Goal: Task Accomplishment & Management: Manage account settings

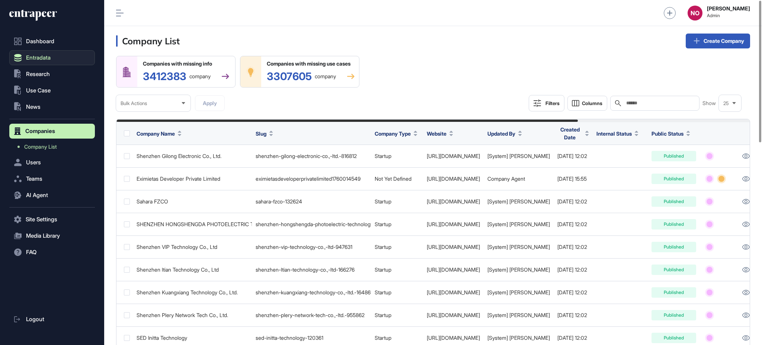
scroll to position [0, 0]
click at [51, 52] on button "Entradata" at bounding box center [52, 57] width 86 height 15
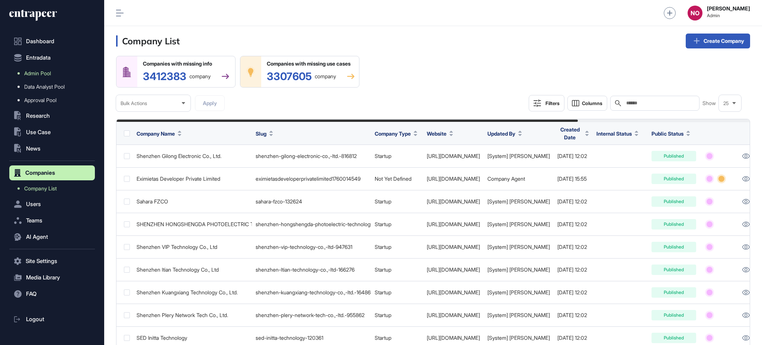
click at [51, 75] on span "Admin Pool" at bounding box center [37, 73] width 27 height 6
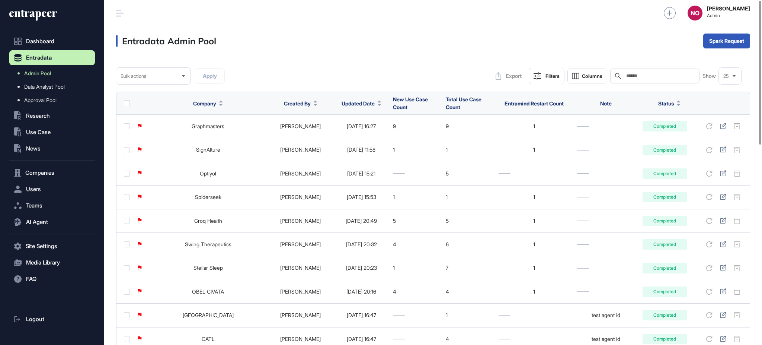
click at [355, 103] on span "Updated Date" at bounding box center [358, 103] width 33 height 8
click at [361, 131] on span "Sort Descending" at bounding box center [357, 134] width 30 height 6
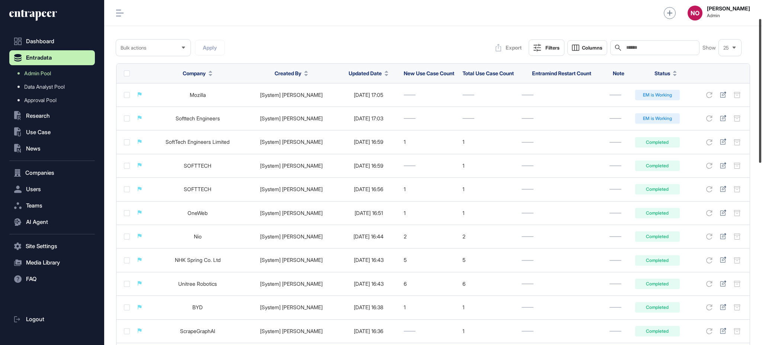
scroll to position [27, 0]
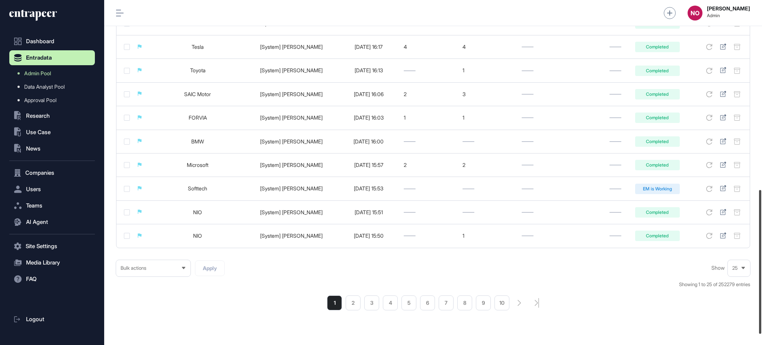
drag, startPoint x: 762, startPoint y: 88, endPoint x: 762, endPoint y: 278, distance: 189.5
click at [762, 278] on div at bounding box center [760, 262] width 2 height 144
click at [356, 309] on li "2" at bounding box center [353, 301] width 15 height 15
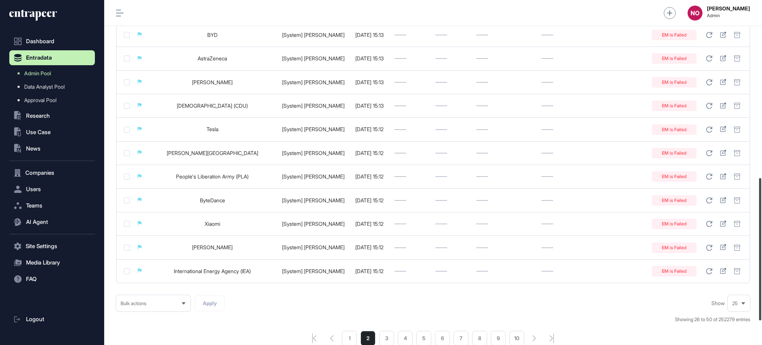
scroll to position [431, 0]
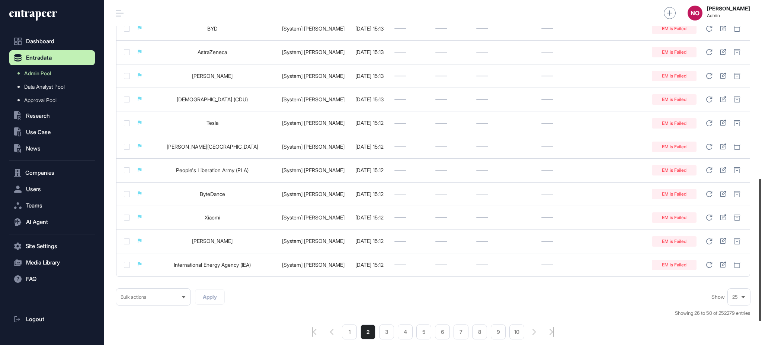
drag, startPoint x: 762, startPoint y: 65, endPoint x: 760, endPoint y: 243, distance: 177.9
click at [760, 243] on div at bounding box center [760, 250] width 2 height 142
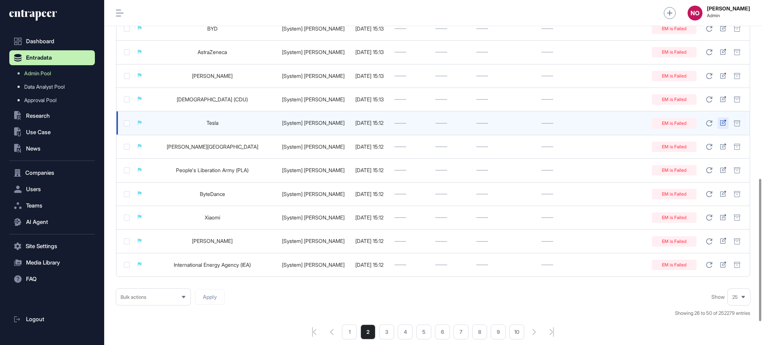
click at [725, 125] on icon at bounding box center [723, 122] width 6 height 6
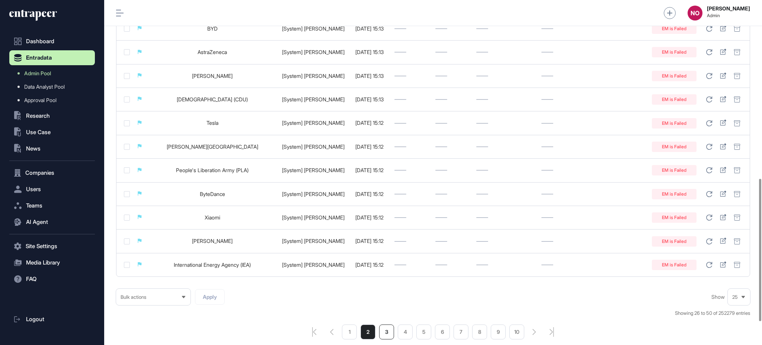
click at [392, 338] on li "3" at bounding box center [386, 331] width 15 height 15
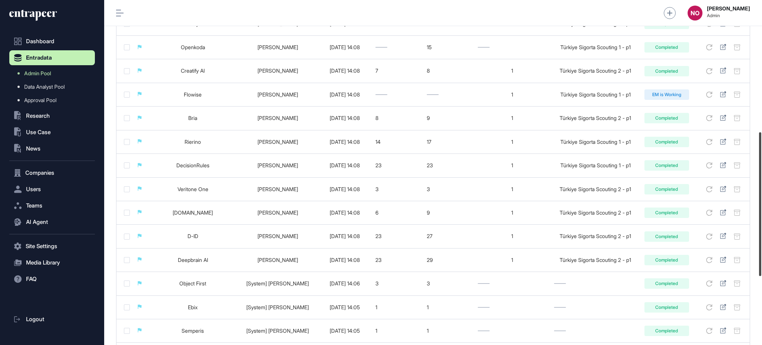
scroll to position [317, 0]
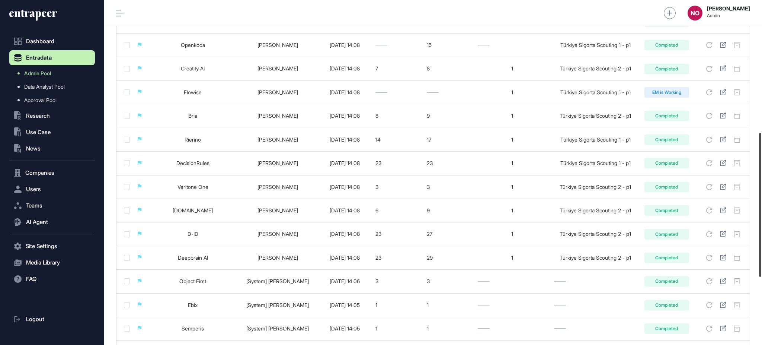
drag, startPoint x: 762, startPoint y: 127, endPoint x: 762, endPoint y: 259, distance: 132.1
click at [762, 259] on div at bounding box center [760, 205] width 2 height 144
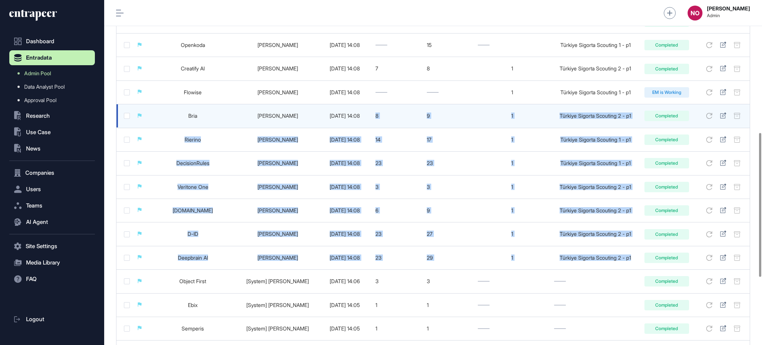
drag, startPoint x: 634, startPoint y: 265, endPoint x: 347, endPoint y: 128, distance: 319.0
click at [347, 128] on tbody "Ministry of Commerce [System] Portia 2025-10-09 15:12 EM is Failed NIO Inc. [Sy…" at bounding box center [434, 93] width 634 height 590
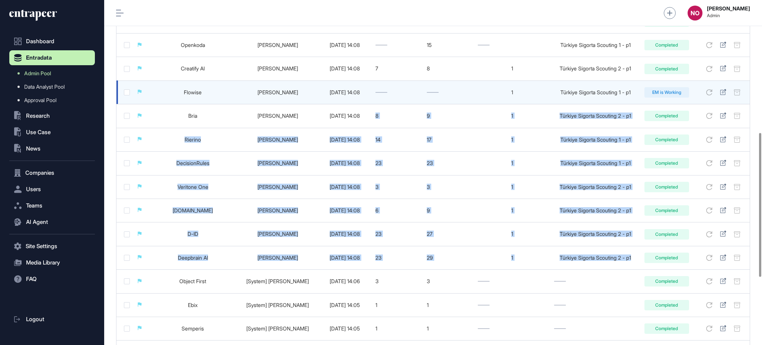
click at [200, 92] on link "Flowise" at bounding box center [193, 92] width 18 height 6
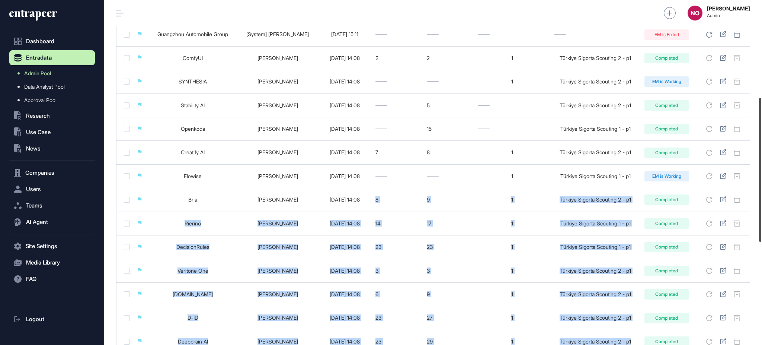
scroll to position [232, 0]
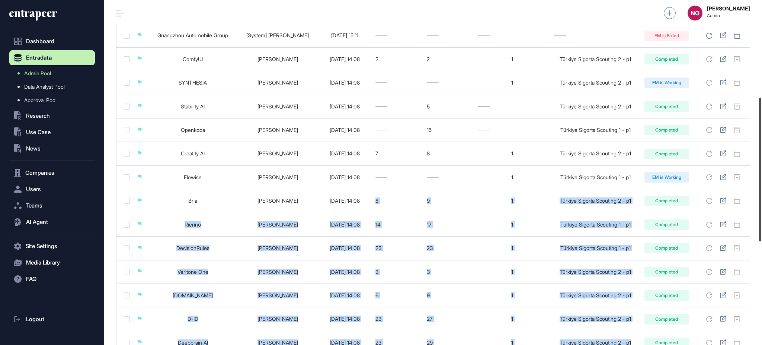
drag, startPoint x: 762, startPoint y: 192, endPoint x: 762, endPoint y: 157, distance: 35.4
click at [762, 157] on div at bounding box center [760, 170] width 2 height 144
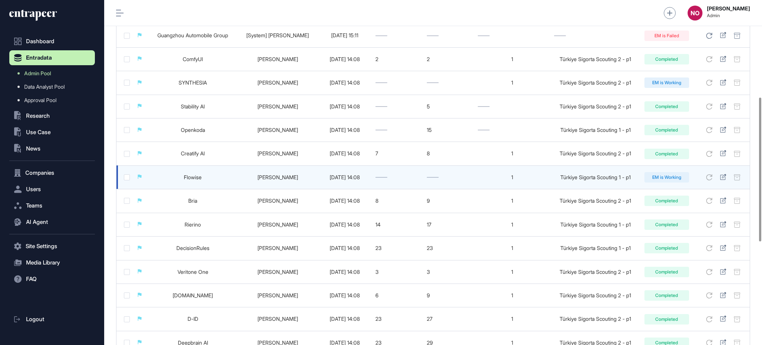
click at [444, 172] on td at bounding box center [448, 176] width 51 height 23
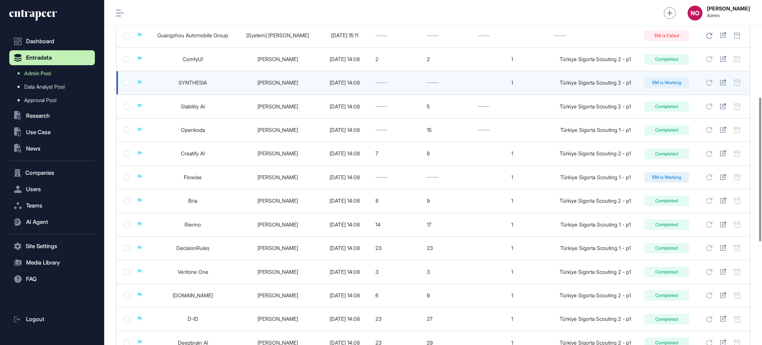
click at [203, 82] on link "SYNTHESIA" at bounding box center [193, 82] width 28 height 6
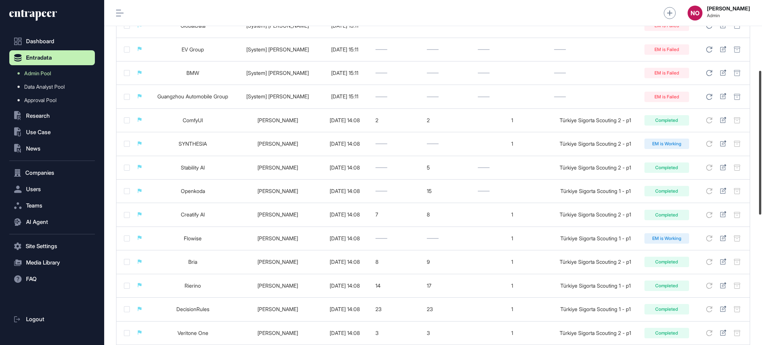
scroll to position [168, 0]
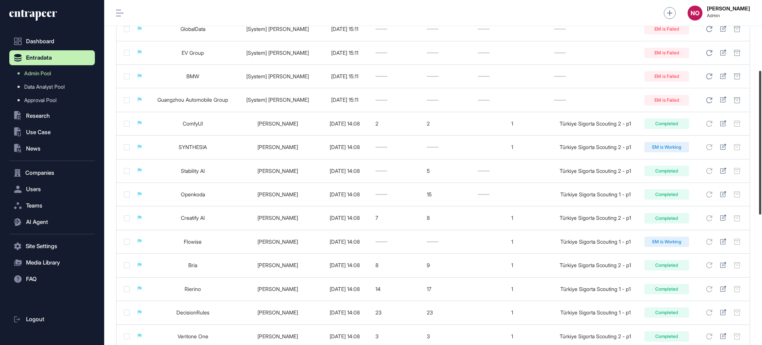
drag, startPoint x: 762, startPoint y: 122, endPoint x: 762, endPoint y: 95, distance: 26.8
click at [762, 95] on div at bounding box center [760, 143] width 2 height 144
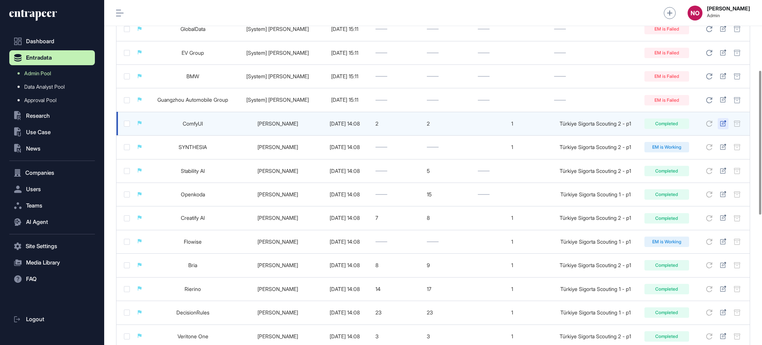
click at [722, 122] on icon at bounding box center [723, 123] width 6 height 6
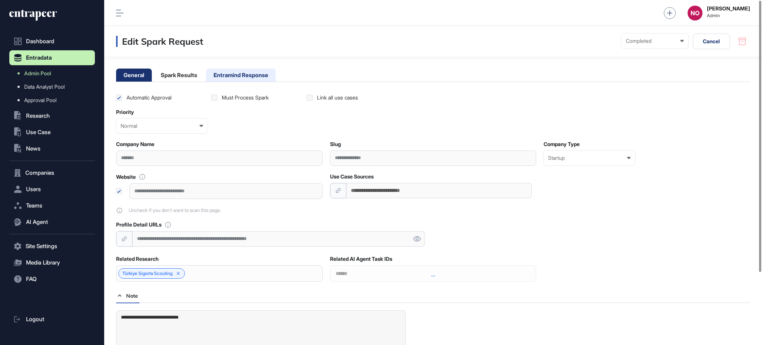
click at [248, 69] on li "Entramind Response" at bounding box center [241, 74] width 70 height 13
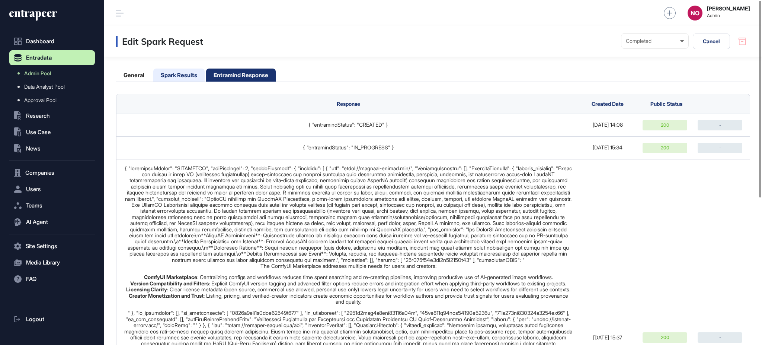
click at [162, 78] on li "Spark Results" at bounding box center [178, 74] width 51 height 13
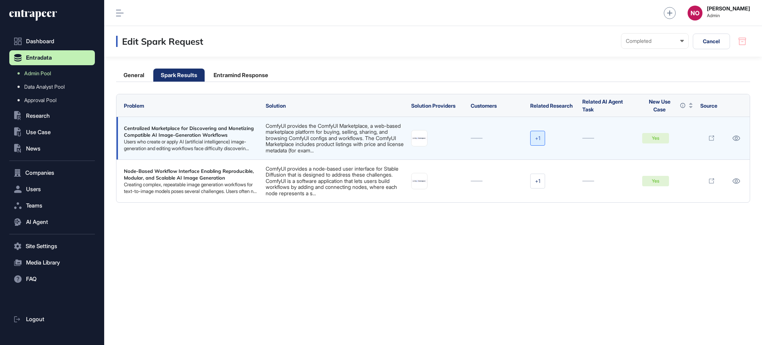
click at [535, 141] on div "+1" at bounding box center [537, 138] width 15 height 15
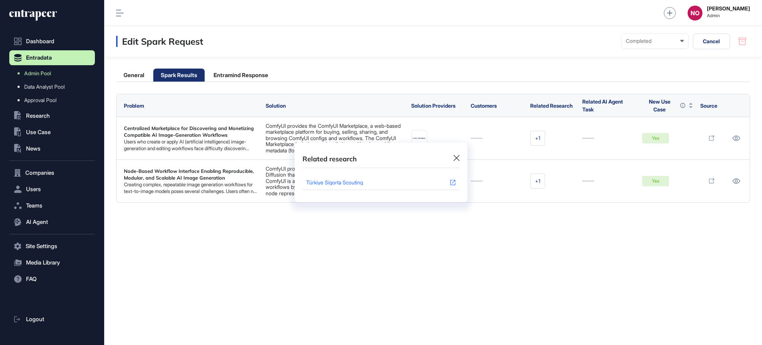
click at [338, 182] on div "Türkiye Sigorta Scouting" at bounding box center [373, 182] width 135 height 5
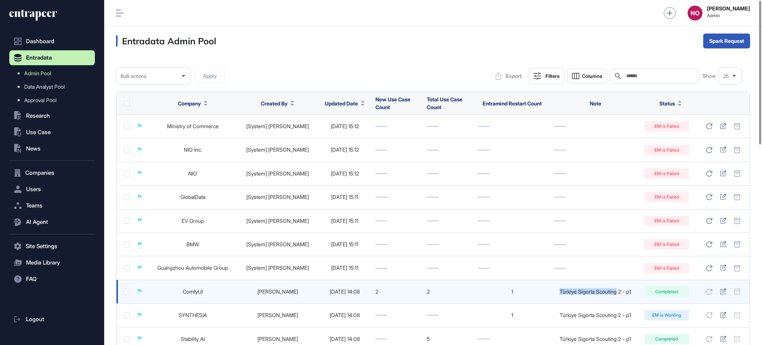
drag, startPoint x: 561, startPoint y: 291, endPoint x: 616, endPoint y: 290, distance: 54.4
click at [616, 290] on div "Türkiye Sigorta Scouting 2 - p1" at bounding box center [595, 291] width 83 height 6
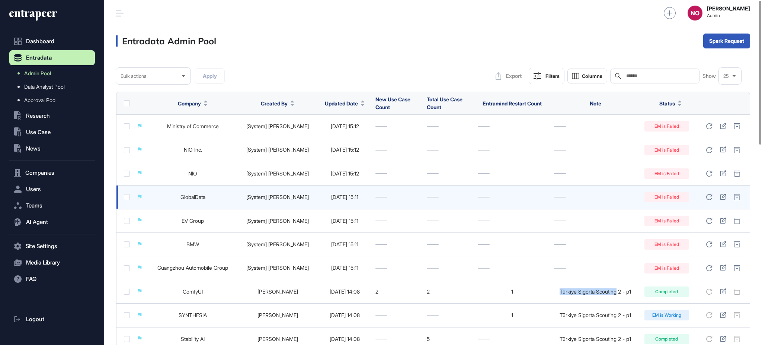
copy div "Türkiye Sigorta Scouting"
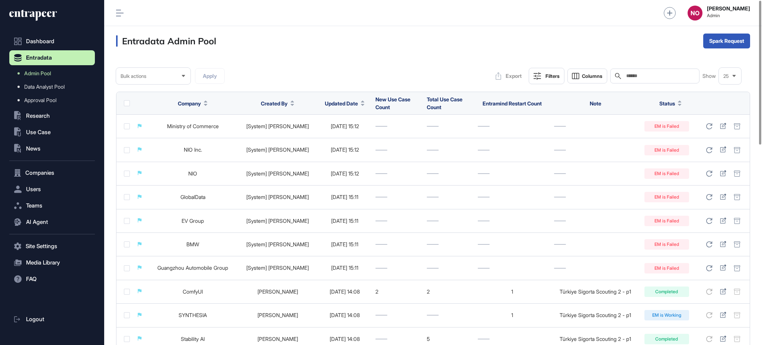
click at [645, 76] on input "text" at bounding box center [660, 76] width 69 height 6
paste input "**********"
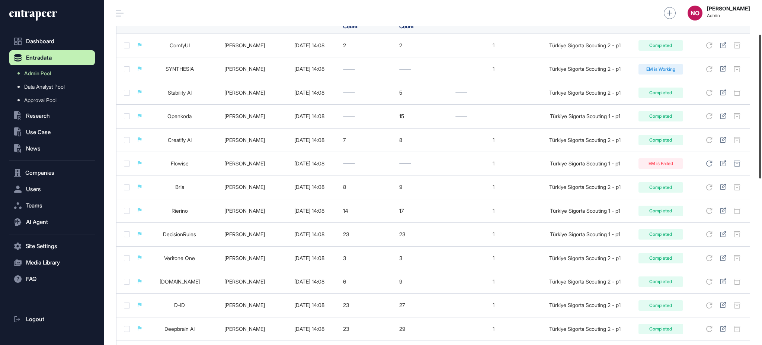
scroll to position [100, 0]
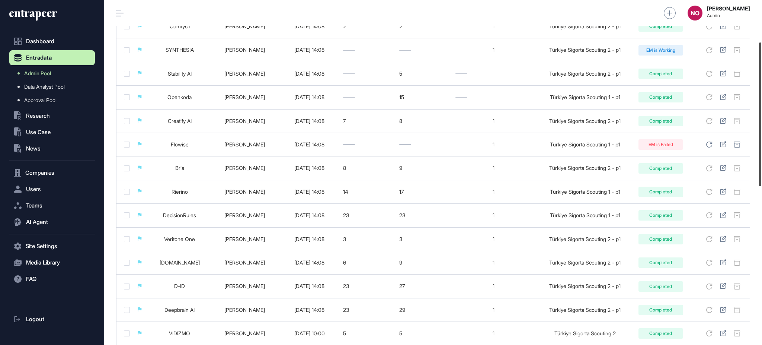
drag, startPoint x: 762, startPoint y: 107, endPoint x: 762, endPoint y: 127, distance: 19.7
click at [762, 127] on div at bounding box center [760, 114] width 2 height 144
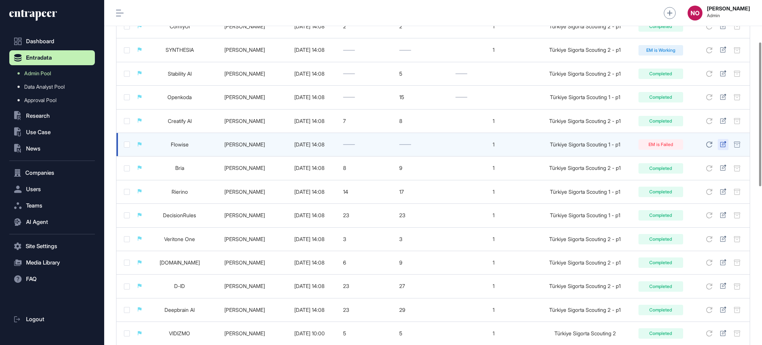
type input "**********"
click at [725, 145] on icon at bounding box center [723, 144] width 6 height 6
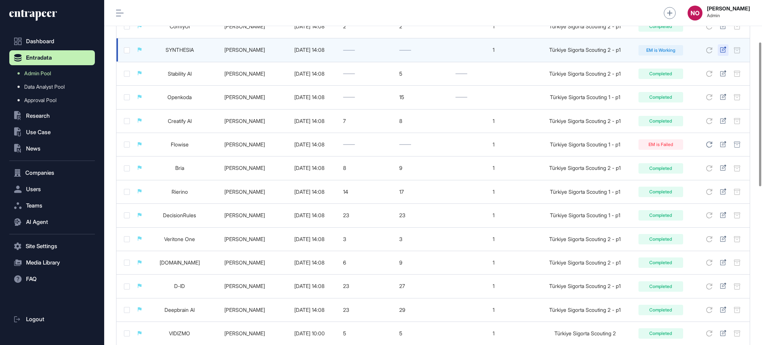
click at [725, 50] on icon at bounding box center [723, 50] width 6 height 6
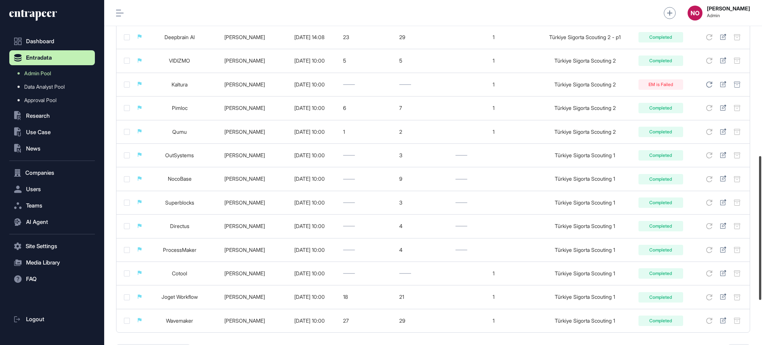
scroll to position [367, 0]
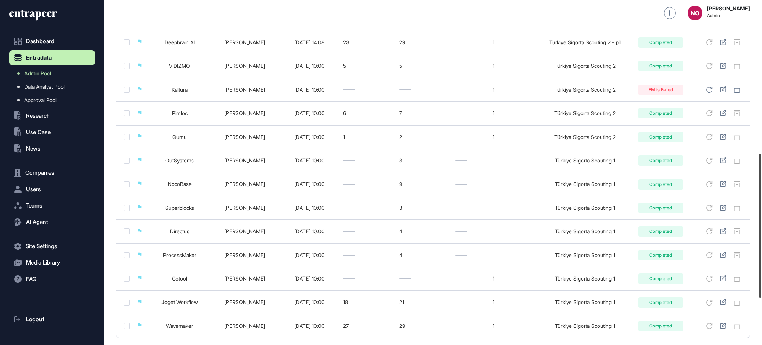
drag, startPoint x: 762, startPoint y: 85, endPoint x: 758, endPoint y: 196, distance: 111.4
click at [759, 196] on div at bounding box center [760, 226] width 2 height 144
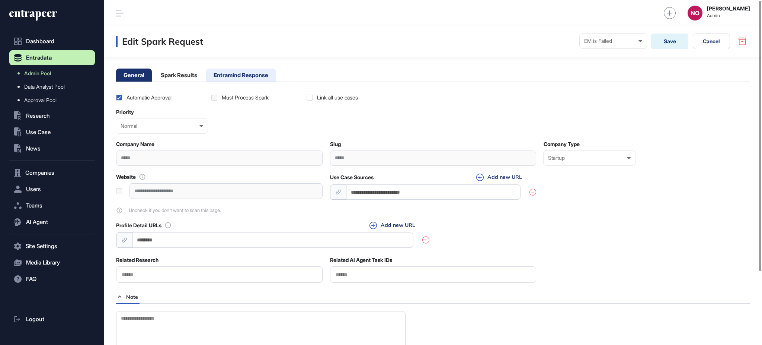
click at [214, 69] on li "Entramind Response" at bounding box center [241, 74] width 70 height 13
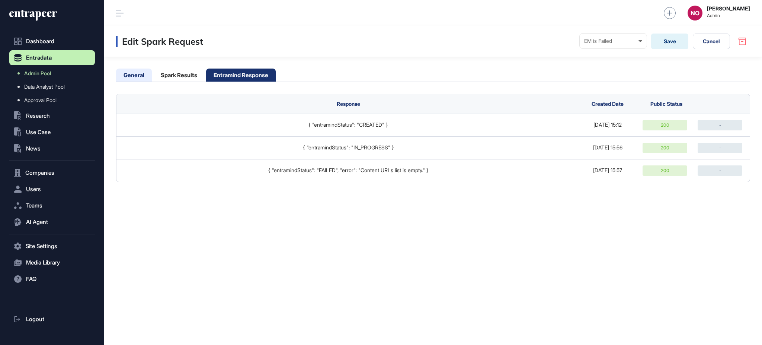
click at [131, 71] on li "General" at bounding box center [134, 74] width 36 height 13
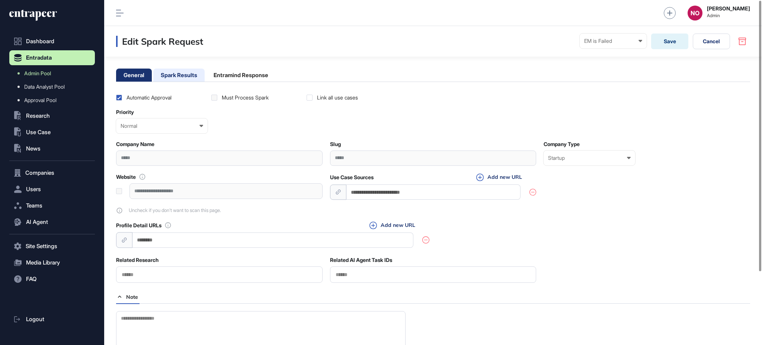
click at [174, 70] on li "Spark Results" at bounding box center [178, 74] width 51 height 13
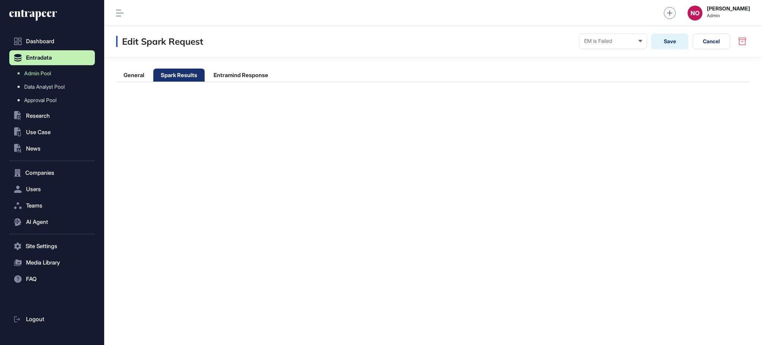
click at [227, 67] on main "General Spark Results Entramind Response No spark result." at bounding box center [433, 75] width 658 height 37
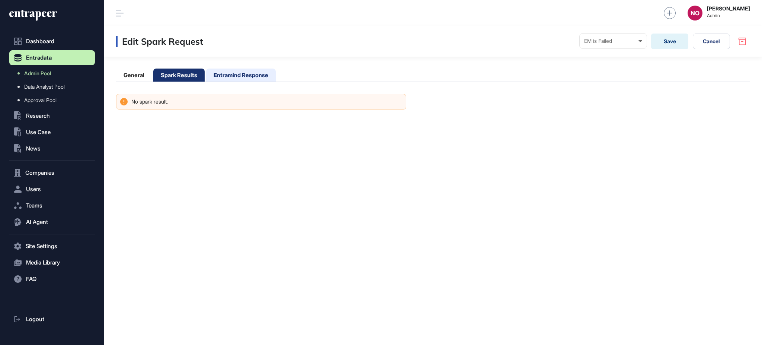
click at [229, 73] on li "Entramind Response" at bounding box center [241, 74] width 70 height 13
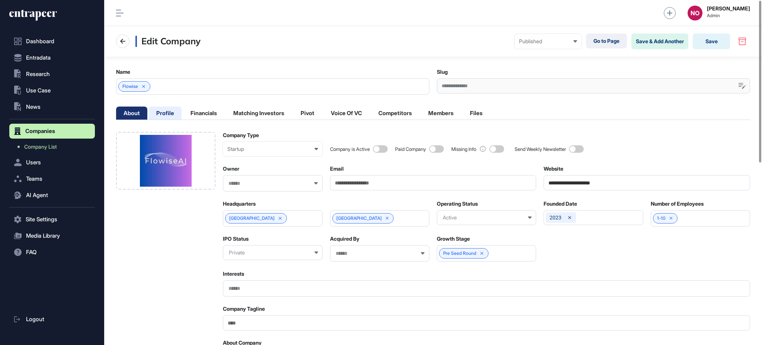
click at [155, 111] on li "Profile" at bounding box center [165, 112] width 33 height 13
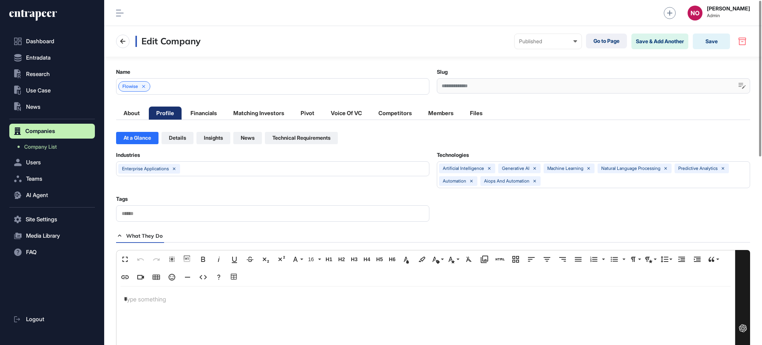
scroll to position [0, 3]
click at [141, 113] on li "About" at bounding box center [131, 112] width 31 height 13
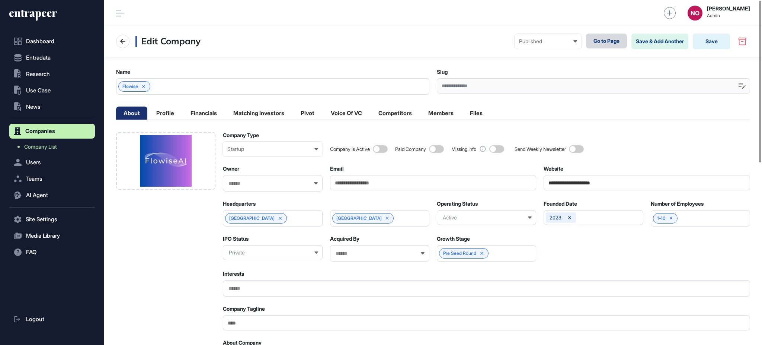
click at [610, 44] on link "Go to Page" at bounding box center [606, 41] width 41 height 15
click at [48, 91] on span "Use Case" at bounding box center [38, 90] width 25 height 6
click at [52, 147] on span "Company List" at bounding box center [40, 147] width 33 height 6
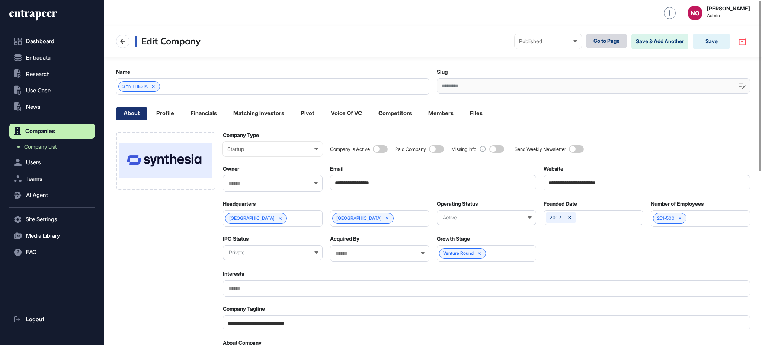
click at [618, 38] on link "Go to Page" at bounding box center [606, 41] width 41 height 15
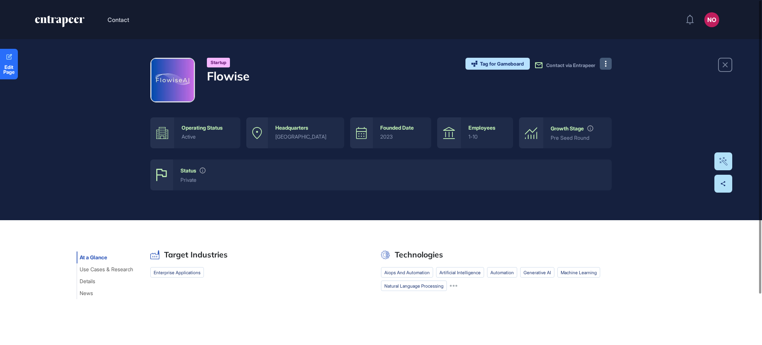
click at [602, 66] on button at bounding box center [606, 64] width 12 height 12
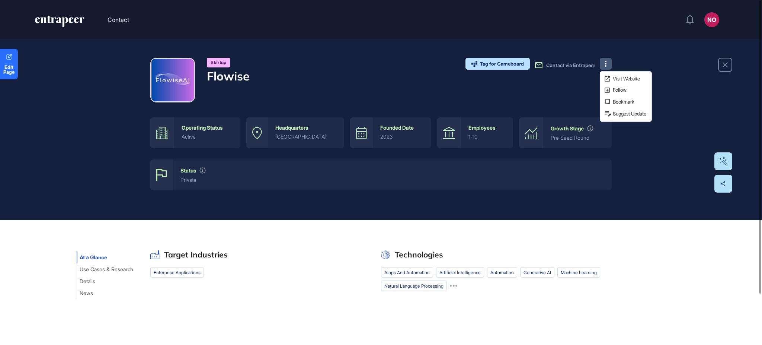
click at [511, 105] on div "Startup Flowise Tag for Gameboard Build Partner Invest Acquire Contact via Entr…" at bounding box center [381, 124] width 462 height 133
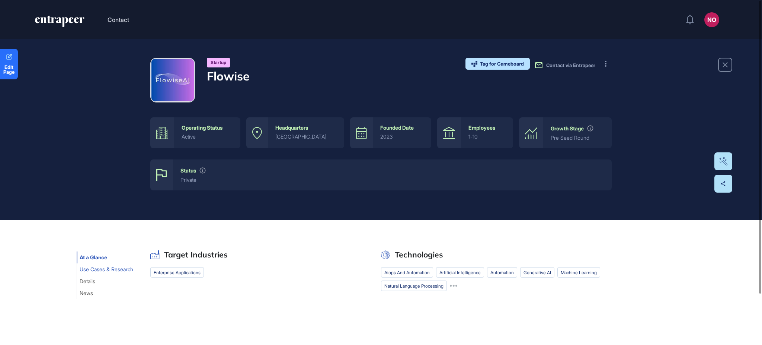
click at [119, 268] on span "Use Cases & Research" at bounding box center [107, 269] width 54 height 6
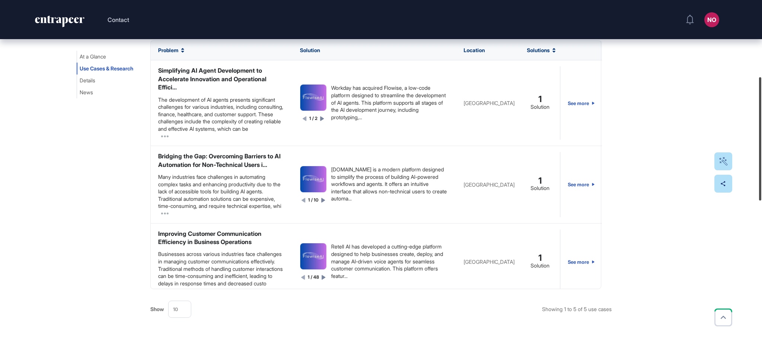
scroll to position [210, 0]
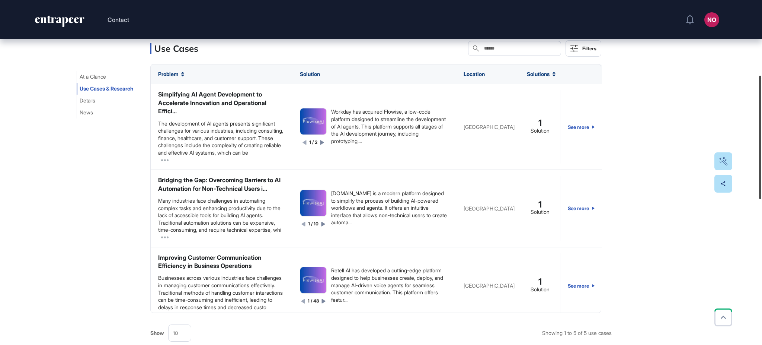
drag, startPoint x: 762, startPoint y: 171, endPoint x: 762, endPoint y: 161, distance: 10.1
click at [762, 161] on div at bounding box center [760, 137] width 2 height 123
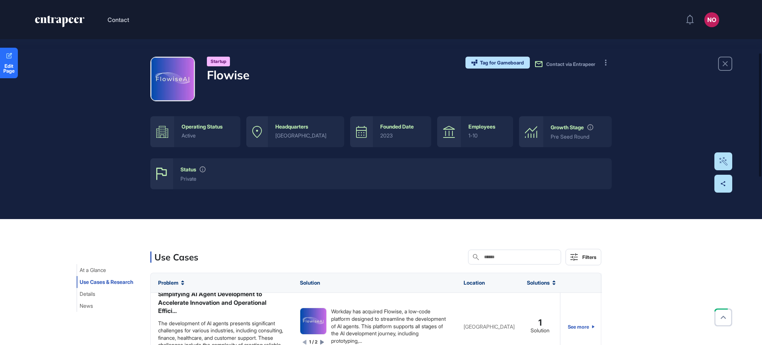
scroll to position [0, 0]
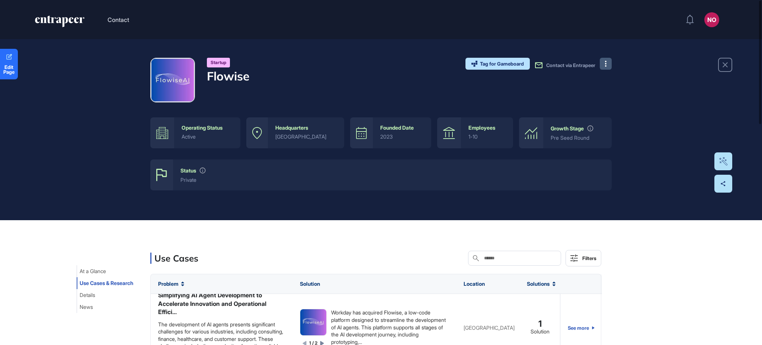
click at [604, 68] on button at bounding box center [606, 64] width 12 height 12
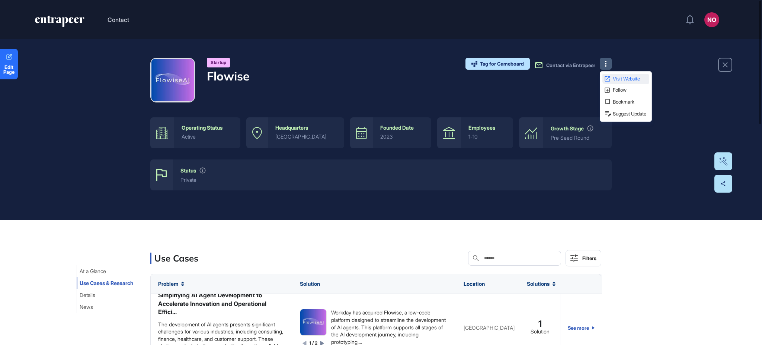
click at [609, 80] on icon at bounding box center [607, 78] width 7 height 7
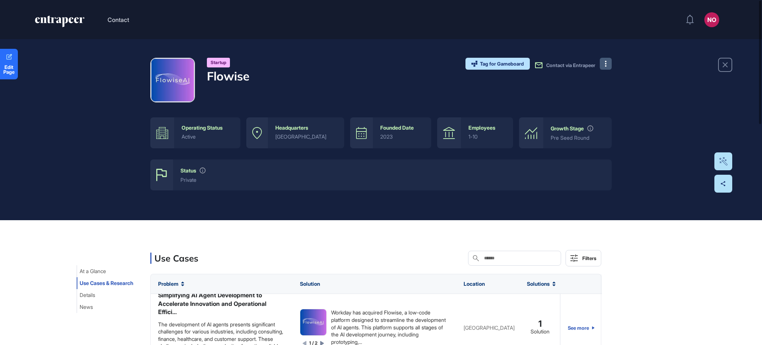
click at [248, 76] on h4 "Flowise" at bounding box center [228, 76] width 43 height 14
click at [212, 81] on h4 "Flowise" at bounding box center [228, 76] width 43 height 14
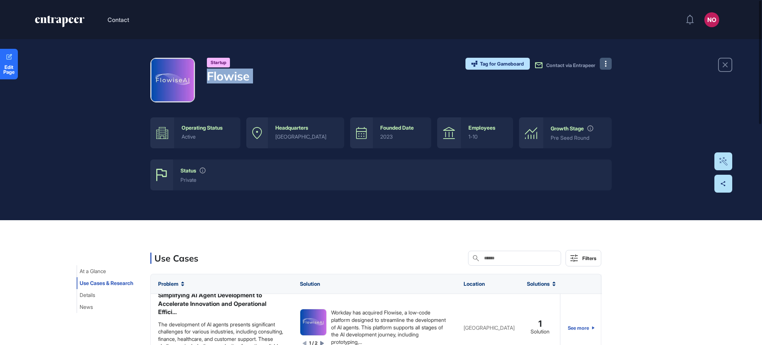
copy div "Flowise"
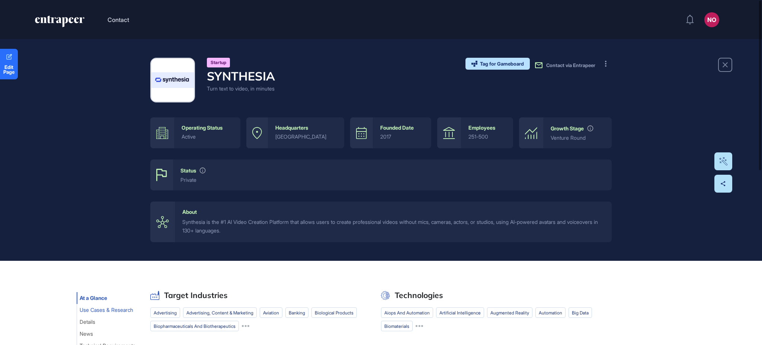
click at [87, 312] on span "Use Cases & Research" at bounding box center [107, 310] width 54 height 6
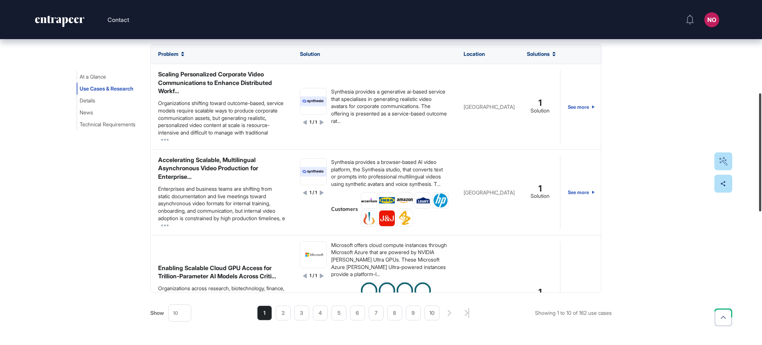
scroll to position [267, 0]
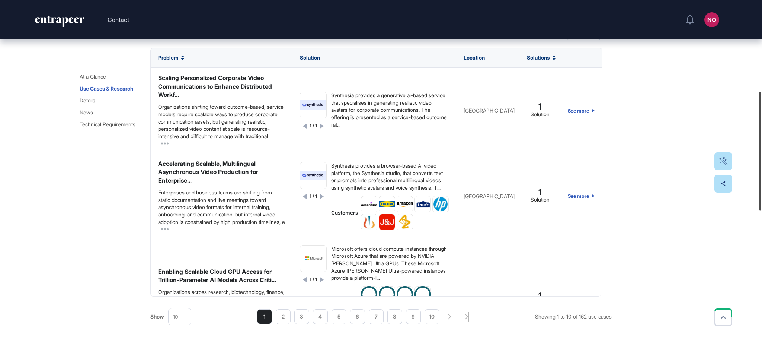
drag, startPoint x: 762, startPoint y: 117, endPoint x: 762, endPoint y: 124, distance: 6.7
click at [762, 124] on div at bounding box center [760, 151] width 2 height 118
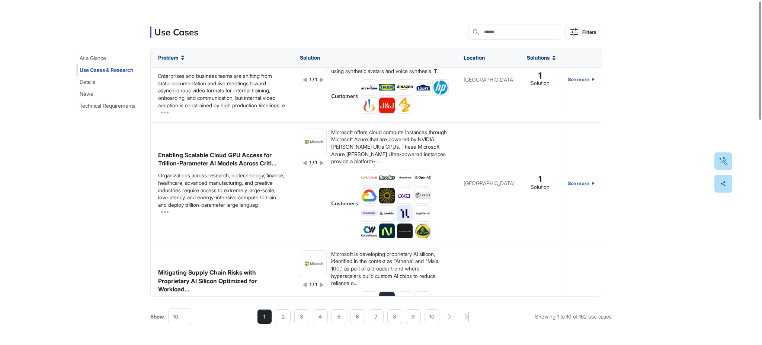
scroll to position [0, 0]
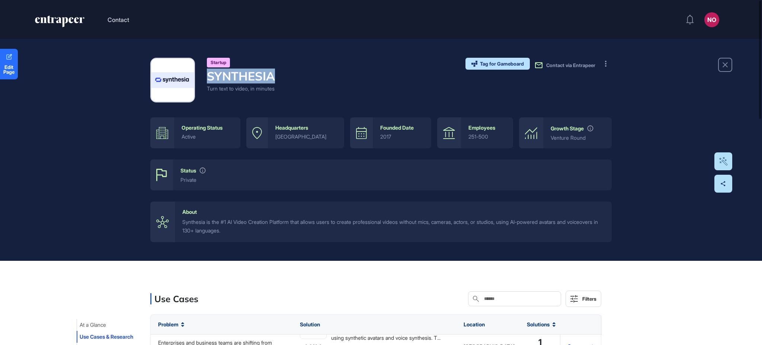
drag, startPoint x: 207, startPoint y: 78, endPoint x: 272, endPoint y: 75, distance: 65.6
click at [272, 75] on h4 "SYNTHESIA" at bounding box center [241, 76] width 68 height 14
copy h4 "SYNTHESIA"
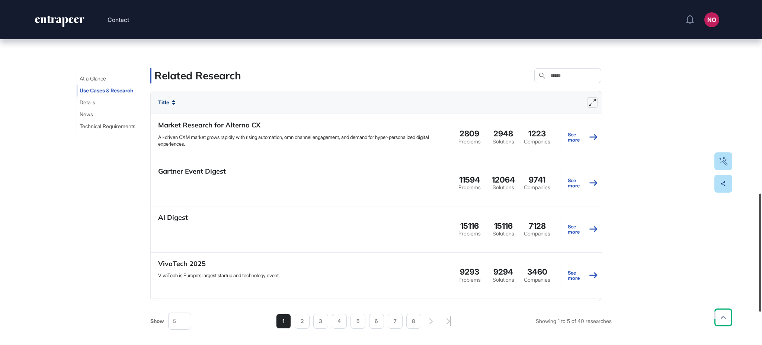
scroll to position [562, 0]
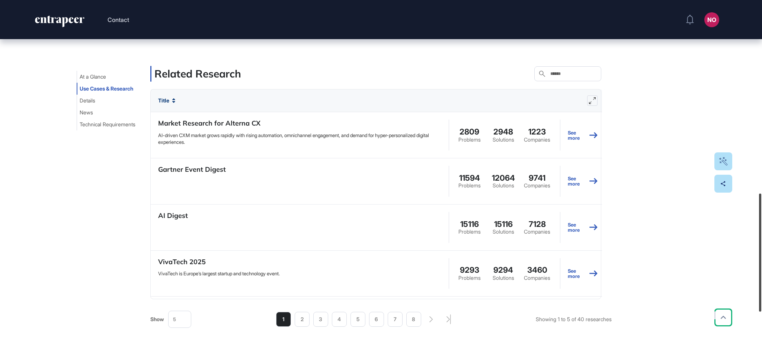
drag, startPoint x: 762, startPoint y: 261, endPoint x: 762, endPoint y: 248, distance: 13.8
click at [762, 248] on div at bounding box center [760, 252] width 2 height 118
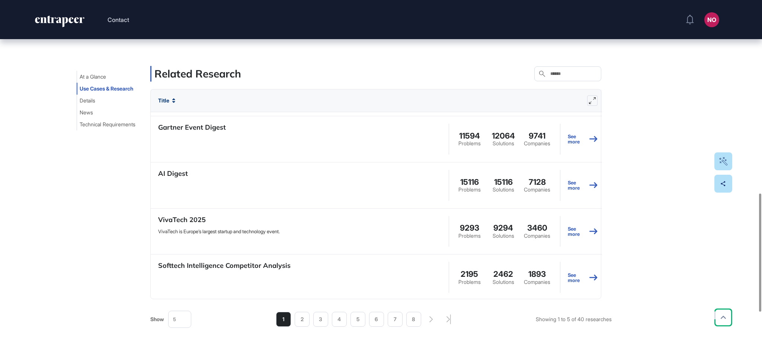
scroll to position [44, 0]
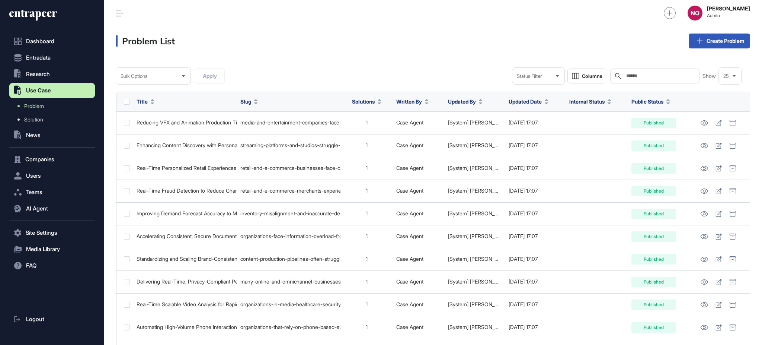
scroll to position [0, 0]
click at [49, 120] on link "Solution" at bounding box center [54, 119] width 82 height 13
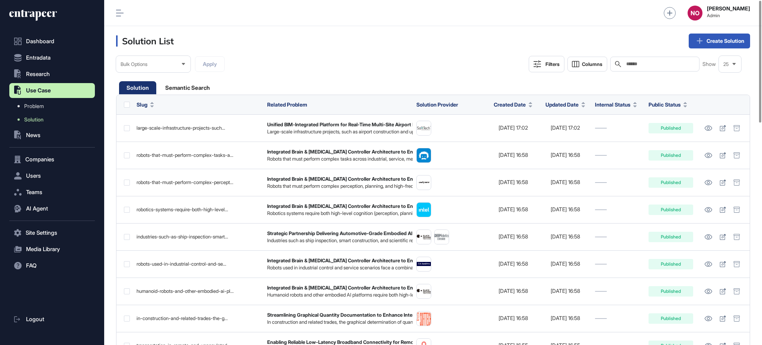
click at [544, 69] on button "Filters" at bounding box center [547, 64] width 36 height 16
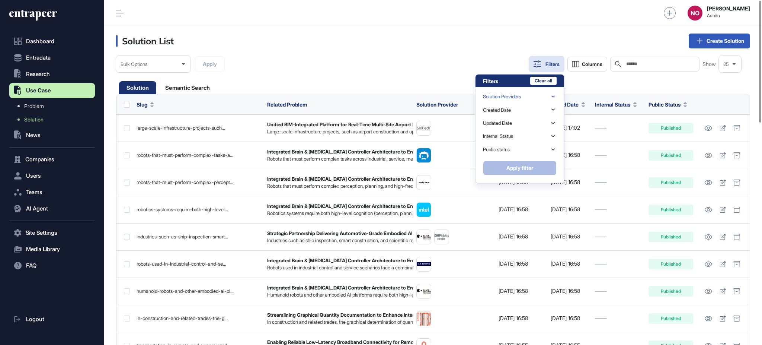
click at [532, 98] on div "Solution Providers" at bounding box center [520, 96] width 74 height 13
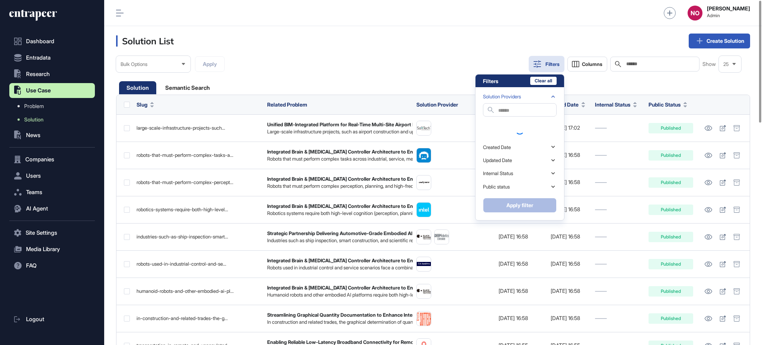
click at [519, 109] on input "text" at bounding box center [527, 111] width 58 height 10
paste input "*******"
type input "*******"
click at [505, 125] on div "Flowise" at bounding box center [520, 124] width 74 height 10
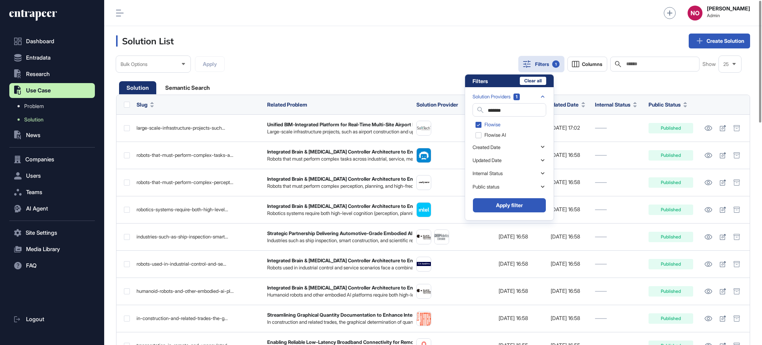
click at [482, 17] on div "NO [PERSON_NAME] Admin" at bounding box center [433, 13] width 658 height 26
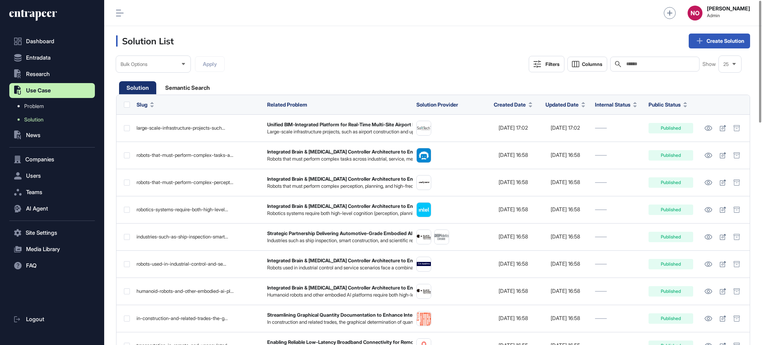
click at [540, 65] on button "Filters" at bounding box center [547, 64] width 36 height 16
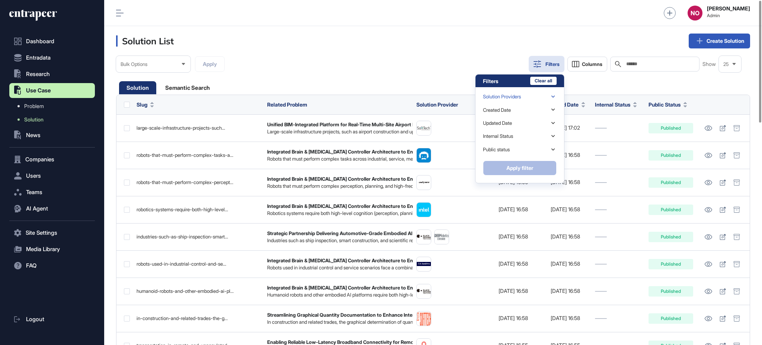
click at [526, 96] on div "Solution Providers" at bounding box center [520, 96] width 74 height 13
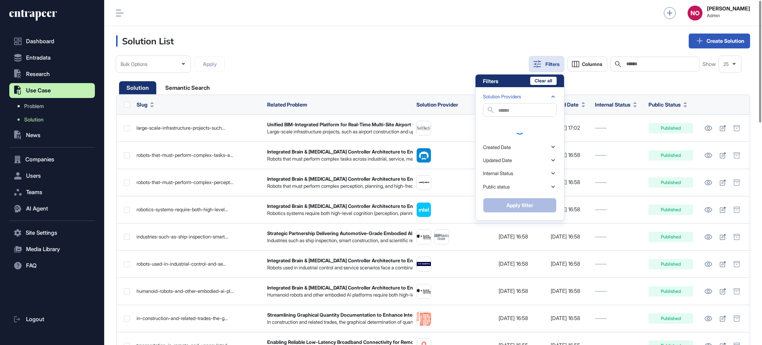
click at [519, 109] on input "text" at bounding box center [527, 111] width 58 height 10
paste input "*******"
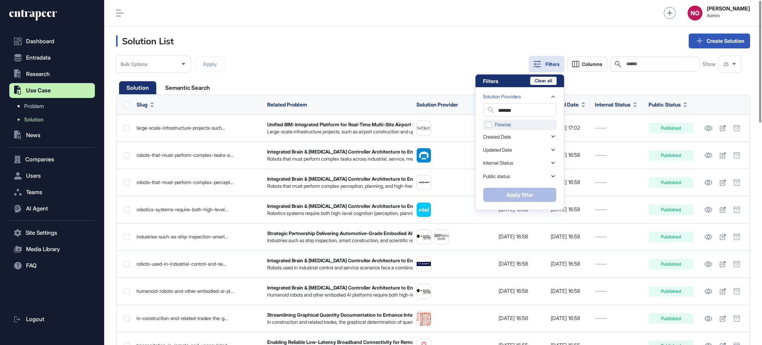
type input "*******"
click at [513, 127] on div "Flowise" at bounding box center [520, 124] width 74 height 10
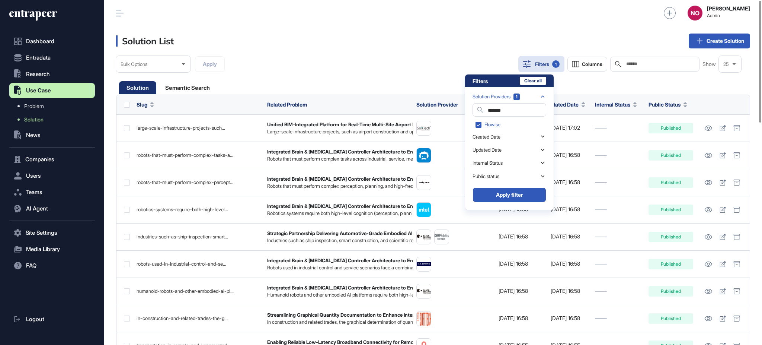
click at [517, 194] on button "Apply filter" at bounding box center [510, 194] width 74 height 15
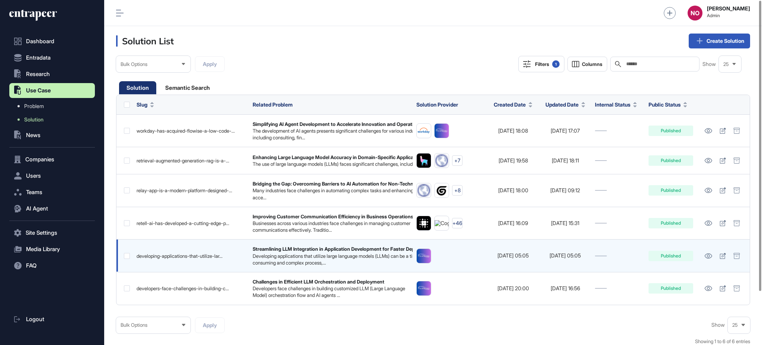
click at [126, 258] on label at bounding box center [127, 256] width 6 height 6
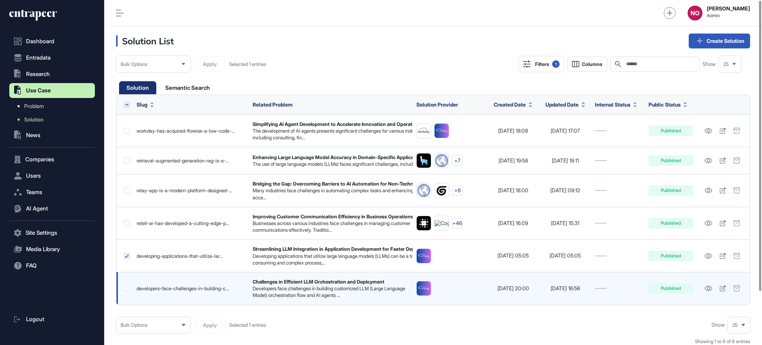
click at [127, 289] on label at bounding box center [127, 288] width 6 height 6
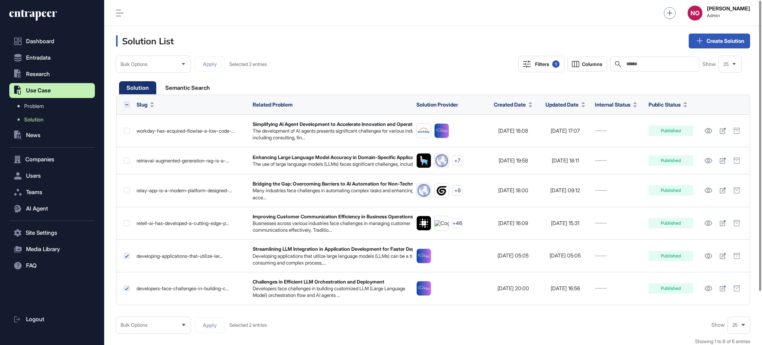
click at [180, 328] on div "Bulk Options" at bounding box center [153, 325] width 74 height 15
click at [161, 307] on li "Add to Research" at bounding box center [153, 307] width 70 height 15
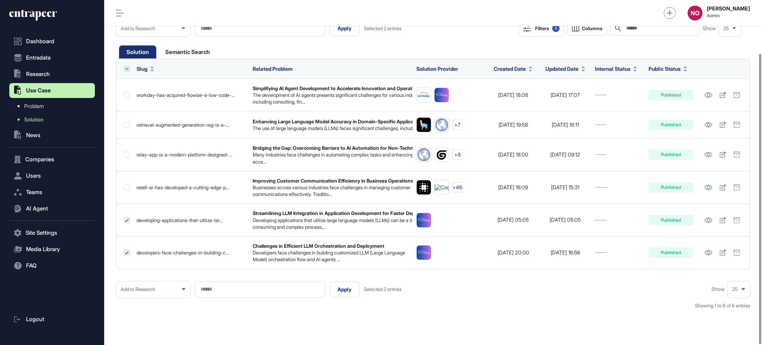
scroll to position [63, 0]
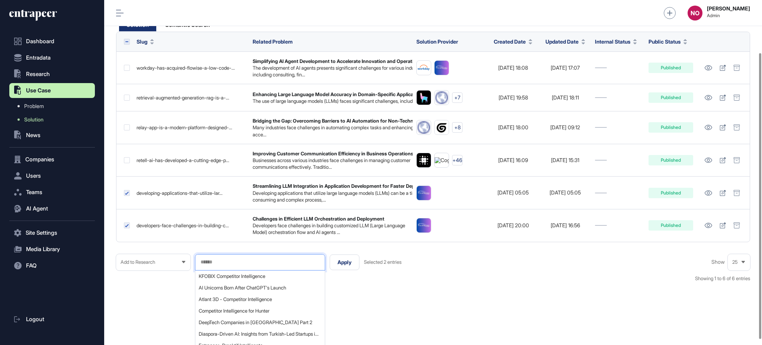
click at [223, 261] on input "text" at bounding box center [260, 262] width 121 height 6
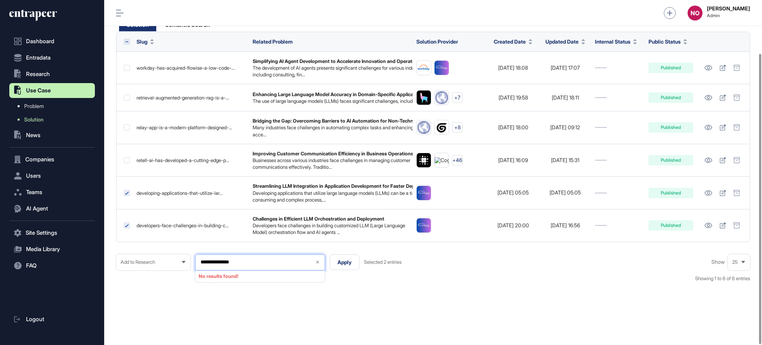
drag, startPoint x: 217, startPoint y: 259, endPoint x: 222, endPoint y: 259, distance: 4.5
click at [218, 259] on input "**********" at bounding box center [254, 262] width 109 height 6
type input "**********"
click at [223, 275] on span "Türkiye Sigorta Scouting" at bounding box center [260, 276] width 122 height 6
click at [347, 283] on div "**********" at bounding box center [433, 272] width 634 height 36
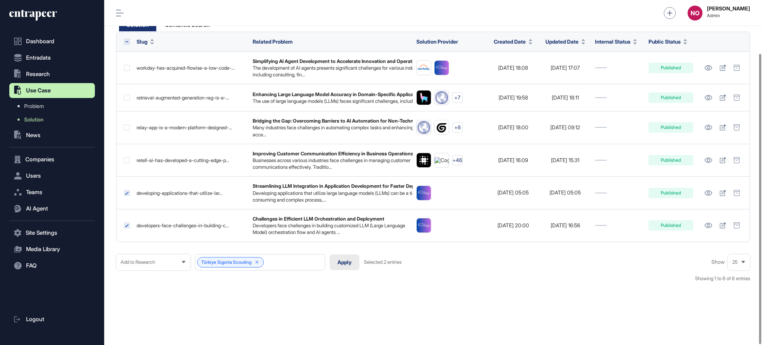
click at [342, 263] on button "Apply" at bounding box center [345, 262] width 30 height 16
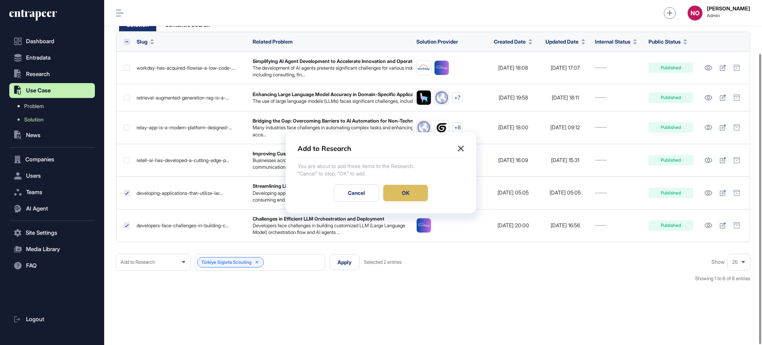
click at [410, 187] on div "OK" at bounding box center [405, 193] width 45 height 16
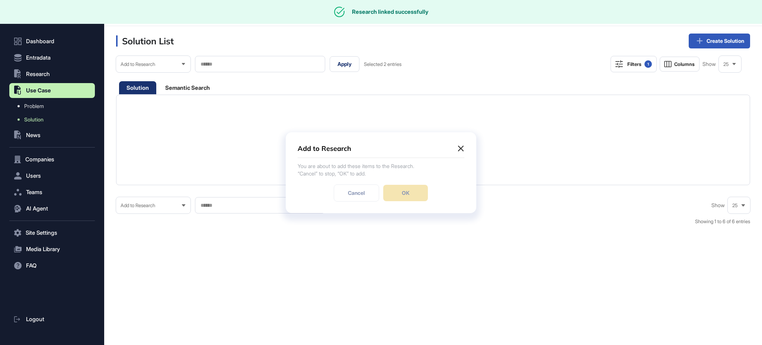
scroll to position [0, 0]
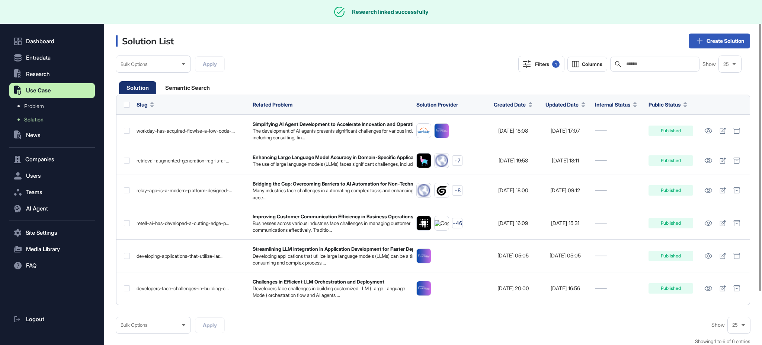
click at [547, 66] on div "Filters 1" at bounding box center [547, 63] width 25 height 7
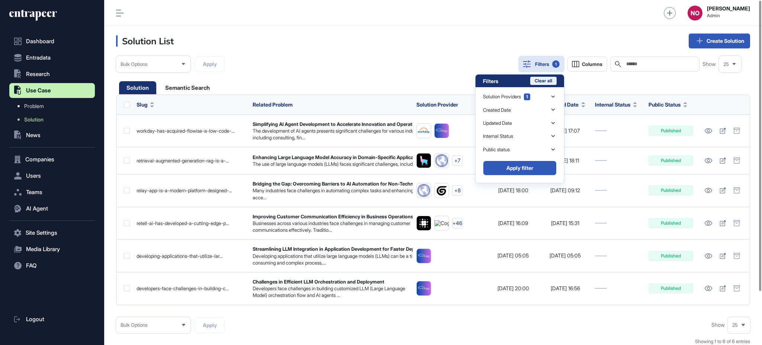
click at [545, 81] on button "Clear all" at bounding box center [543, 81] width 26 height 8
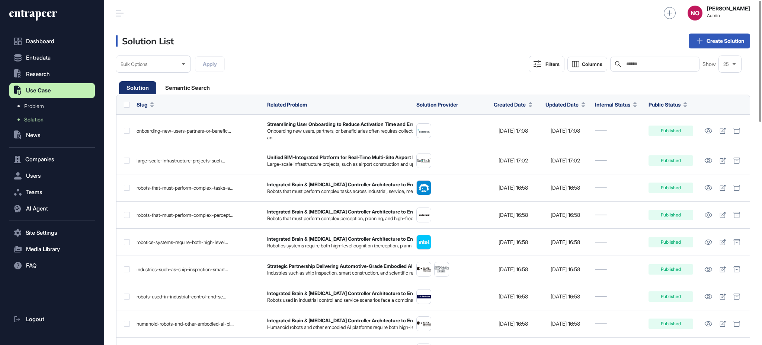
click at [556, 64] on div "Filters" at bounding box center [553, 64] width 14 height 6
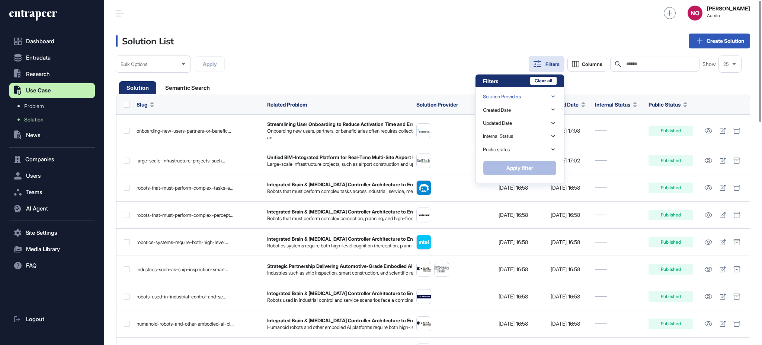
click at [539, 93] on div "Solution Providers" at bounding box center [520, 96] width 74 height 13
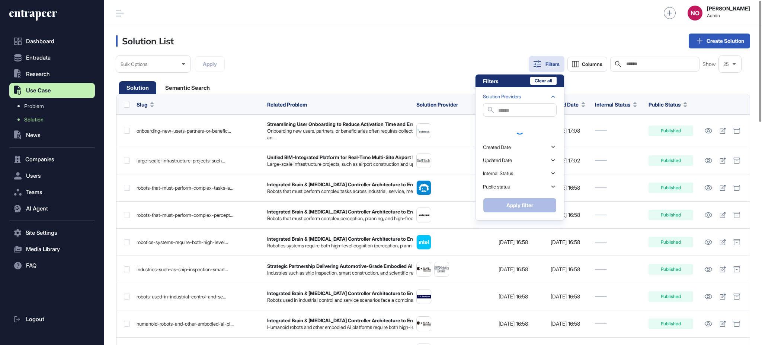
click at [516, 108] on input "text" at bounding box center [527, 111] width 58 height 10
paste input "*********"
type input "*********"
click at [515, 122] on div "SYNTHESIA" at bounding box center [520, 124] width 74 height 10
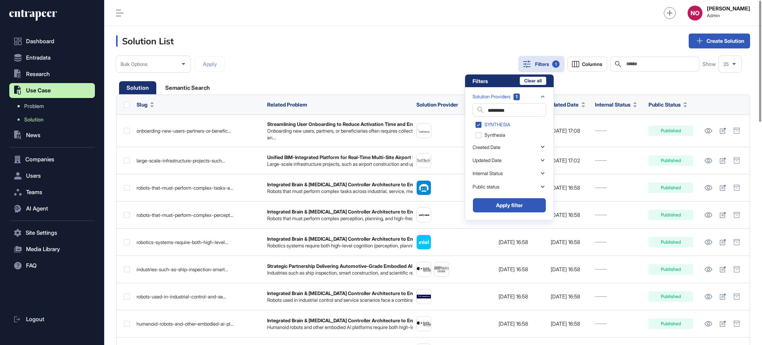
click at [526, 200] on button "Apply filter" at bounding box center [510, 205] width 74 height 15
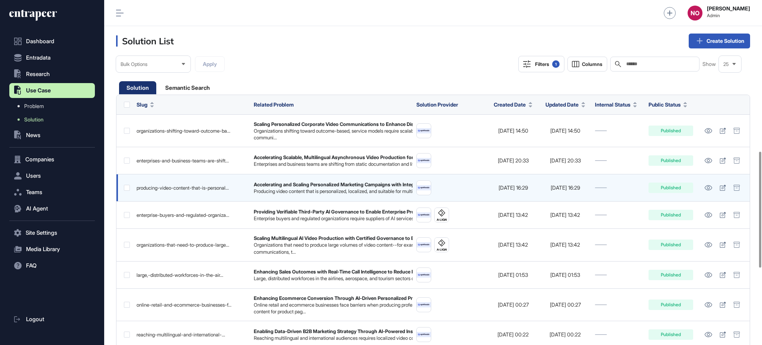
scroll to position [676, 0]
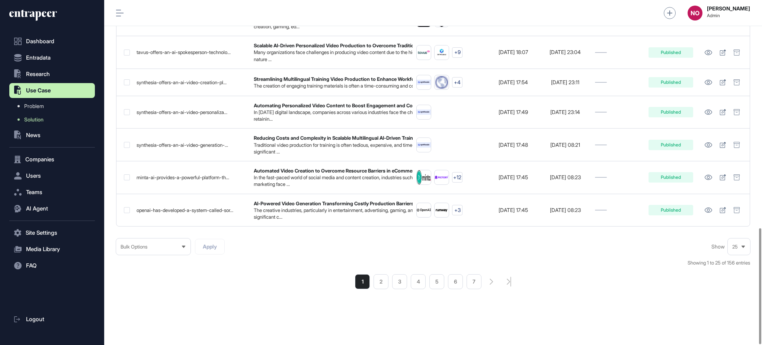
click at [743, 248] on icon at bounding box center [743, 246] width 5 height 5
click at [742, 235] on li "100" at bounding box center [739, 233] width 18 height 15
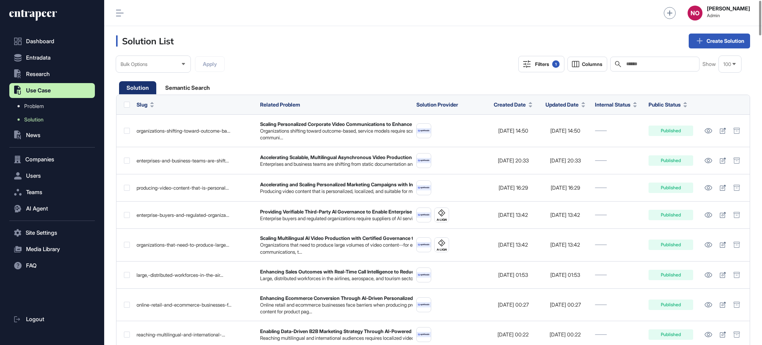
click at [128, 104] on label at bounding box center [127, 105] width 6 height 6
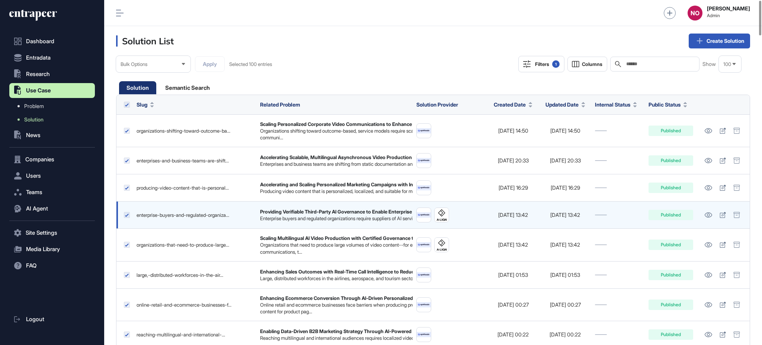
click at [126, 218] on label at bounding box center [127, 215] width 6 height 6
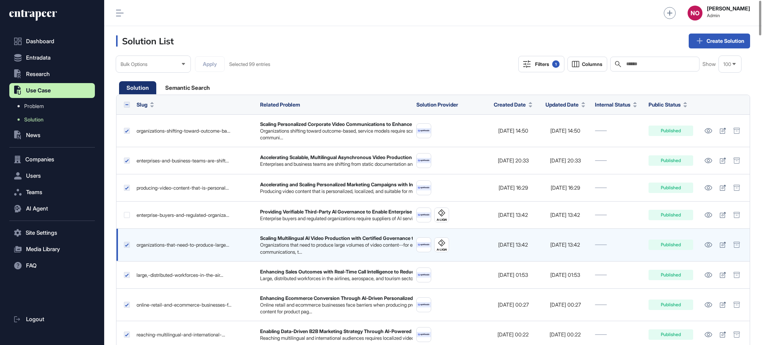
click at [124, 255] on td at bounding box center [125, 245] width 16 height 33
click at [128, 248] on label at bounding box center [127, 245] width 6 height 6
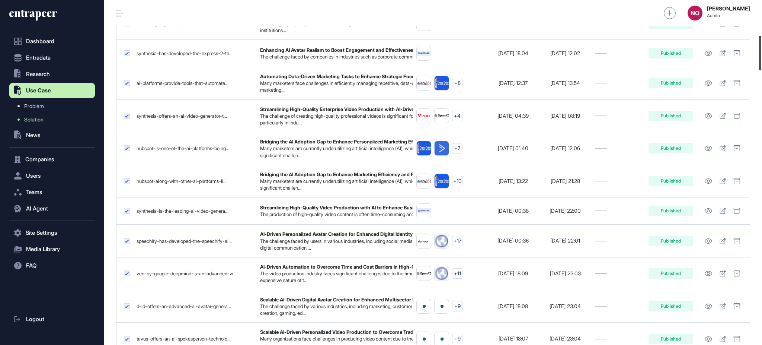
scroll to position [376, 0]
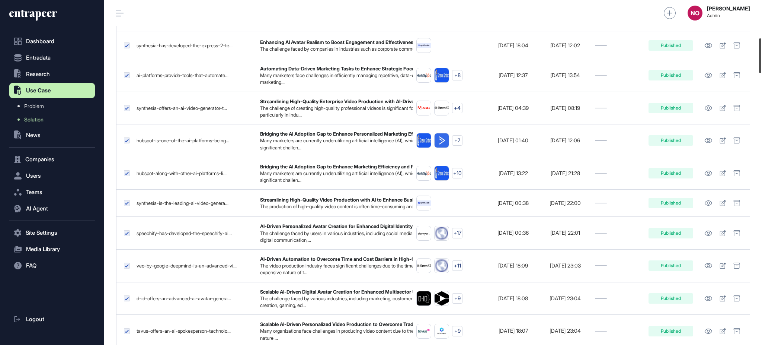
drag, startPoint x: 762, startPoint y: 21, endPoint x: 762, endPoint y: 58, distance: 37.6
click at [762, 58] on div at bounding box center [760, 55] width 2 height 35
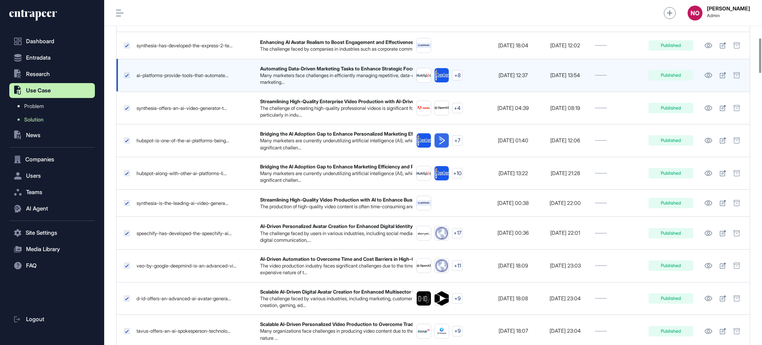
click at [127, 78] on label at bounding box center [127, 75] width 6 height 6
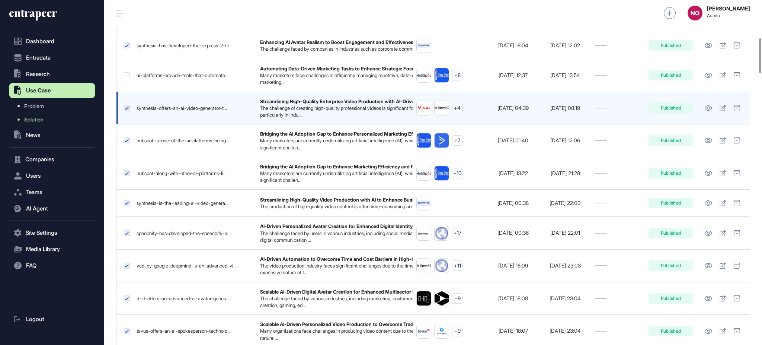
click at [126, 111] on label at bounding box center [127, 108] width 6 height 6
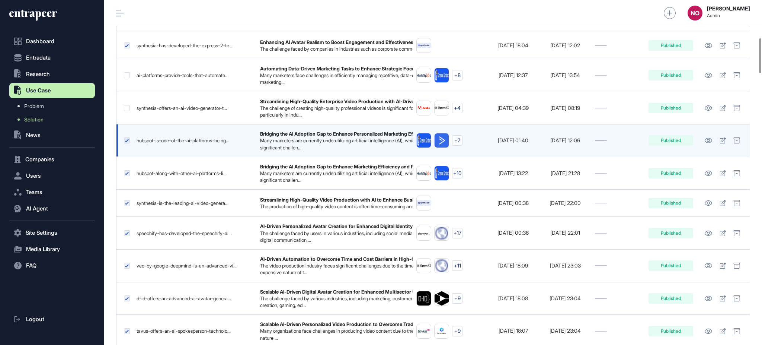
click at [130, 156] on td at bounding box center [125, 140] width 16 height 33
click at [127, 157] on td at bounding box center [125, 140] width 16 height 33
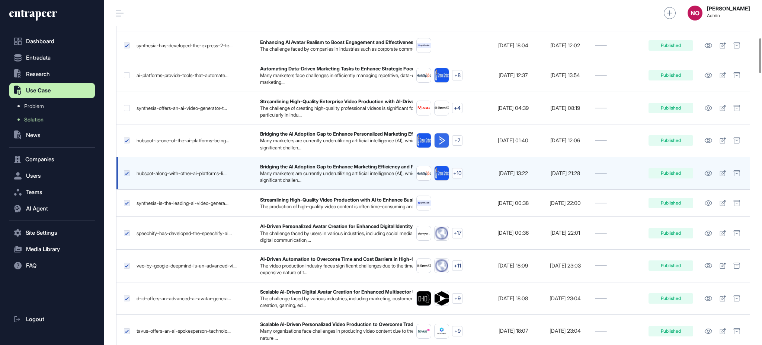
click at [127, 176] on label at bounding box center [127, 173] width 6 height 6
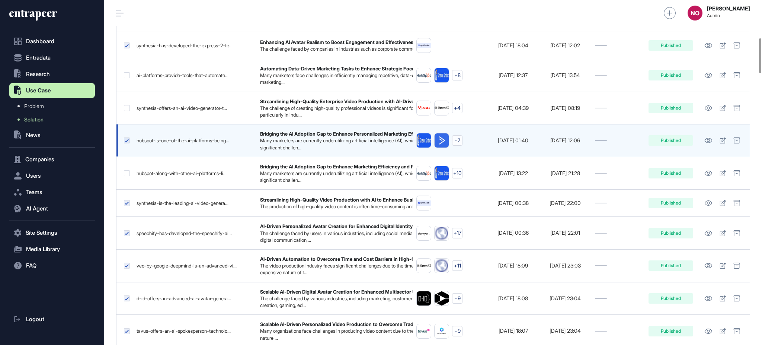
click at [128, 143] on label at bounding box center [127, 140] width 6 height 6
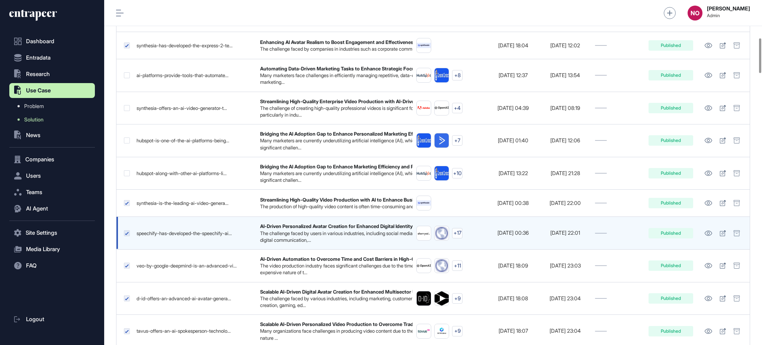
click at [128, 236] on label at bounding box center [127, 233] width 6 height 6
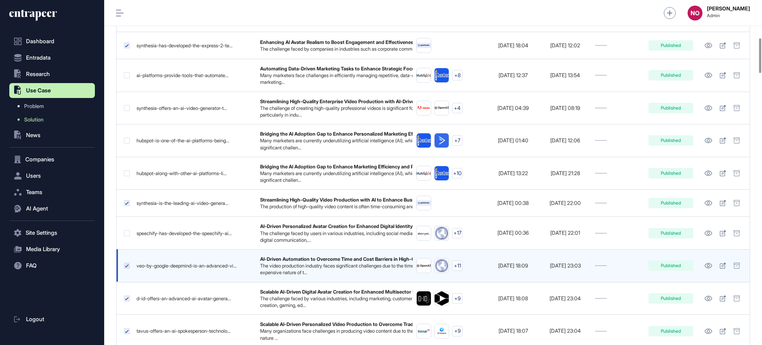
click at [128, 268] on label at bounding box center [127, 265] width 6 height 6
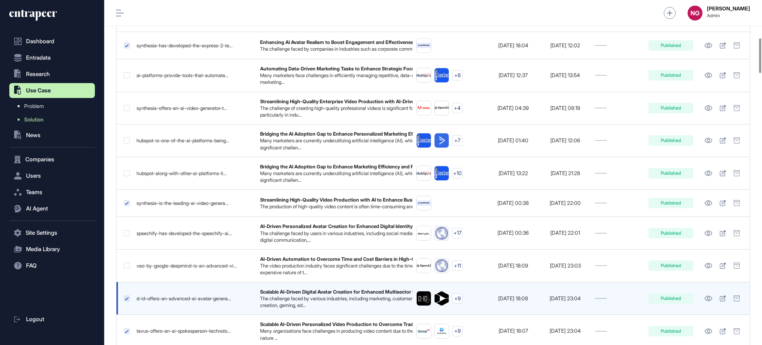
click at [126, 301] on label at bounding box center [127, 298] width 6 height 6
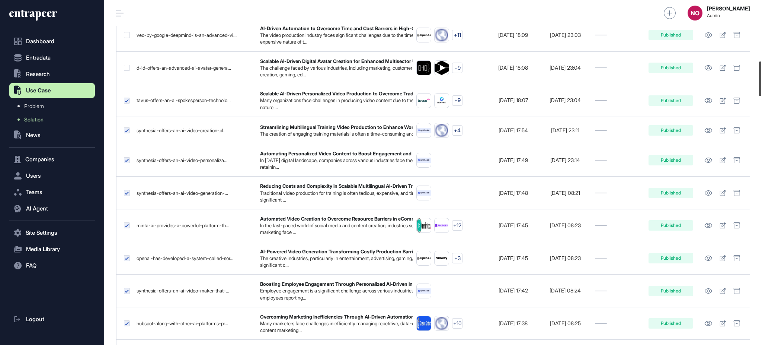
scroll to position [636, 0]
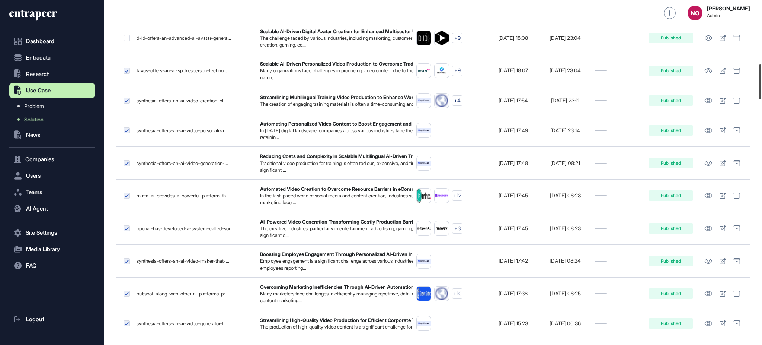
drag, startPoint x: 762, startPoint y: 59, endPoint x: 762, endPoint y: 85, distance: 26.1
click at [762, 85] on div at bounding box center [760, 81] width 2 height 35
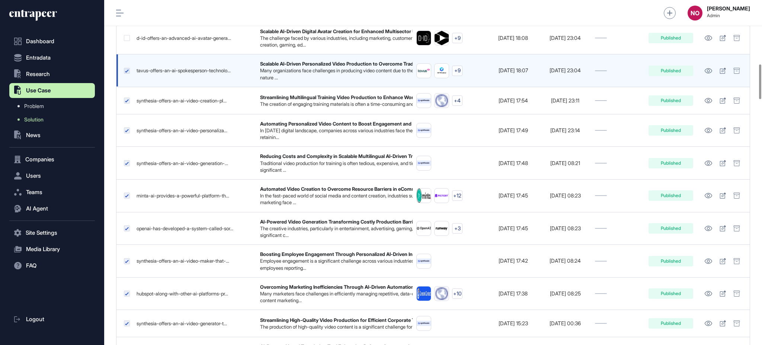
click at [124, 74] on label at bounding box center [127, 71] width 6 height 6
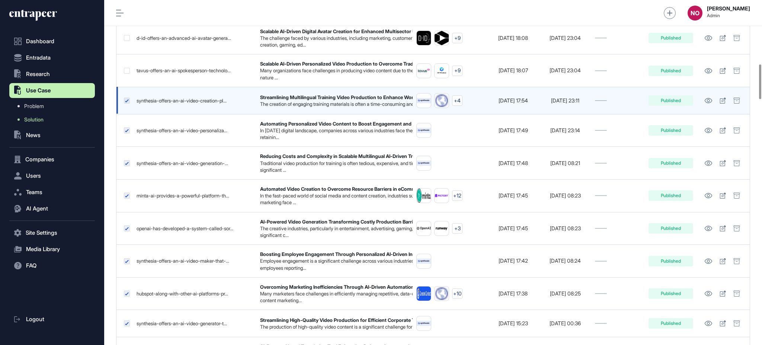
click at [125, 103] on label at bounding box center [127, 101] width 6 height 6
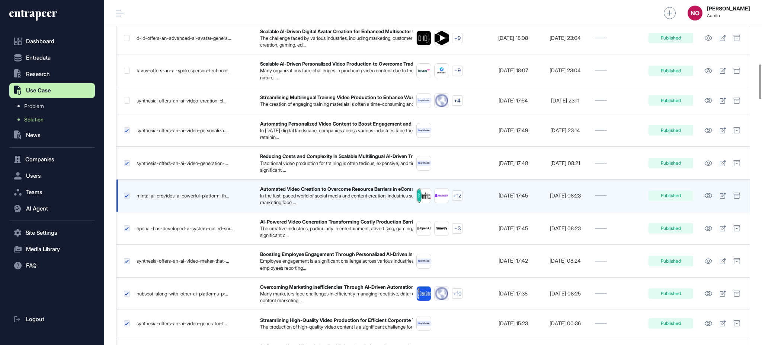
click at [128, 198] on label at bounding box center [127, 195] width 6 height 6
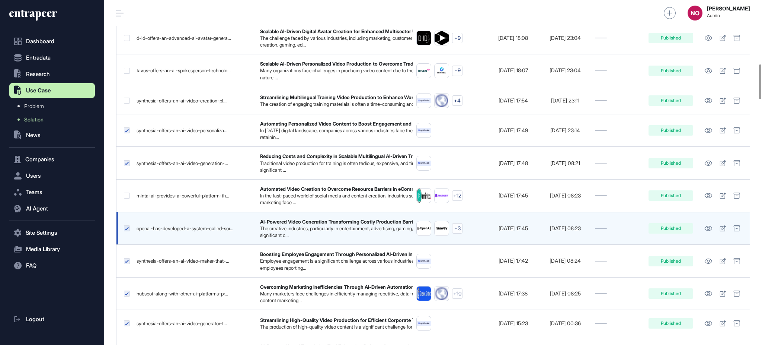
click at [128, 231] on label at bounding box center [127, 228] width 6 height 6
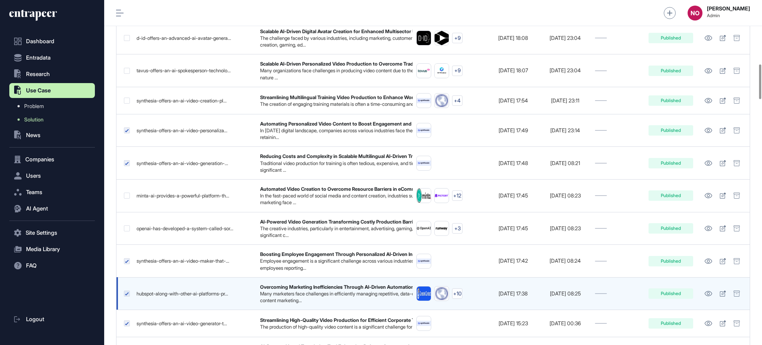
click at [126, 296] on label at bounding box center [127, 293] width 6 height 6
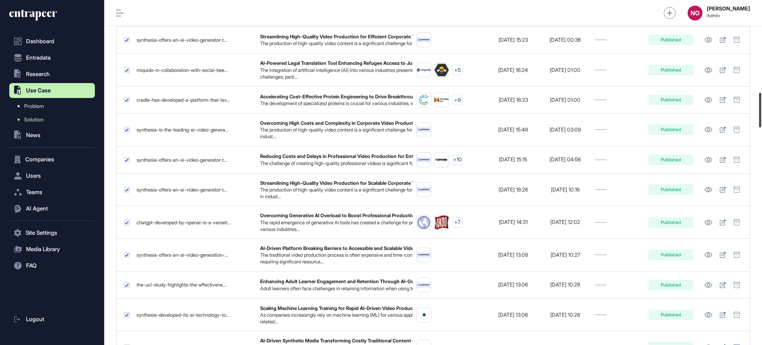
scroll to position [904, 0]
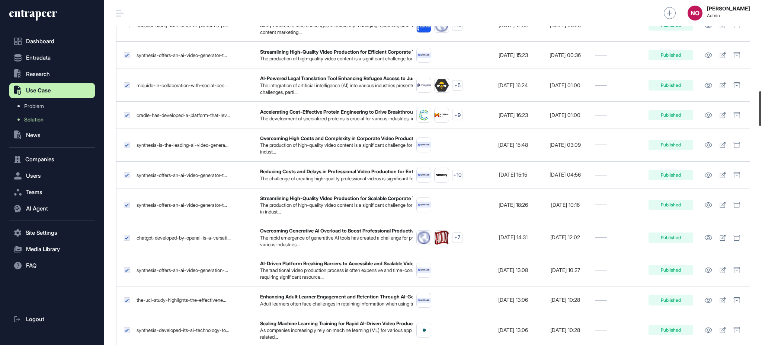
drag, startPoint x: 762, startPoint y: 83, endPoint x: 762, endPoint y: 110, distance: 26.8
click at [762, 110] on div at bounding box center [760, 108] width 2 height 35
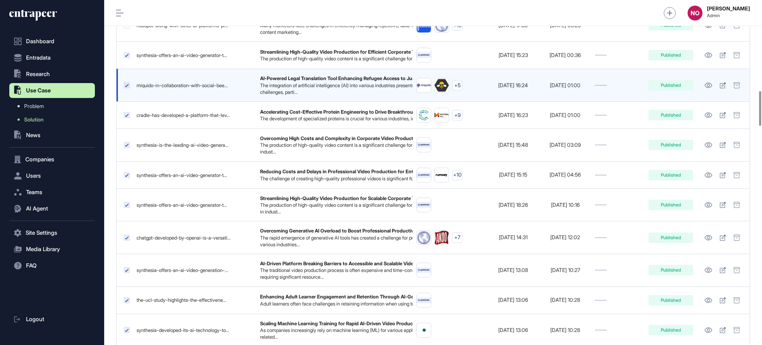
click at [126, 88] on label at bounding box center [127, 85] width 6 height 6
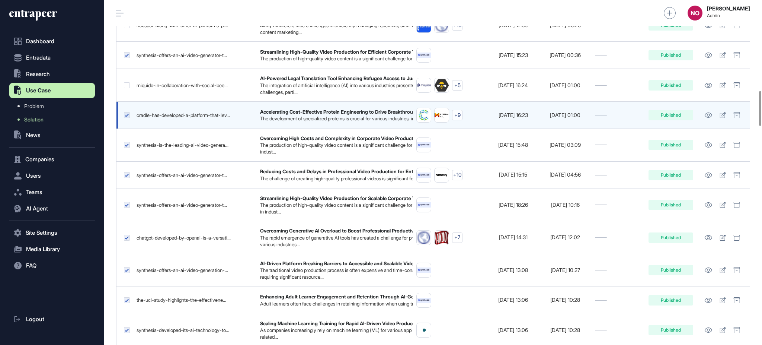
click at [126, 118] on label at bounding box center [127, 115] width 6 height 6
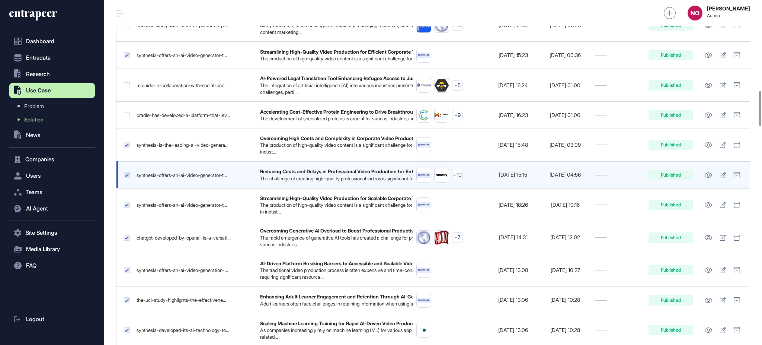
click at [129, 178] on label at bounding box center [127, 175] width 6 height 6
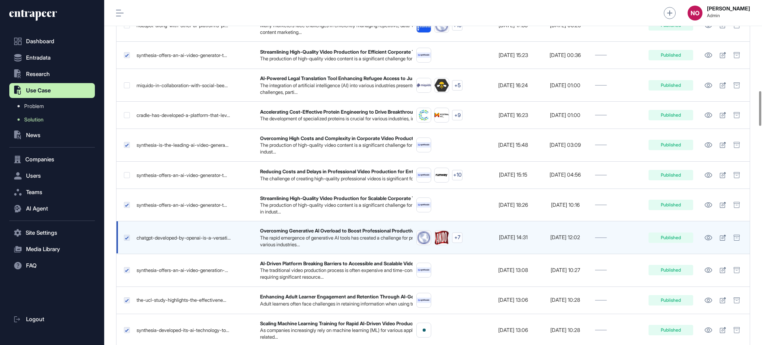
click at [128, 240] on label at bounding box center [127, 238] width 6 height 6
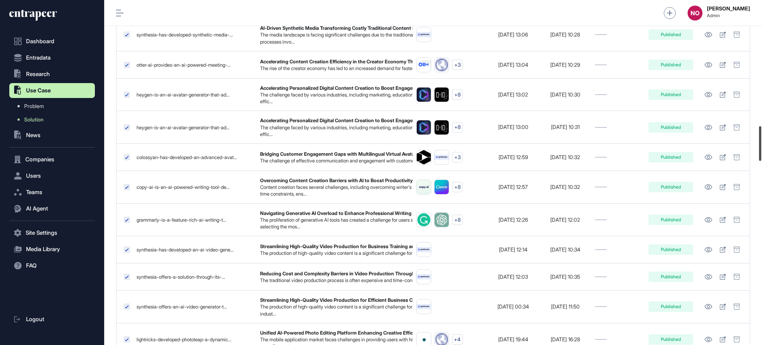
scroll to position [1254, 0]
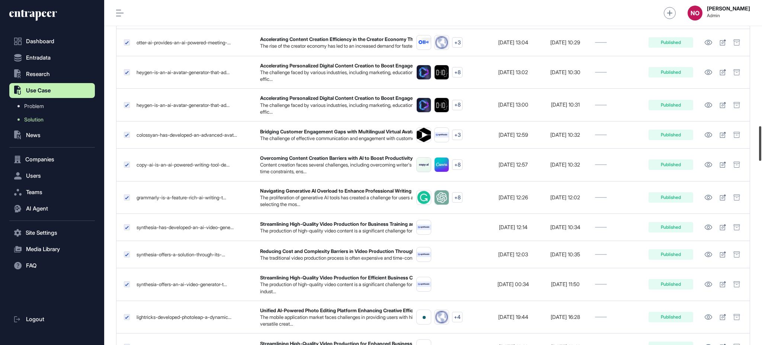
drag, startPoint x: 762, startPoint y: 113, endPoint x: 762, endPoint y: 148, distance: 35.0
click at [762, 148] on div at bounding box center [760, 143] width 2 height 35
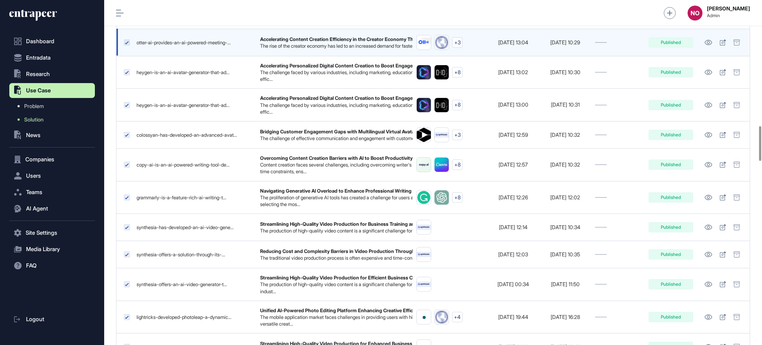
click at [128, 45] on label at bounding box center [127, 42] width 6 height 6
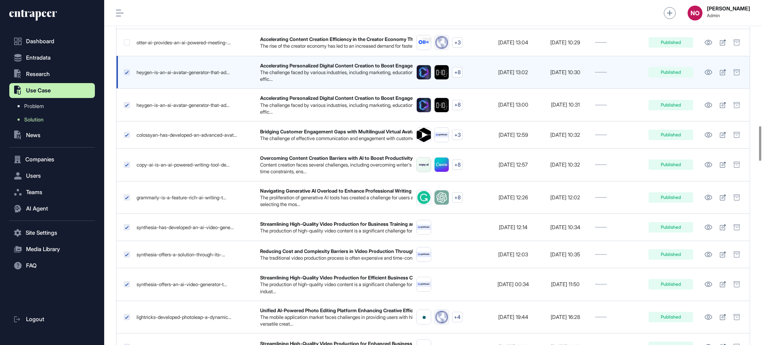
click at [127, 75] on label at bounding box center [127, 72] width 6 height 6
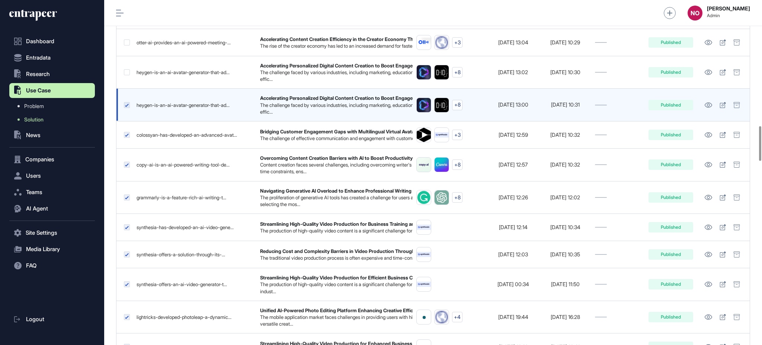
click at [125, 108] on label at bounding box center [127, 105] width 6 height 6
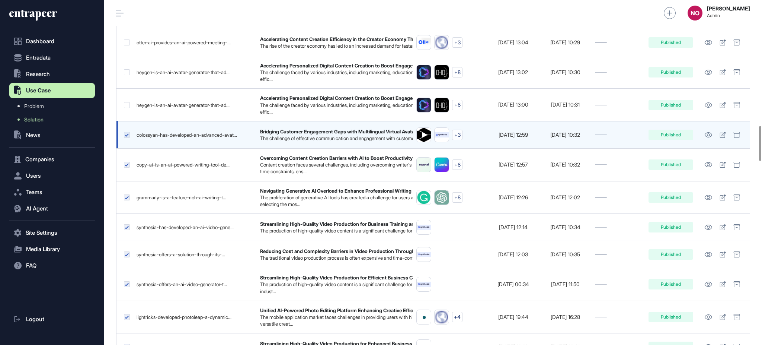
click at [126, 138] on label at bounding box center [127, 135] width 6 height 6
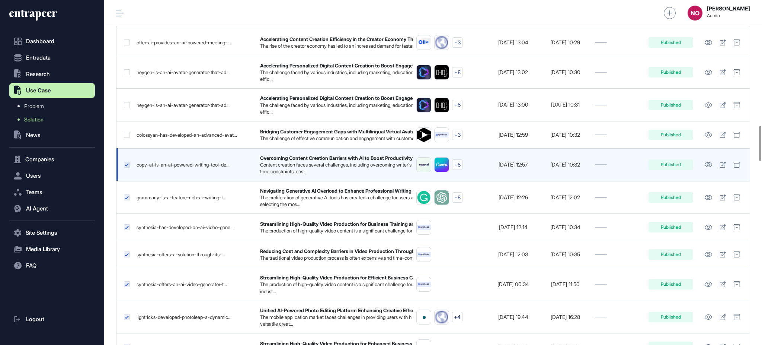
click at [127, 168] on label at bounding box center [127, 165] width 6 height 6
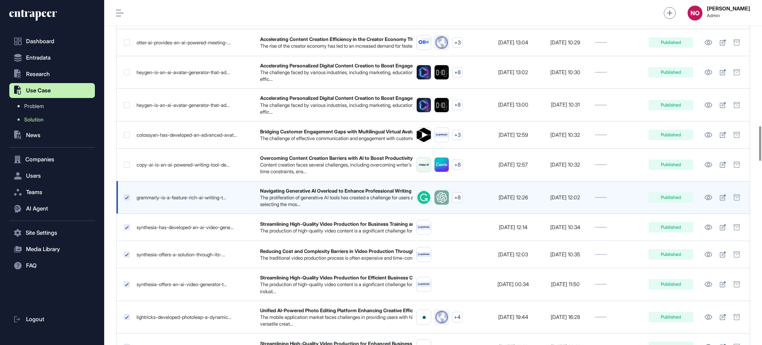
click at [129, 200] on label at bounding box center [127, 197] width 6 height 6
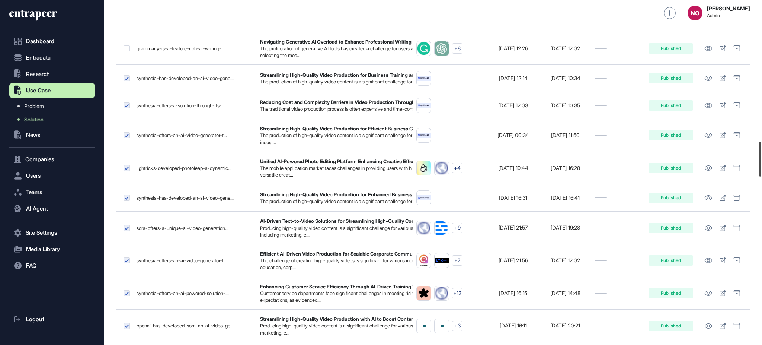
scroll to position [1414, 0]
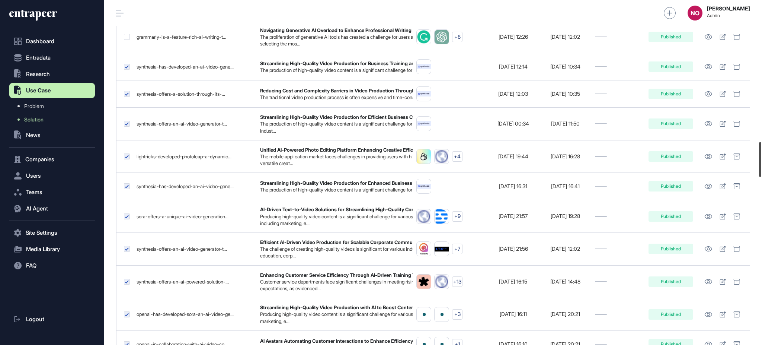
drag, startPoint x: 762, startPoint y: 149, endPoint x: 762, endPoint y: 165, distance: 16.0
click at [762, 165] on div at bounding box center [760, 159] width 2 height 35
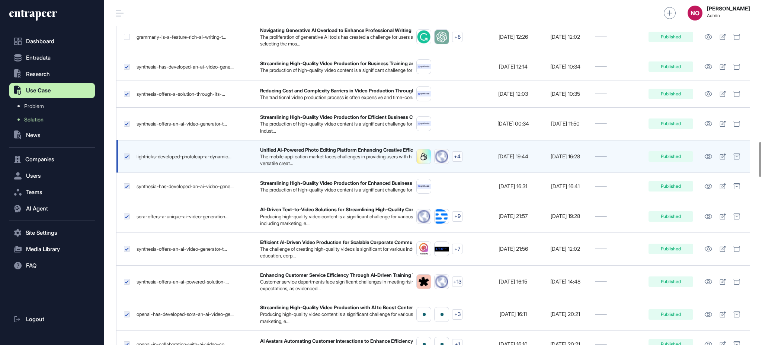
click at [127, 159] on label at bounding box center [127, 156] width 6 height 6
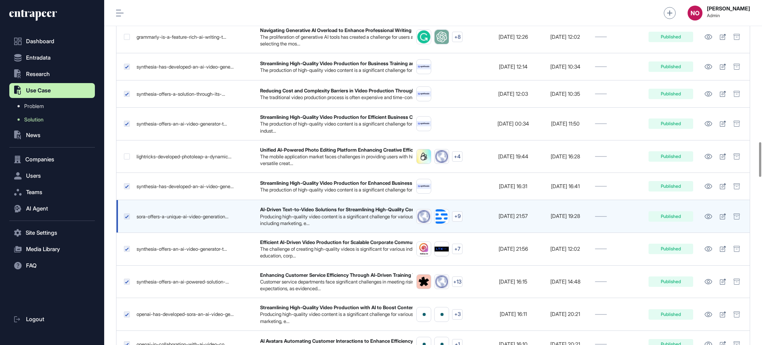
click at [128, 219] on label at bounding box center [127, 216] width 6 height 6
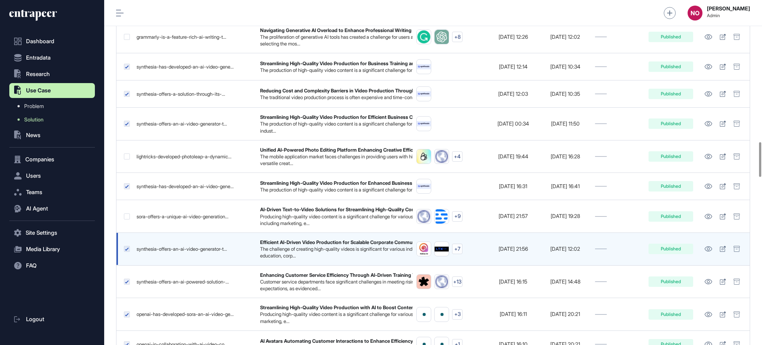
click at [126, 252] on label at bounding box center [127, 249] width 6 height 6
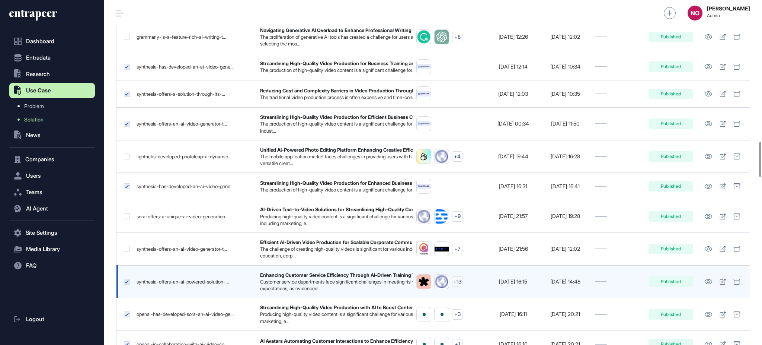
click at [128, 284] on label at bounding box center [127, 281] width 6 height 6
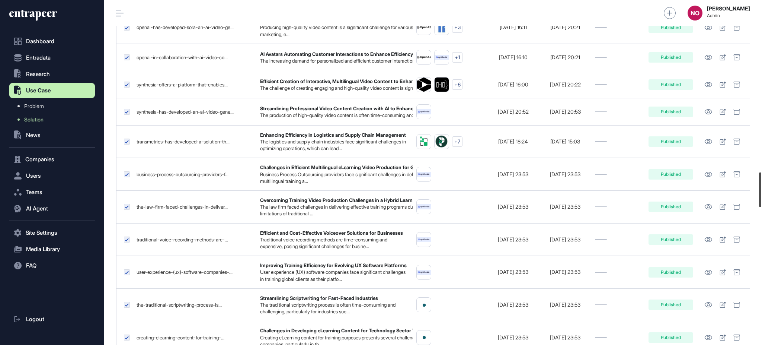
scroll to position [1728, 0]
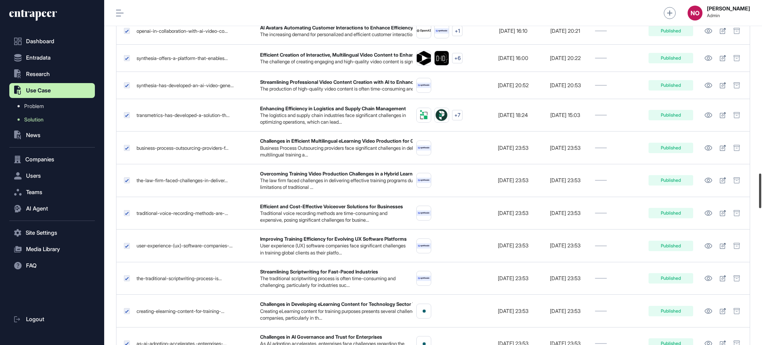
drag, startPoint x: 762, startPoint y: 169, endPoint x: 762, endPoint y: 200, distance: 30.5
click at [762, 200] on div at bounding box center [760, 190] width 2 height 35
drag, startPoint x: 128, startPoint y: 57, endPoint x: 128, endPoint y: 62, distance: 5.6
click at [128, 4] on label at bounding box center [127, 1] width 6 height 6
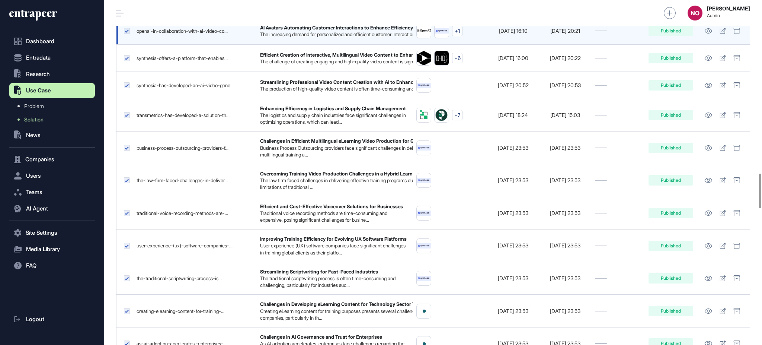
click at [128, 34] on label at bounding box center [127, 31] width 6 height 6
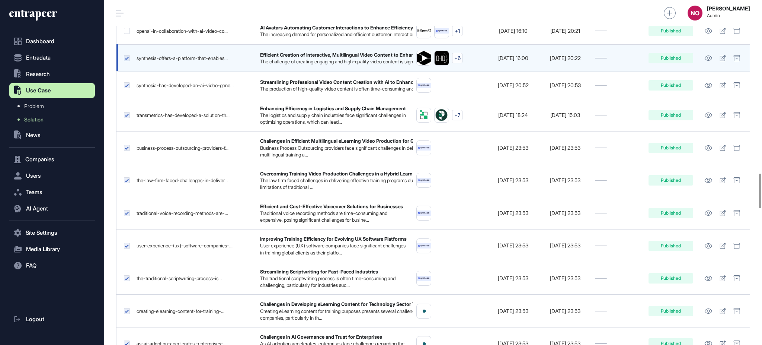
click at [127, 61] on label at bounding box center [127, 58] width 6 height 6
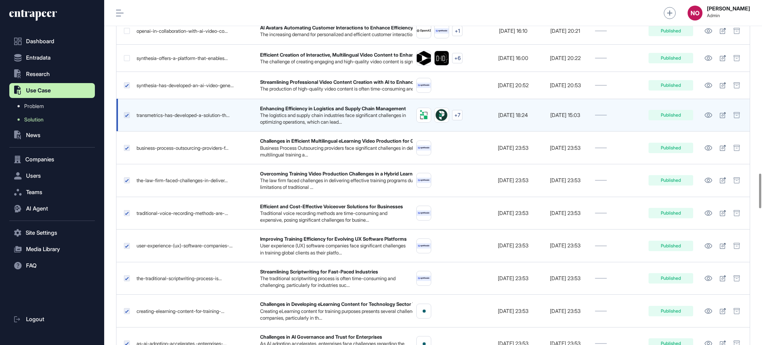
click at [128, 118] on label at bounding box center [127, 115] width 6 height 6
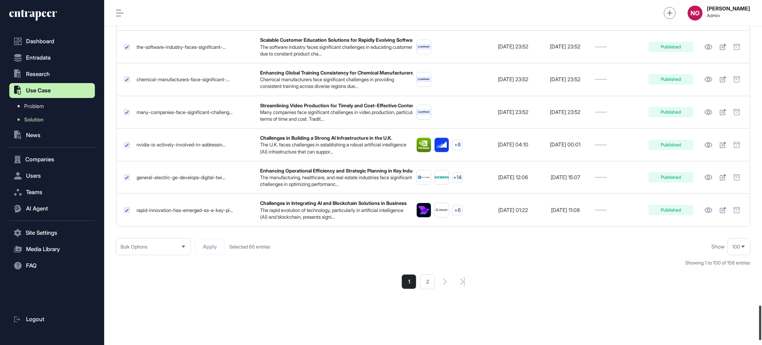
scroll to position [3061, 0]
drag, startPoint x: 762, startPoint y: 189, endPoint x: 757, endPoint y: 321, distance: 131.9
click at [759, 321] on div at bounding box center [760, 324] width 2 height 35
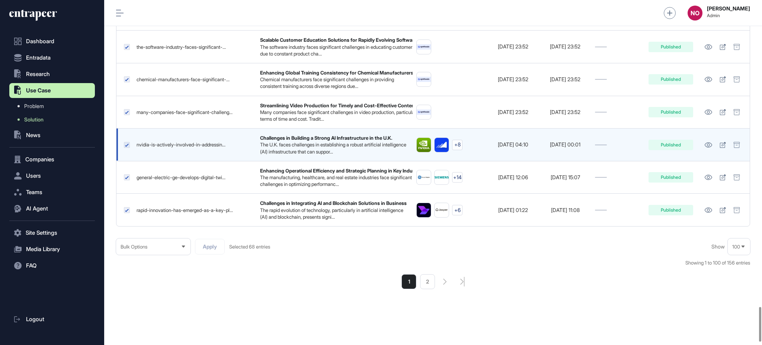
click at [124, 148] on label at bounding box center [127, 145] width 6 height 6
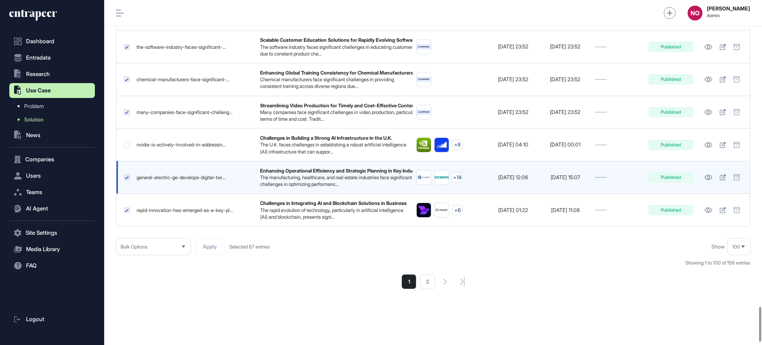
click at [125, 180] on label at bounding box center [127, 177] width 6 height 6
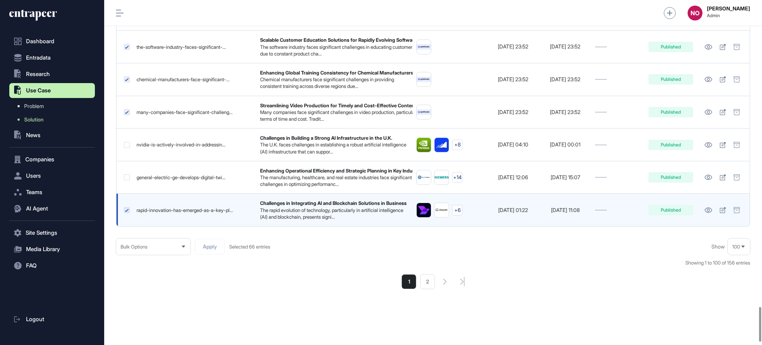
click at [126, 213] on label at bounding box center [127, 210] width 6 height 6
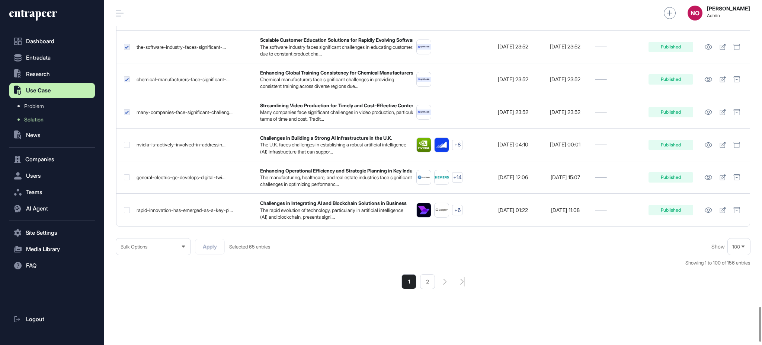
click at [154, 254] on div "Bulk Options" at bounding box center [153, 246] width 74 height 15
click at [163, 236] on li "Add to Research" at bounding box center [153, 228] width 70 height 15
click at [267, 250] on input "text" at bounding box center [260, 246] width 121 height 6
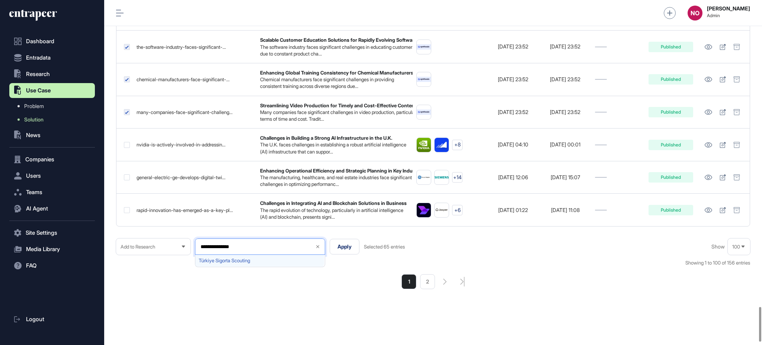
type input "**********"
click at [274, 263] on span "Türkiye Sigorta Scouting" at bounding box center [260, 261] width 122 height 6
click at [351, 289] on div "1 2" at bounding box center [433, 281] width 634 height 15
click at [350, 254] on button "Apply" at bounding box center [345, 247] width 30 height 16
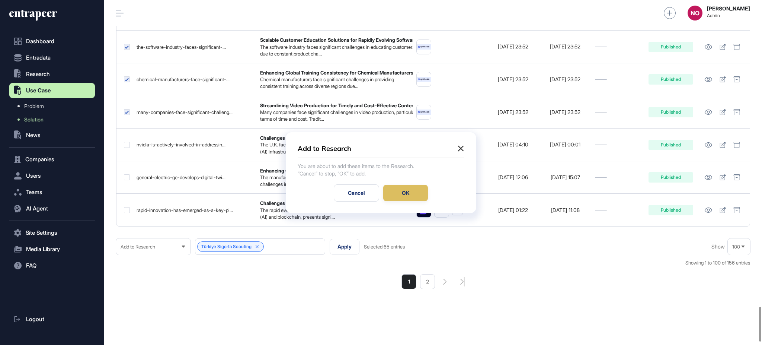
click at [400, 190] on div "OK" at bounding box center [405, 193] width 45 height 16
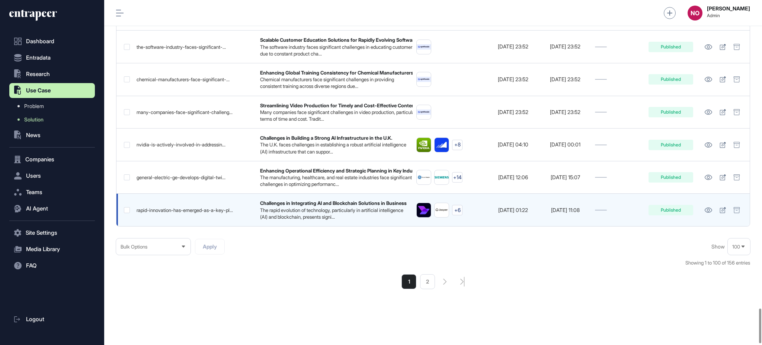
scroll to position [3091, 0]
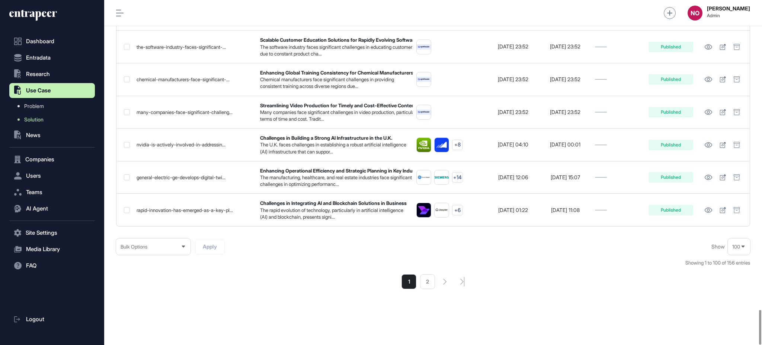
click at [423, 286] on li "2" at bounding box center [427, 281] width 15 height 15
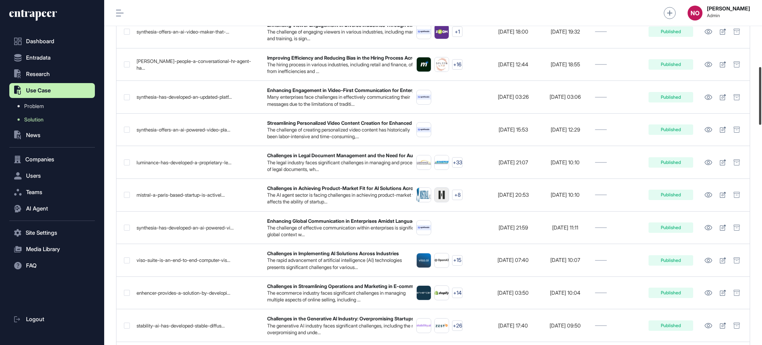
scroll to position [395, 0]
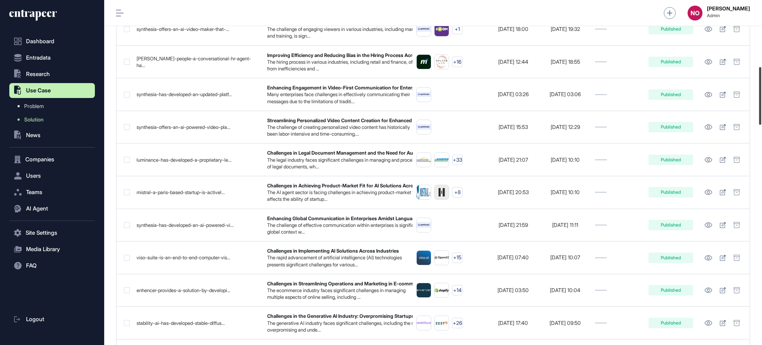
drag, startPoint x: 762, startPoint y: 27, endPoint x: 762, endPoint y: 93, distance: 66.3
click at [762, 93] on div at bounding box center [760, 96] width 2 height 58
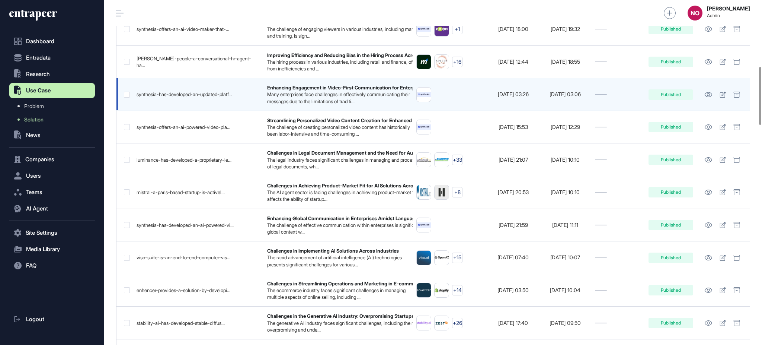
click at [126, 95] on label at bounding box center [127, 95] width 6 height 6
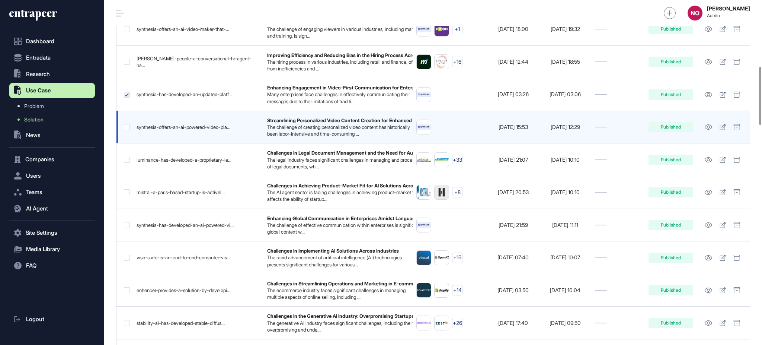
click at [128, 127] on label at bounding box center [127, 127] width 6 height 6
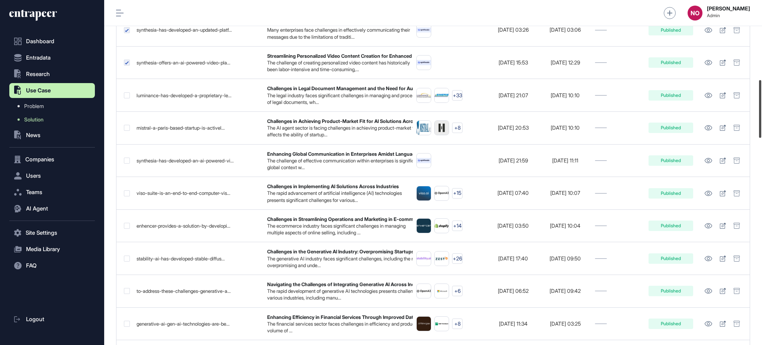
scroll to position [479, 0]
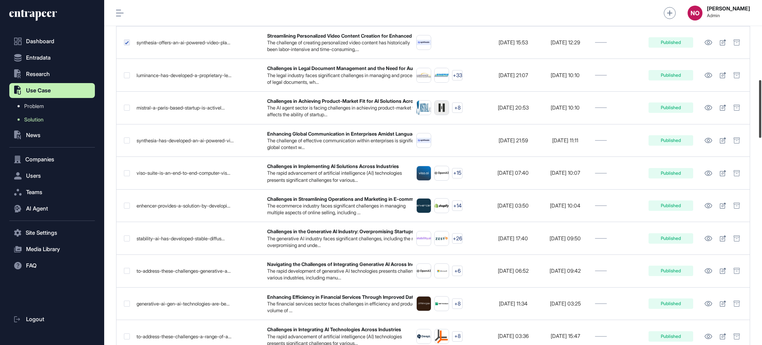
drag, startPoint x: 762, startPoint y: 104, endPoint x: 762, endPoint y: 118, distance: 14.1
click at [762, 118] on div at bounding box center [760, 109] width 2 height 58
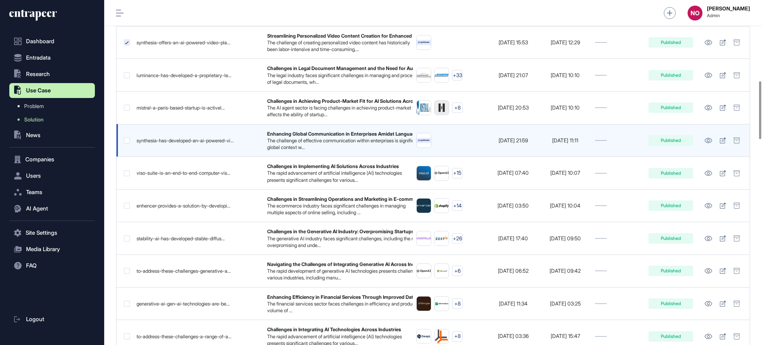
click at [124, 140] on label at bounding box center [127, 140] width 6 height 6
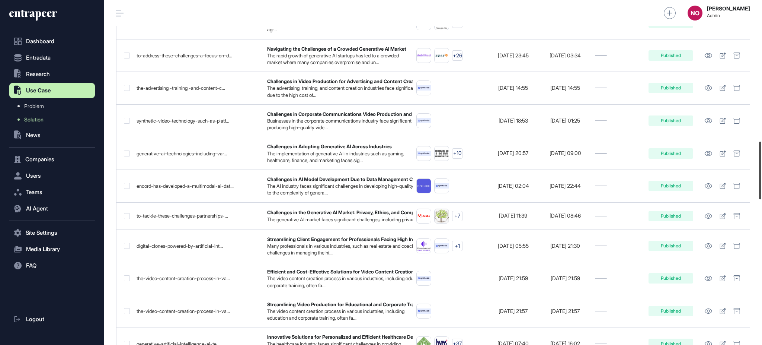
scroll to position [839, 0]
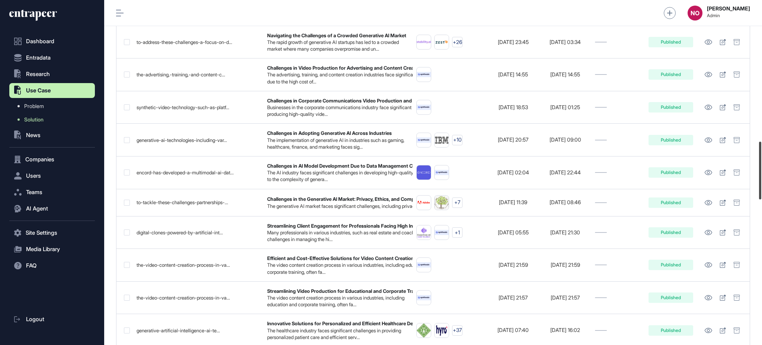
drag, startPoint x: 762, startPoint y: 127, endPoint x: 762, endPoint y: 188, distance: 60.3
click at [762, 188] on div at bounding box center [760, 170] width 2 height 58
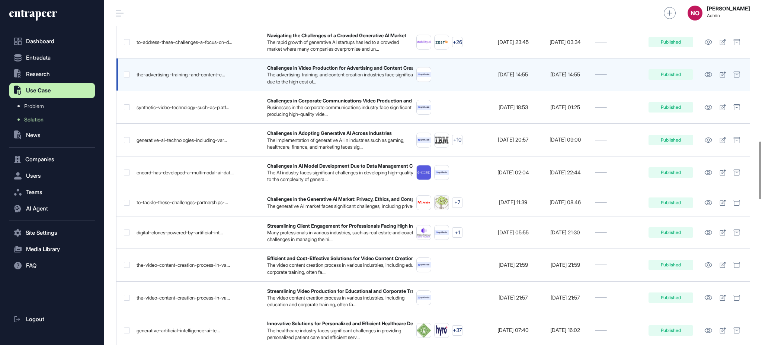
click at [127, 75] on label at bounding box center [127, 74] width 6 height 6
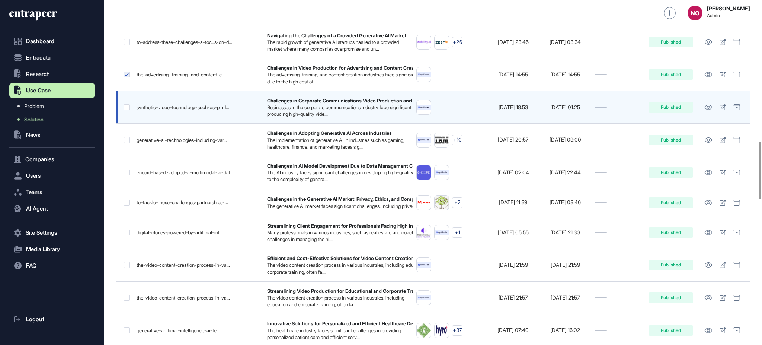
click at [127, 107] on label at bounding box center [127, 107] width 6 height 6
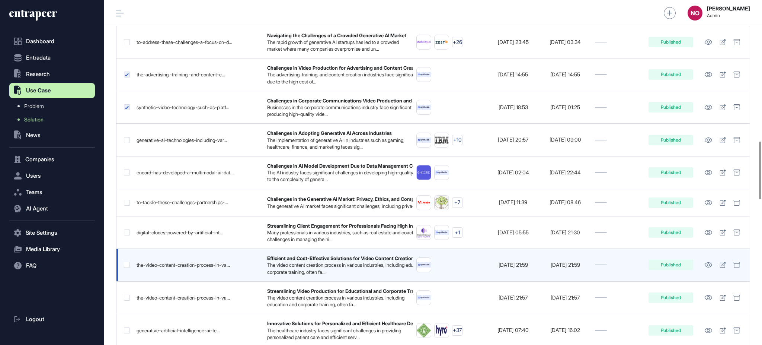
click at [126, 266] on label at bounding box center [127, 265] width 6 height 6
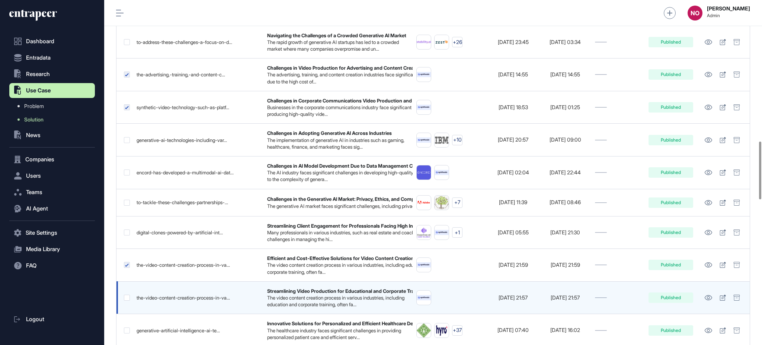
click at [127, 296] on label at bounding box center [127, 297] width 6 height 6
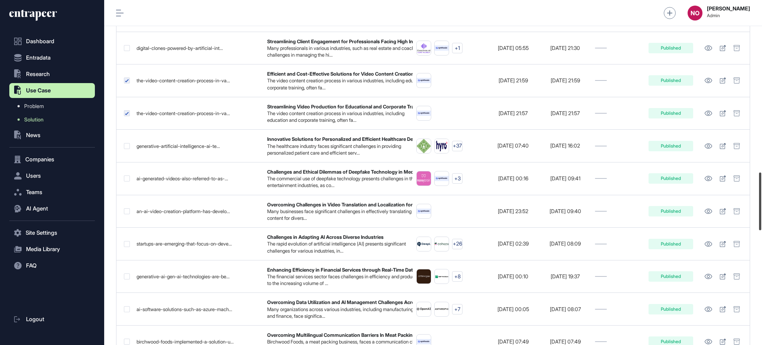
scroll to position [1012, 0]
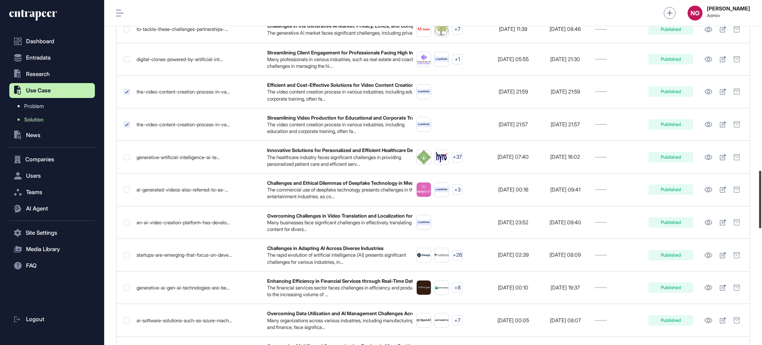
drag, startPoint x: 762, startPoint y: 184, endPoint x: 762, endPoint y: 213, distance: 29.0
click at [762, 213] on div at bounding box center [760, 199] width 2 height 58
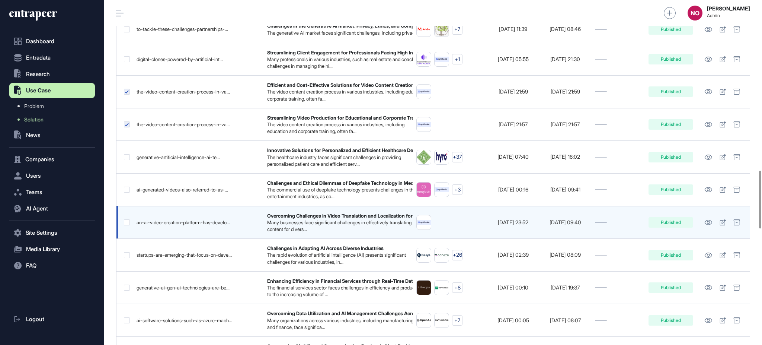
click at [128, 224] on label at bounding box center [127, 222] width 6 height 6
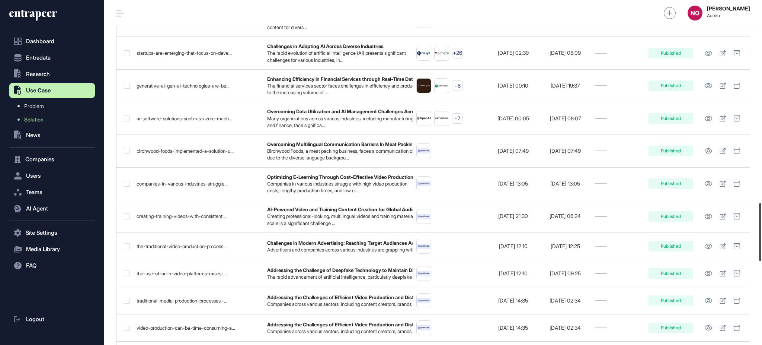
scroll to position [1205, 0]
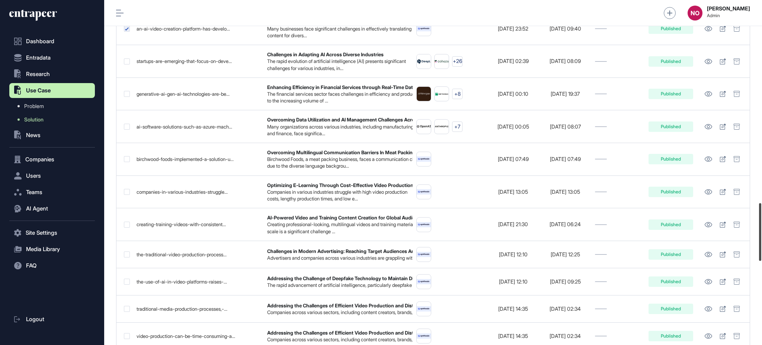
drag, startPoint x: 762, startPoint y: 211, endPoint x: 762, endPoint y: 243, distance: 32.4
click at [762, 243] on div at bounding box center [760, 232] width 2 height 58
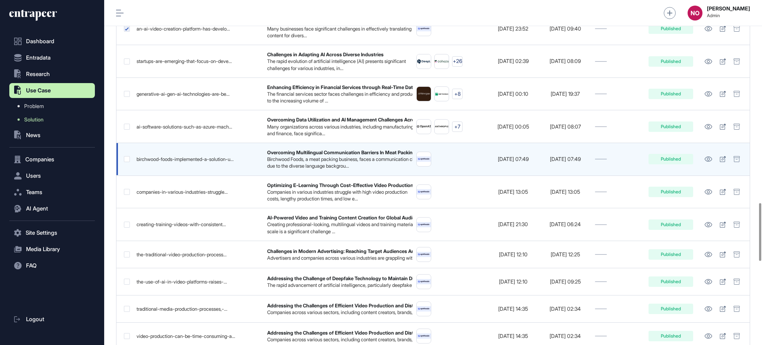
click at [125, 160] on label at bounding box center [127, 159] width 6 height 6
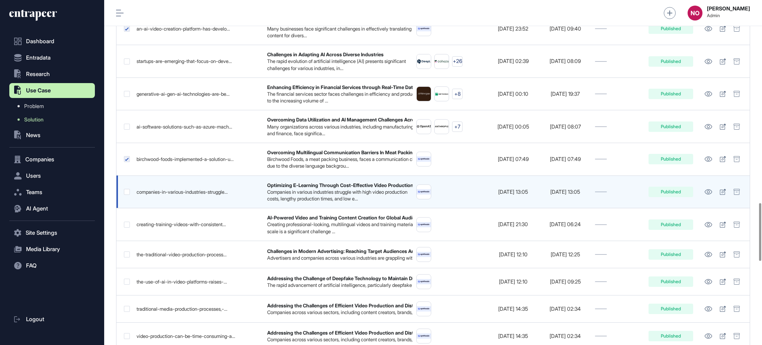
click at [125, 195] on label at bounding box center [127, 192] width 6 height 6
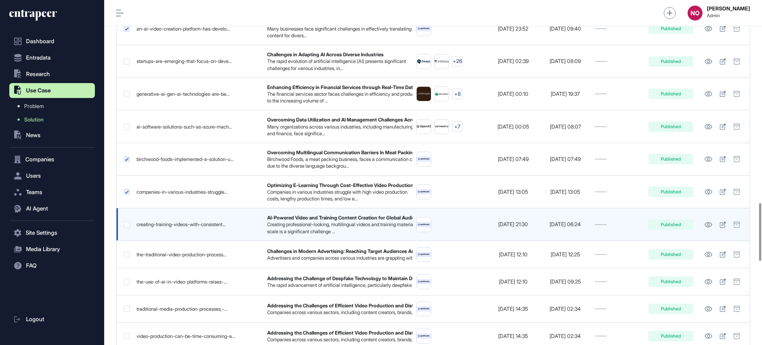
click at [127, 226] on label at bounding box center [127, 224] width 6 height 6
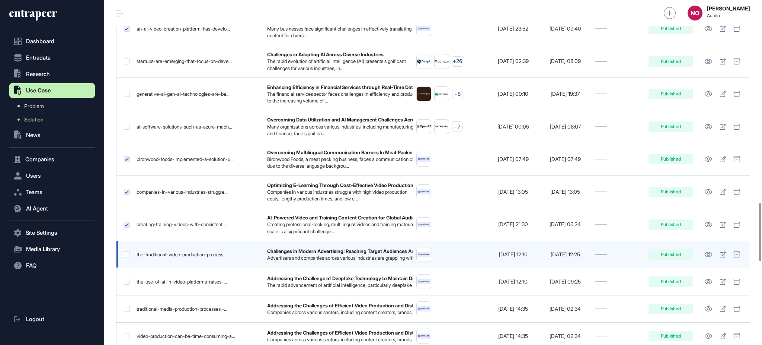
click at [128, 257] on label at bounding box center [127, 254] width 6 height 6
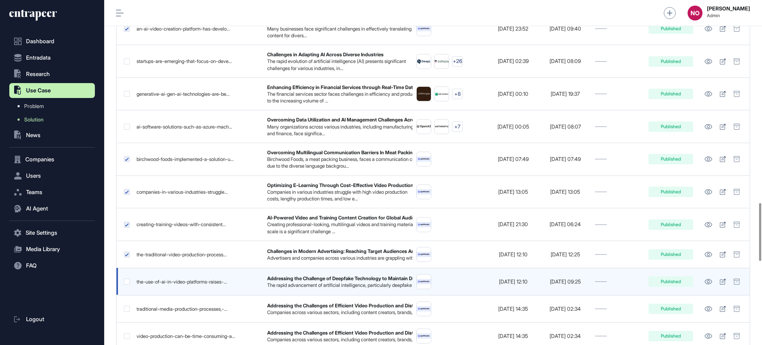
drag, startPoint x: 128, startPoint y: 286, endPoint x: 128, endPoint y: 289, distance: 3.7
click at [128, 284] on label at bounding box center [127, 281] width 6 height 6
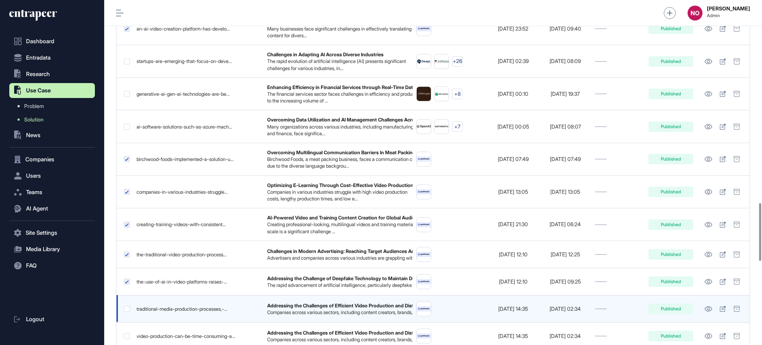
click at [126, 312] on label at bounding box center [127, 309] width 6 height 6
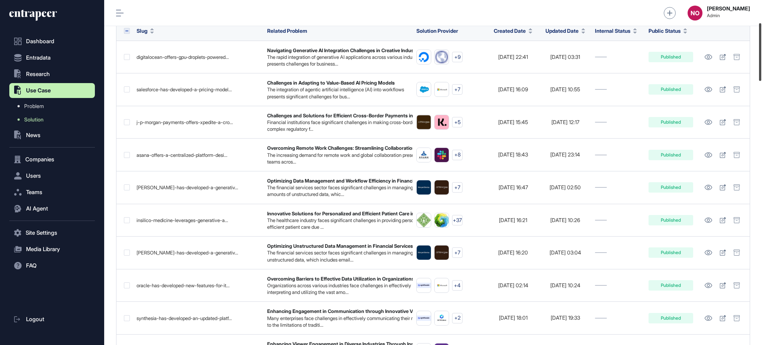
scroll to position [0, 0]
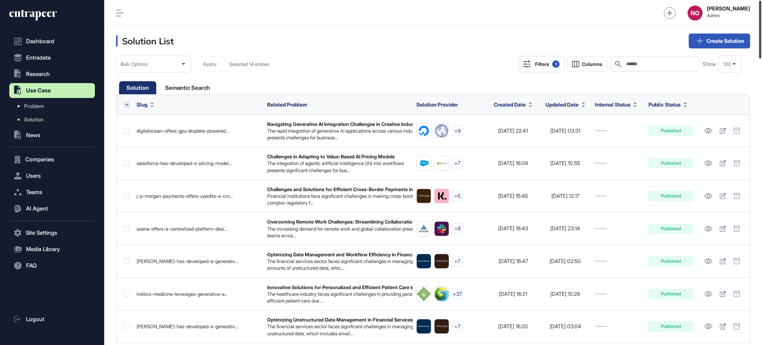
drag, startPoint x: 762, startPoint y: 222, endPoint x: 761, endPoint y: 13, distance: 208.5
click at [761, 13] on div at bounding box center [760, 30] width 2 height 58
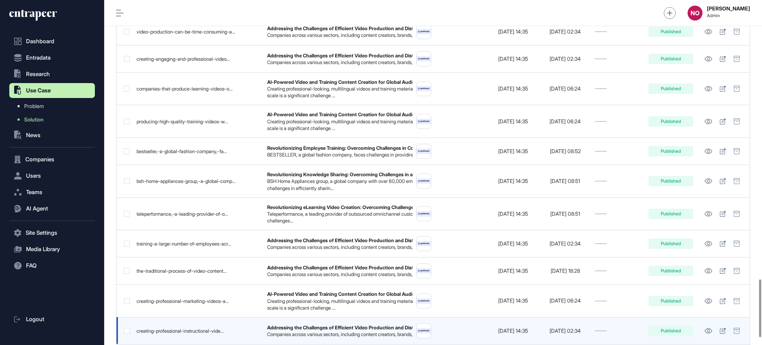
scroll to position [1704, 0]
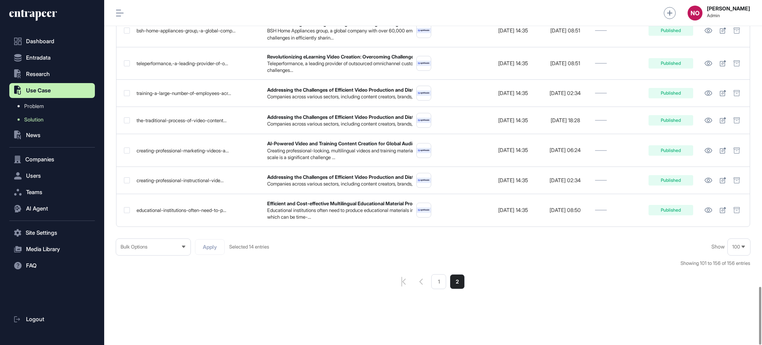
click at [441, 286] on li "1" at bounding box center [438, 281] width 15 height 15
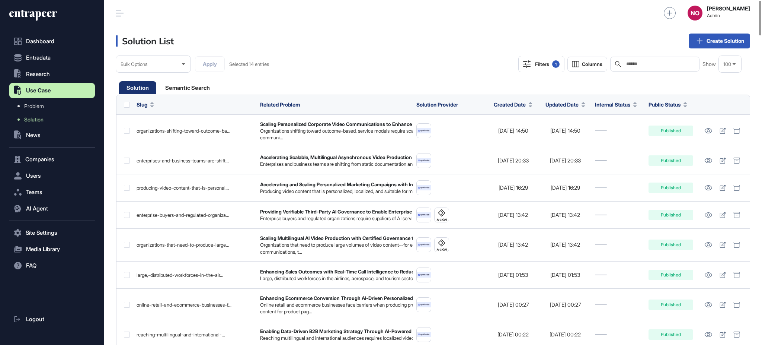
click at [548, 67] on div "Filters 1" at bounding box center [547, 63] width 25 height 7
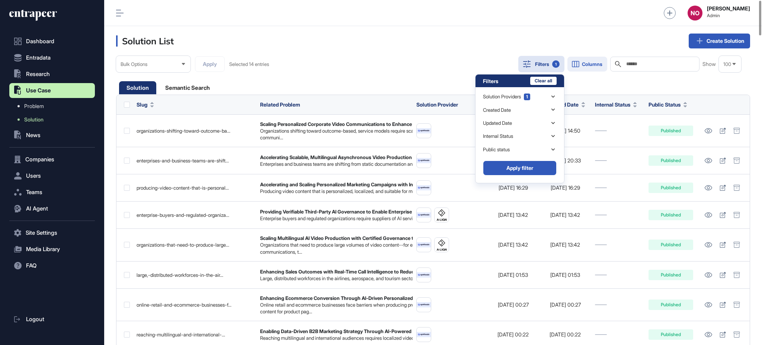
click at [591, 65] on span "Columns" at bounding box center [592, 64] width 20 height 6
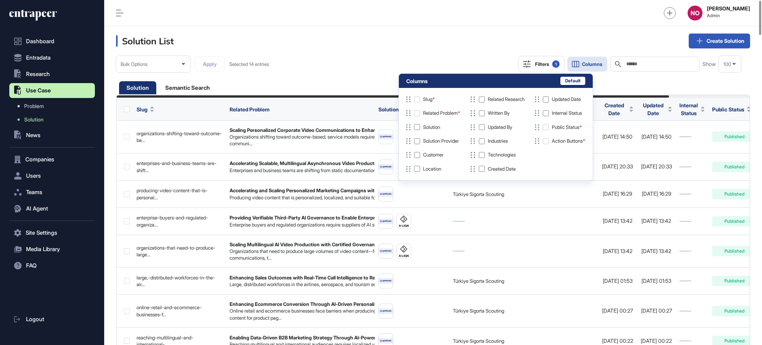
click at [457, 50] on header "Solution List Create Solution" at bounding box center [433, 41] width 658 height 30
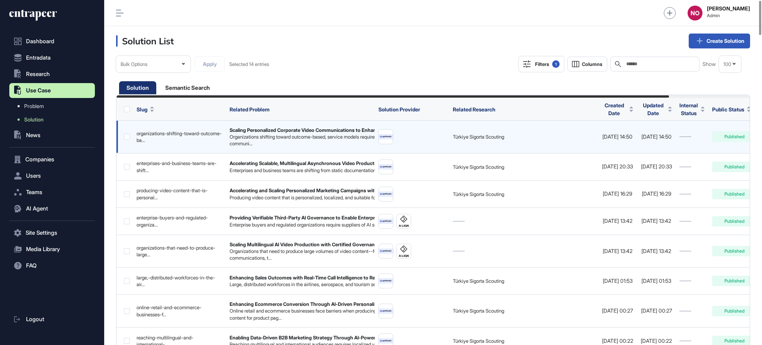
click at [477, 136] on div "Türkiye Sigorta Scouting" at bounding box center [478, 136] width 51 height 7
drag, startPoint x: 475, startPoint y: 138, endPoint x: 516, endPoint y: 139, distance: 40.6
click at [516, 139] on div "Türkiye Sigorta Scouting" at bounding box center [523, 136] width 141 height 7
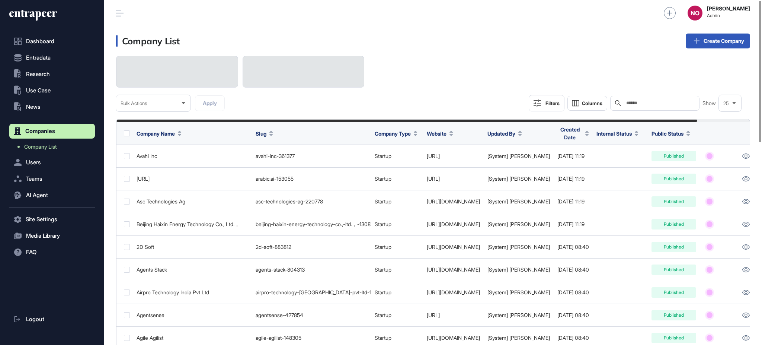
click at [628, 101] on input "text" at bounding box center [660, 103] width 69 height 6
paste input "*******"
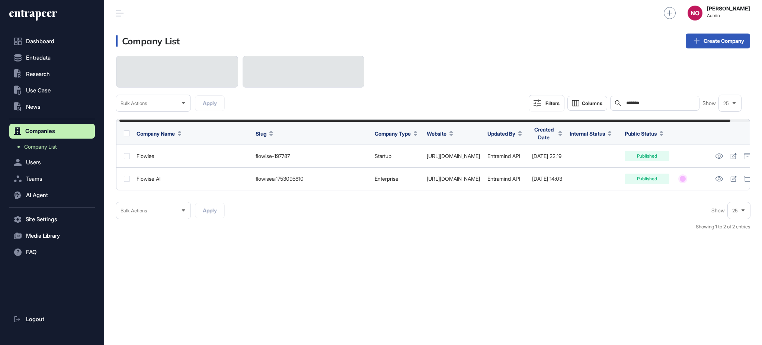
scroll to position [0, 23]
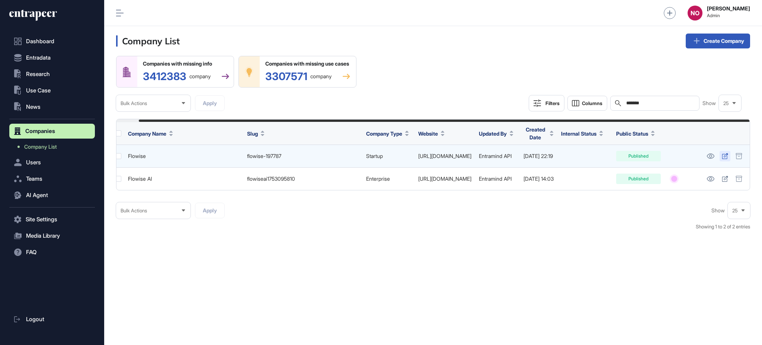
type input "*******"
click at [723, 156] on icon at bounding box center [725, 156] width 6 height 6
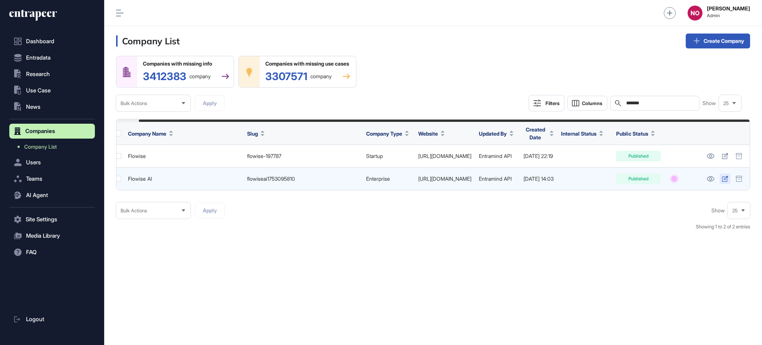
click at [723, 178] on icon at bounding box center [725, 179] width 6 height 6
click at [738, 178] on icon at bounding box center [739, 179] width 7 height 6
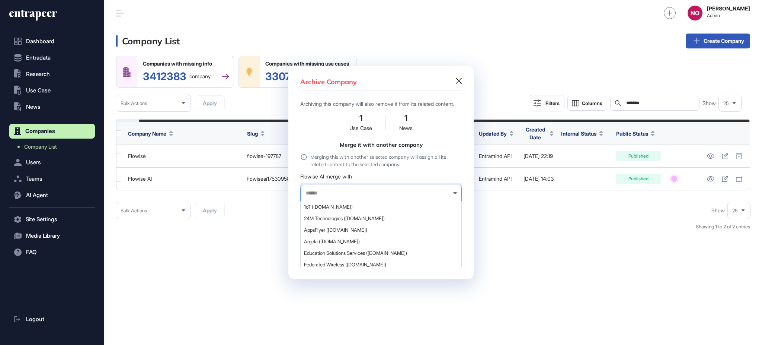
click at [320, 196] on input "text" at bounding box center [376, 193] width 142 height 6
paste input "*******"
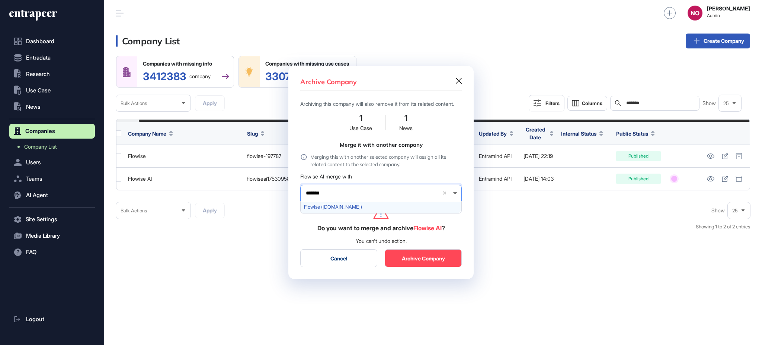
type input "*******"
click at [322, 209] on span "Flowise (flowiseai.com)" at bounding box center [380, 207] width 153 height 6
click at [438, 264] on button "Yes, Merge and Archive" at bounding box center [423, 258] width 77 height 18
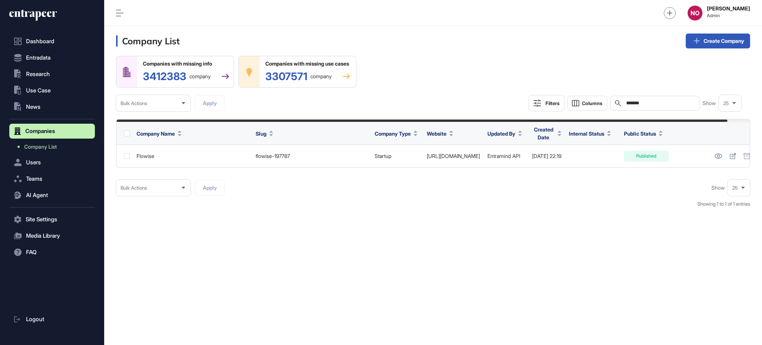
click at [644, 100] on input "*******" at bounding box center [660, 103] width 69 height 6
paste input "**"
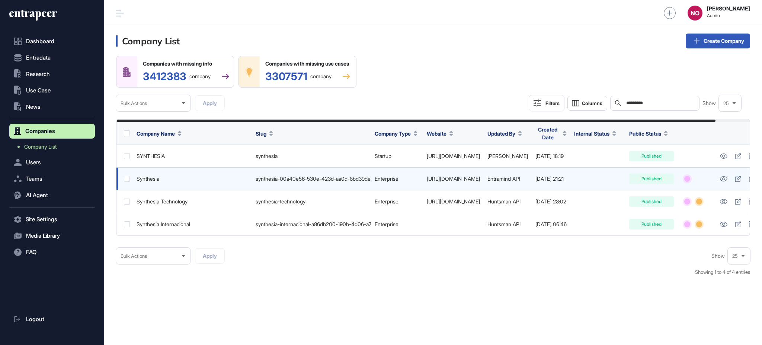
type input "*********"
click at [480, 176] on link "https://www.synthesia.eu" at bounding box center [453, 178] width 53 height 6
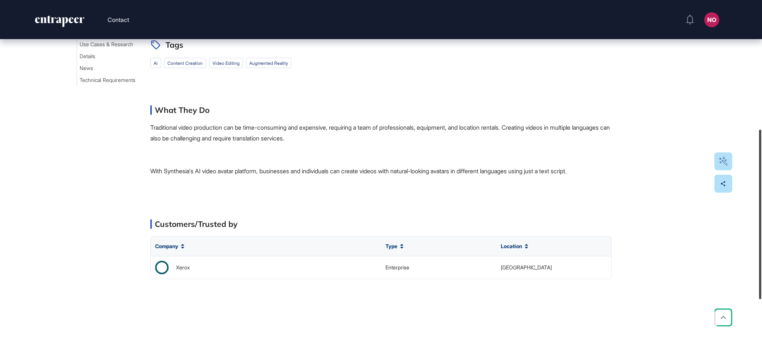
scroll to position [354, 0]
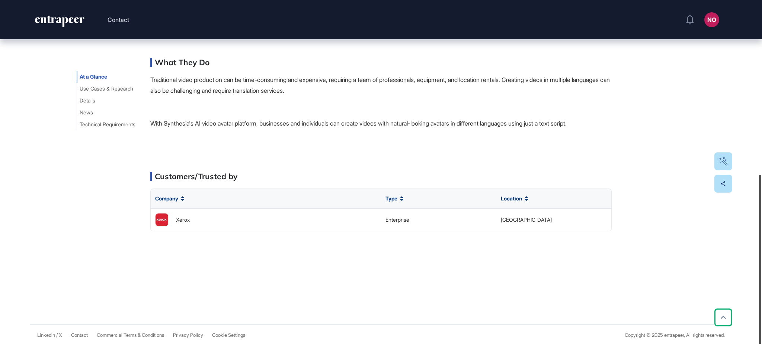
drag, startPoint x: 762, startPoint y: 50, endPoint x: 762, endPoint y: 237, distance: 187.6
click at [762, 237] on div at bounding box center [760, 259] width 2 height 169
click at [110, 87] on span "Use Cases & Research" at bounding box center [107, 89] width 54 height 6
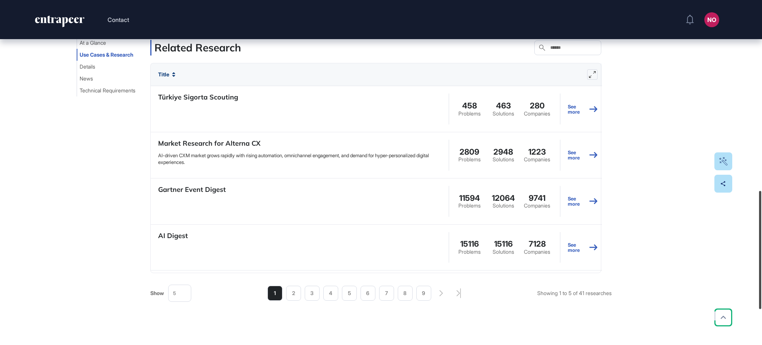
scroll to position [555, 0]
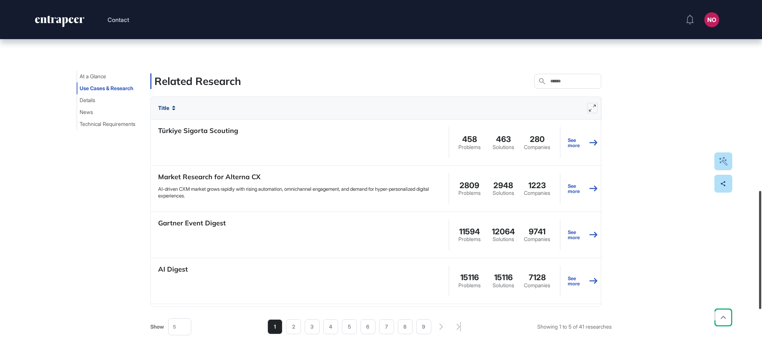
drag, startPoint x: 762, startPoint y: 219, endPoint x: 761, endPoint y: 238, distance: 19.4
click at [761, 238] on div at bounding box center [760, 250] width 2 height 118
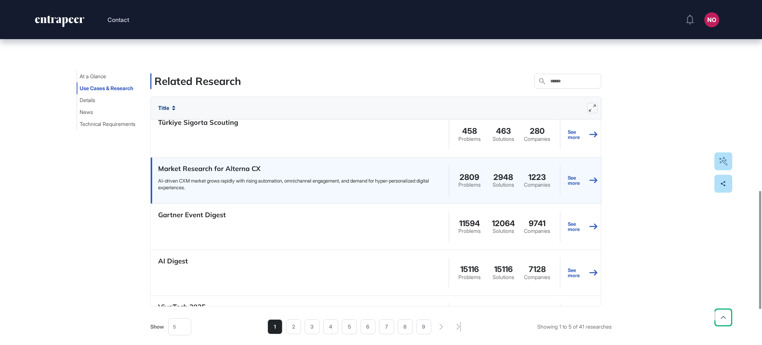
scroll to position [0, 0]
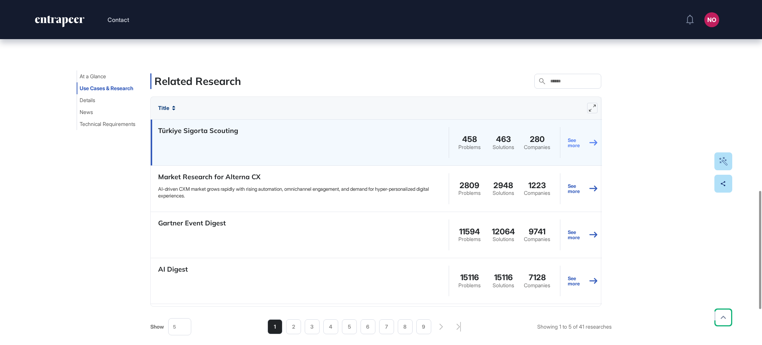
click at [572, 142] on link "See more" at bounding box center [583, 142] width 30 height 34
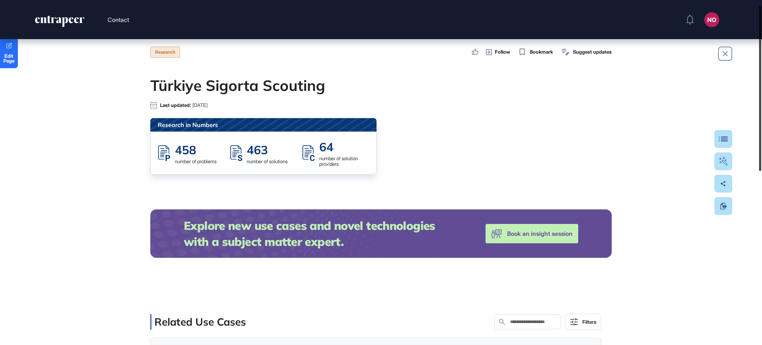
scroll to position [10, 0]
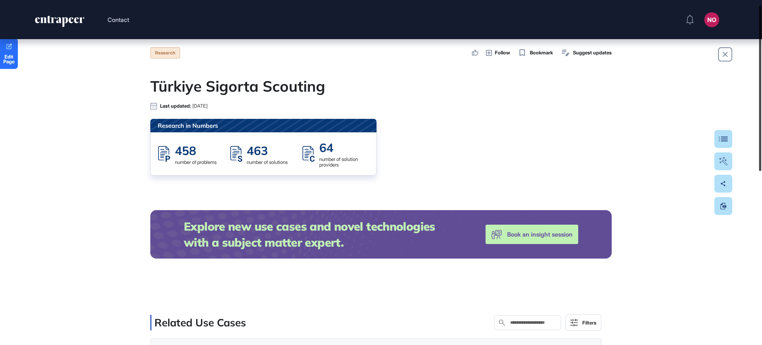
drag, startPoint x: 762, startPoint y: 140, endPoint x: 743, endPoint y: 101, distance: 43.5
click at [743, 101] on div "Contact NO Admin Dashboard Dashboard Profile My Content Request More Data Edit …" at bounding box center [381, 172] width 762 height 345
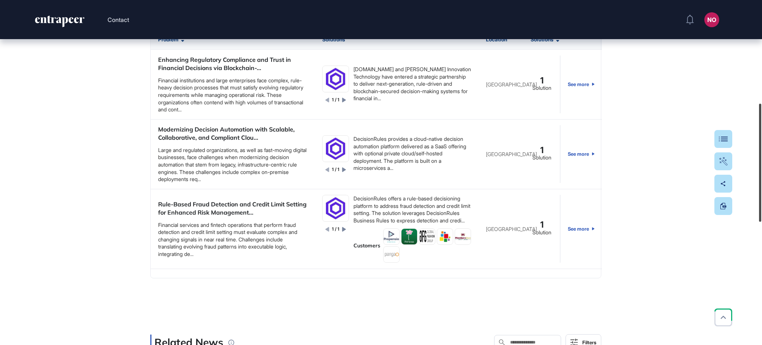
scroll to position [301, 0]
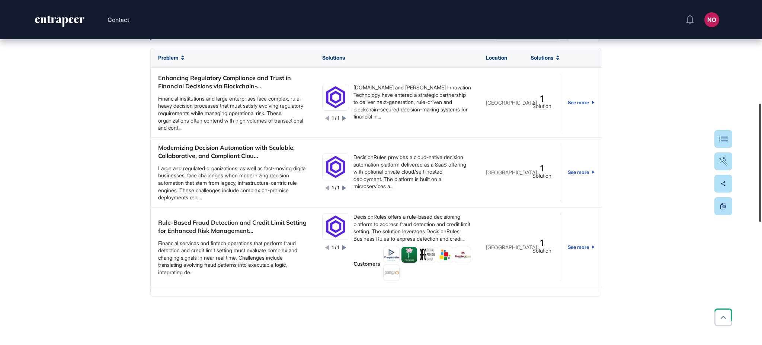
drag, startPoint x: 762, startPoint y: 259, endPoint x: 756, endPoint y: 152, distance: 107.4
click at [756, 152] on div "Contact NO Admin Dashboard Dashboard Profile My Content Request More Data Edit …" at bounding box center [381, 172] width 762 height 345
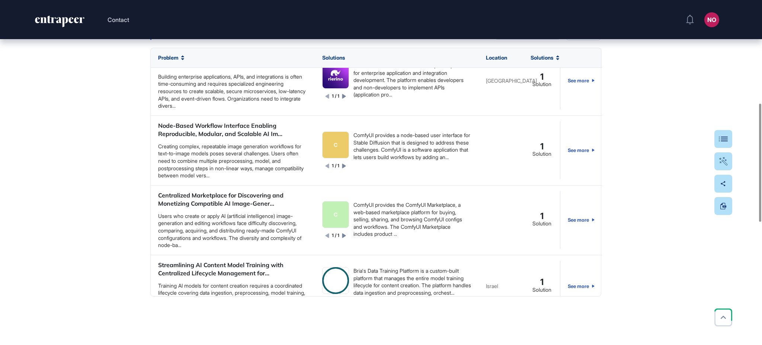
scroll to position [2623, 0]
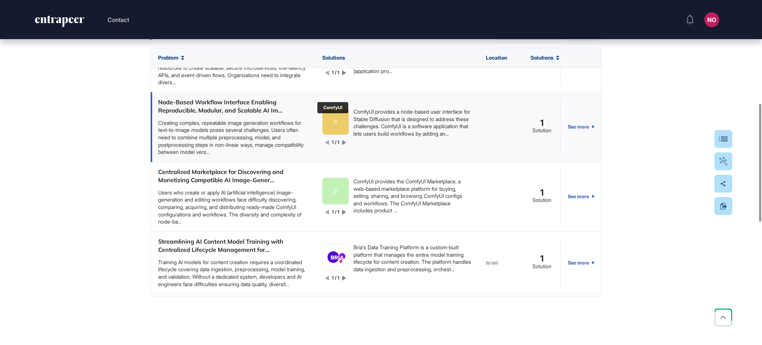
click at [328, 133] on link "C" at bounding box center [335, 121] width 27 height 27
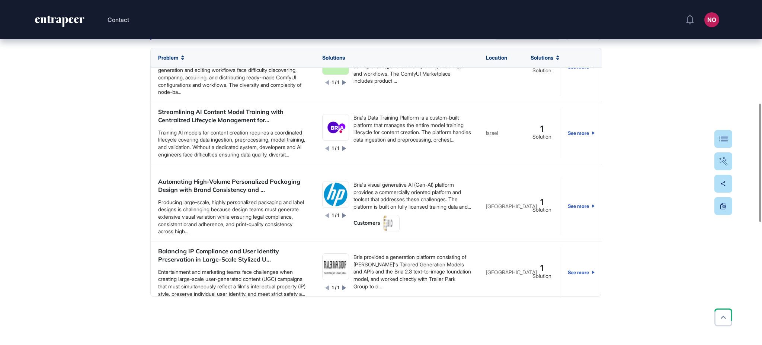
scroll to position [2782, 0]
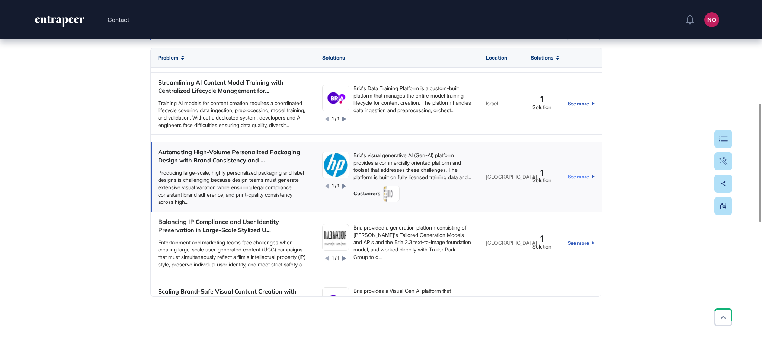
click at [574, 183] on link "See more" at bounding box center [581, 177] width 27 height 58
click at [577, 184] on link "See more" at bounding box center [581, 177] width 27 height 58
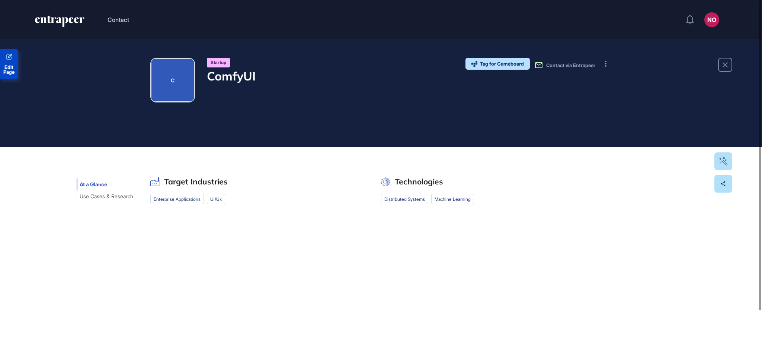
click at [6, 70] on span "Edit Page" at bounding box center [9, 70] width 18 height 10
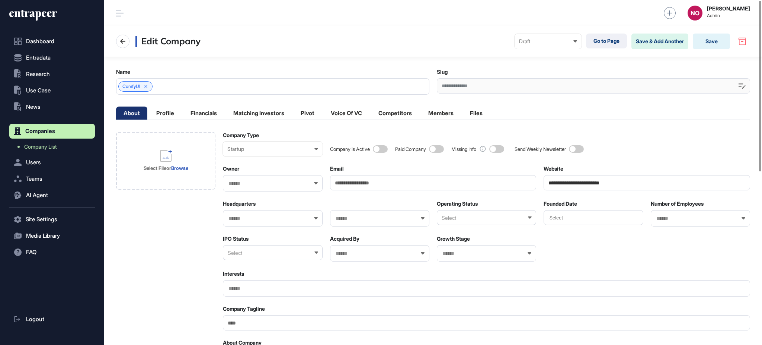
drag, startPoint x: 657, startPoint y: 185, endPoint x: 573, endPoint y: 191, distance: 84.7
click at [551, 40] on div "Draft" at bounding box center [548, 41] width 58 height 6
drag, startPoint x: 549, startPoint y: 84, endPoint x: 586, endPoint y: 80, distance: 37.4
click at [0, 0] on div "Published" at bounding box center [0, 0] width 0 height 0
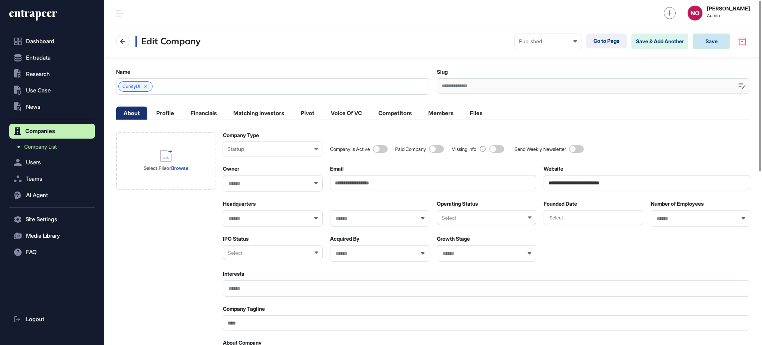
click at [705, 44] on button "Save" at bounding box center [711, 42] width 37 height 16
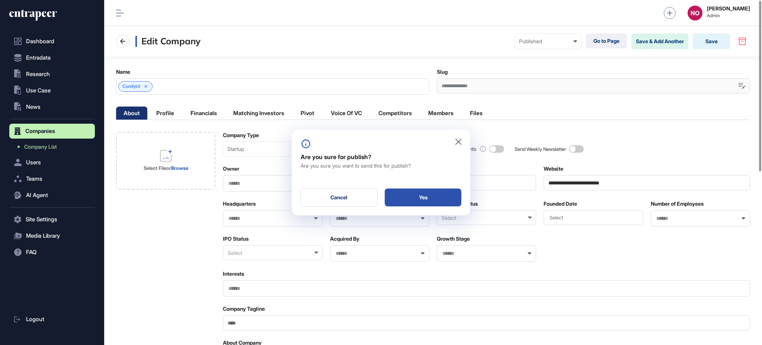
click at [437, 198] on div "Yes" at bounding box center [423, 197] width 77 height 18
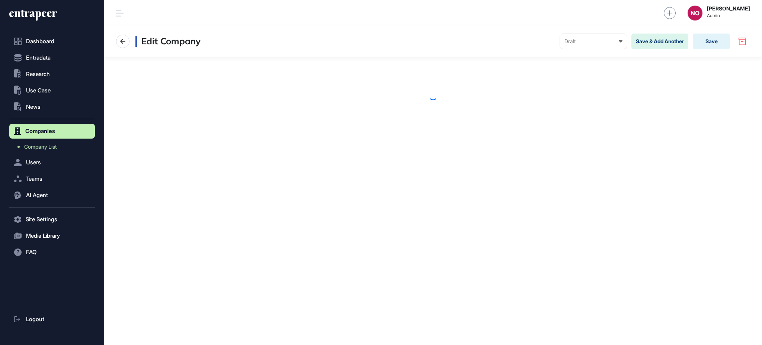
scroll to position [0, 0]
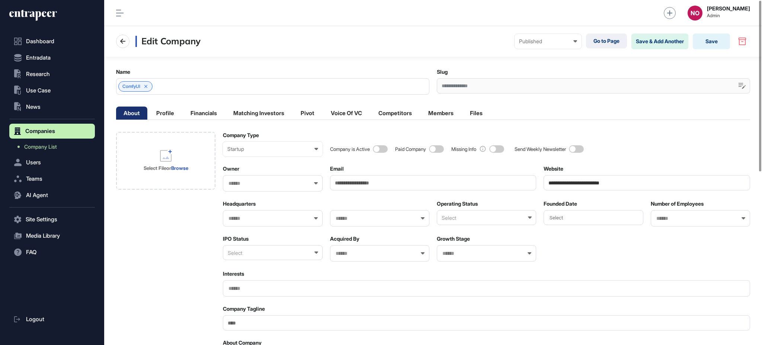
drag, startPoint x: 625, startPoint y: 187, endPoint x: 499, endPoint y: 188, distance: 126.2
click at [45, 147] on span "Company List" at bounding box center [40, 147] width 33 height 6
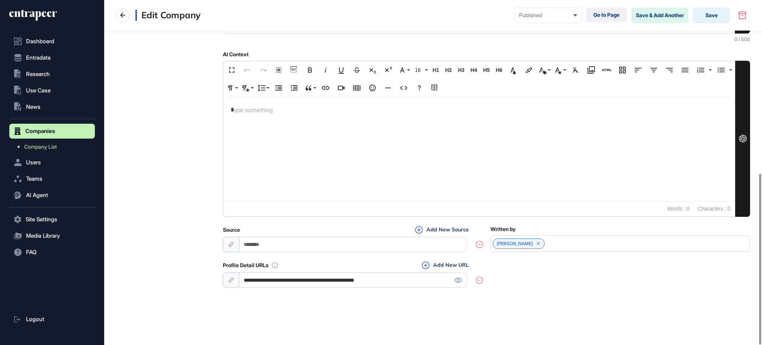
scroll to position [48, 0]
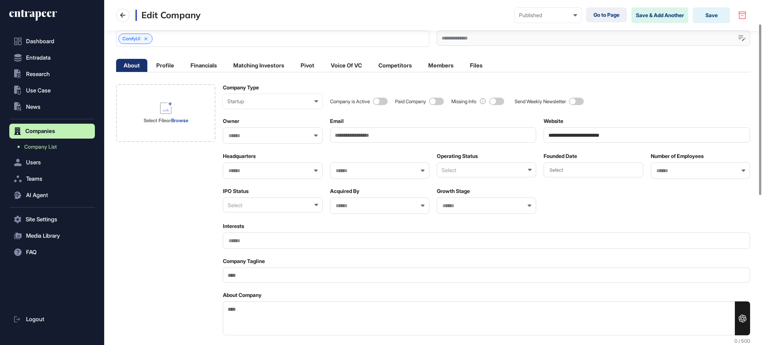
click at [264, 279] on input "Company Tagline" at bounding box center [486, 274] width 527 height 15
paste input "**********"
type input "**********"
click at [169, 124] on div "Select File or Browse" at bounding box center [166, 113] width 59 height 60
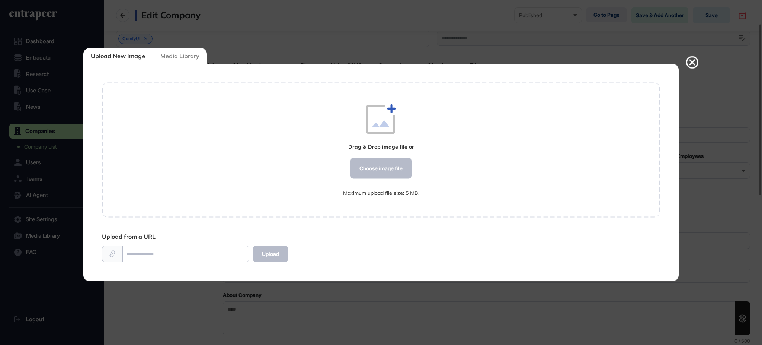
scroll to position [0, 0]
click at [366, 161] on div "Choose image file" at bounding box center [381, 168] width 61 height 21
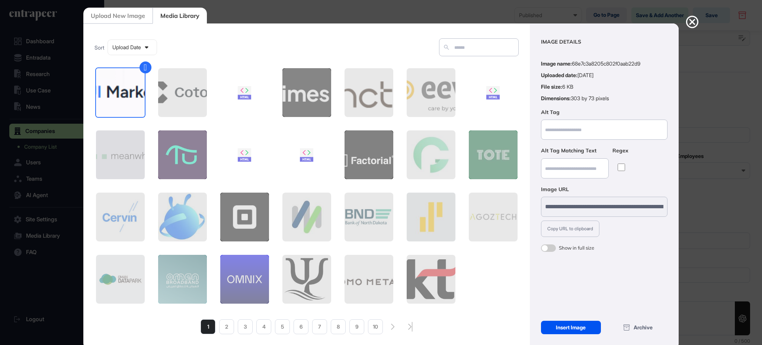
click at [578, 324] on div "Insert Image" at bounding box center [571, 326] width 60 height 13
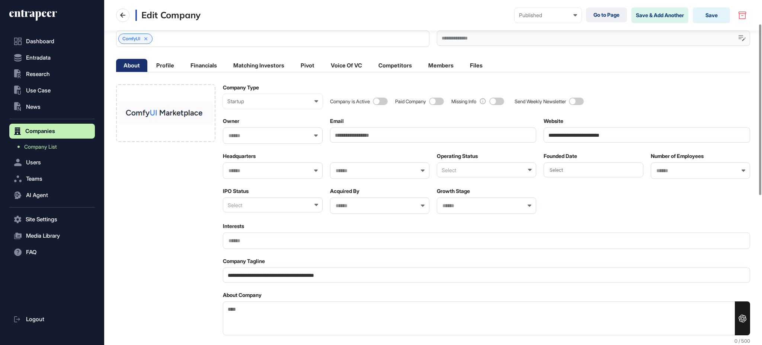
scroll to position [349, 0]
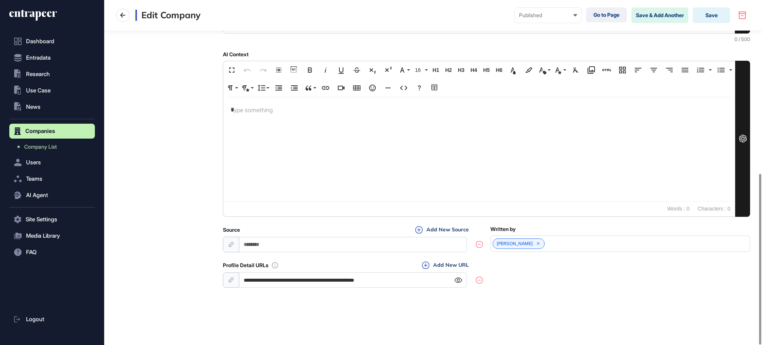
click at [455, 280] on icon at bounding box center [458, 279] width 7 height 5
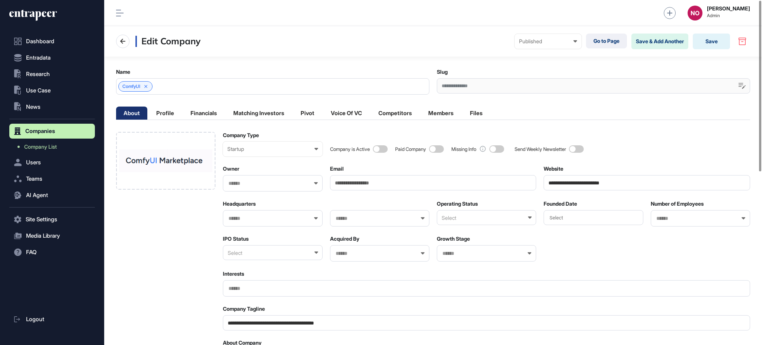
click at [661, 220] on input "text" at bounding box center [696, 218] width 80 height 6
click at [663, 232] on span "1-10" at bounding box center [700, 232] width 91 height 6
click at [558, 218] on span "Select" at bounding box center [556, 218] width 13 height 6
click at [596, 237] on div "2024" at bounding box center [593, 236] width 30 height 13
click at [373, 174] on div "Email" at bounding box center [433, 177] width 207 height 25
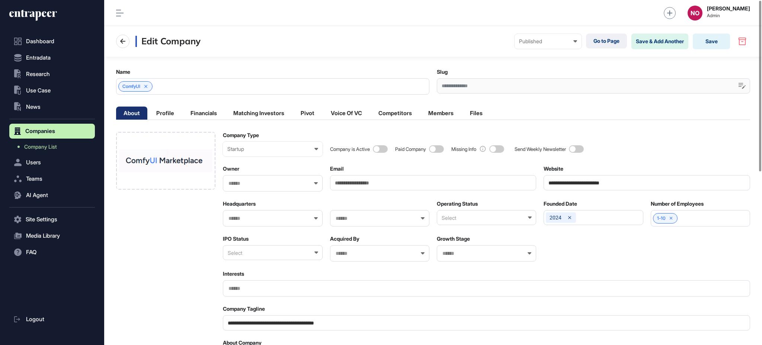
click at [371, 182] on input "Email" at bounding box center [433, 182] width 207 height 15
paste input "**********"
type input "**********"
click at [240, 220] on input "text" at bounding box center [268, 218] width 80 height 6
type input "****"
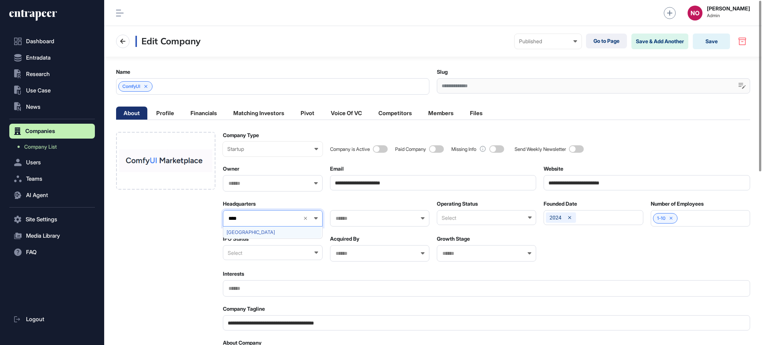
click at [260, 233] on span "Germany" at bounding box center [272, 232] width 91 height 6
click at [261, 248] on div "Select" at bounding box center [272, 252] width 99 height 15
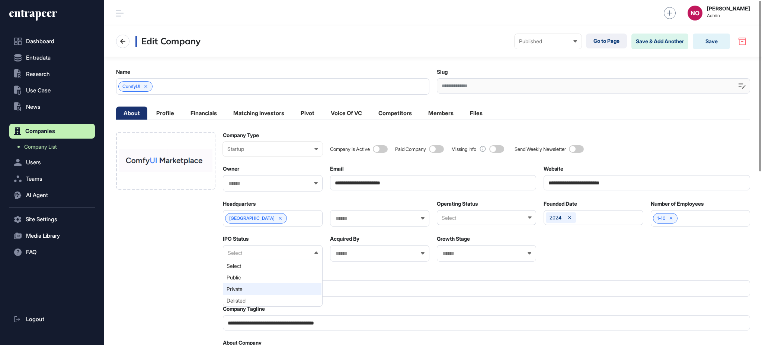
click at [247, 287] on div "Private" at bounding box center [272, 289] width 98 height 12
drag, startPoint x: 490, startPoint y: 218, endPoint x: 483, endPoint y: 224, distance: 9.2
click at [490, 219] on div "Select" at bounding box center [486, 217] width 99 height 15
click at [460, 246] on div "Active" at bounding box center [486, 242] width 98 height 12
click at [715, 41] on button "Save" at bounding box center [711, 42] width 37 height 16
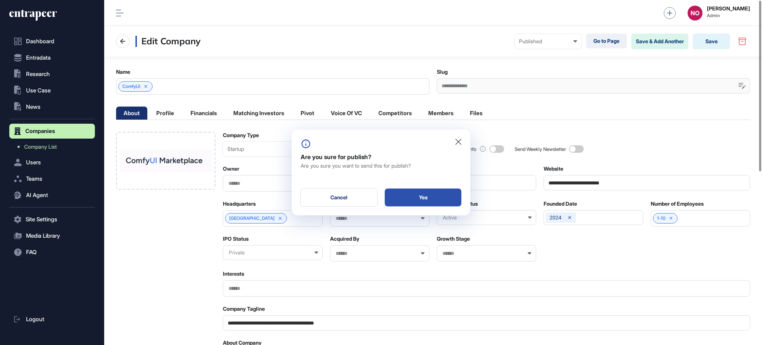
click at [423, 192] on div "Yes" at bounding box center [423, 197] width 77 height 18
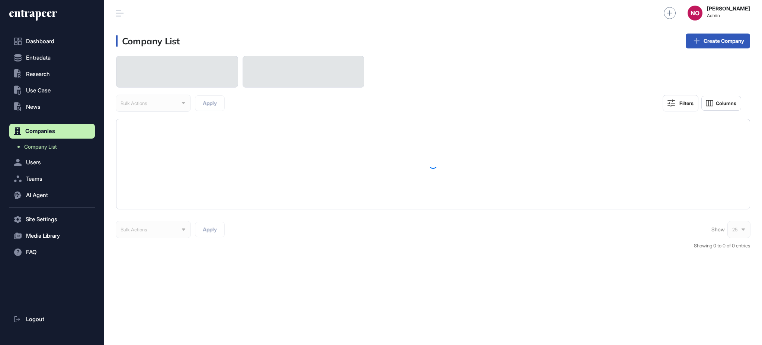
scroll to position [0, 0]
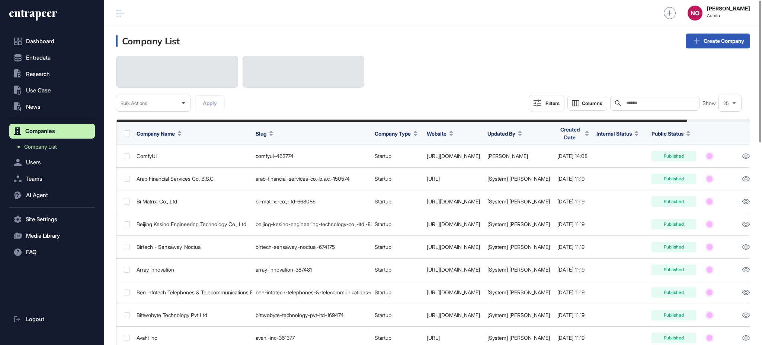
click at [658, 97] on div "Search" at bounding box center [654, 103] width 89 height 15
paste input "**********"
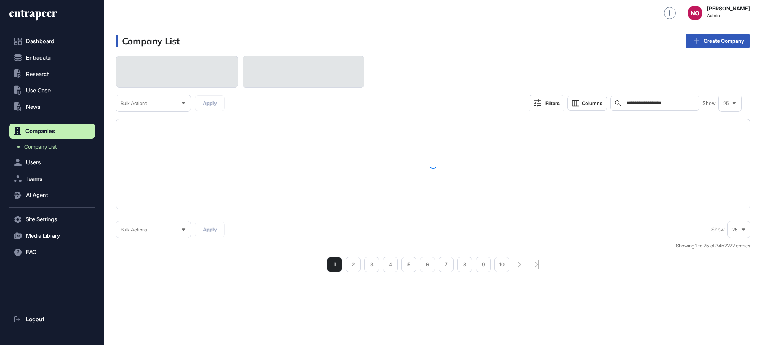
type input "**********"
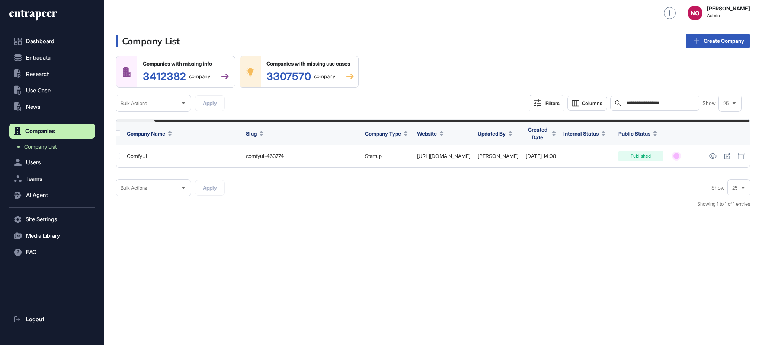
scroll to position [0, 40]
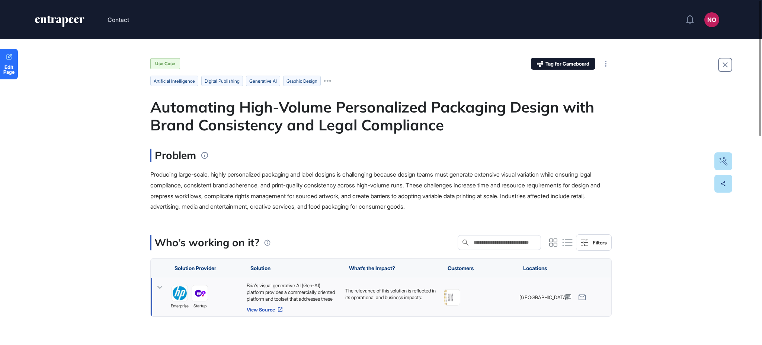
click at [268, 310] on link "View Source" at bounding box center [292, 309] width 91 height 6
click at [162, 289] on icon at bounding box center [159, 287] width 11 height 11
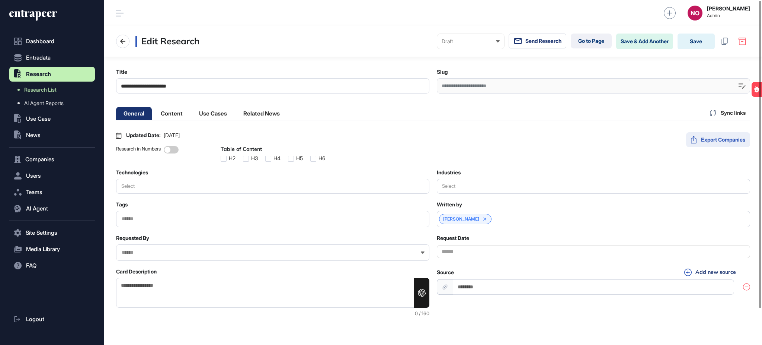
click at [712, 139] on button "Export Companies" at bounding box center [718, 139] width 64 height 15
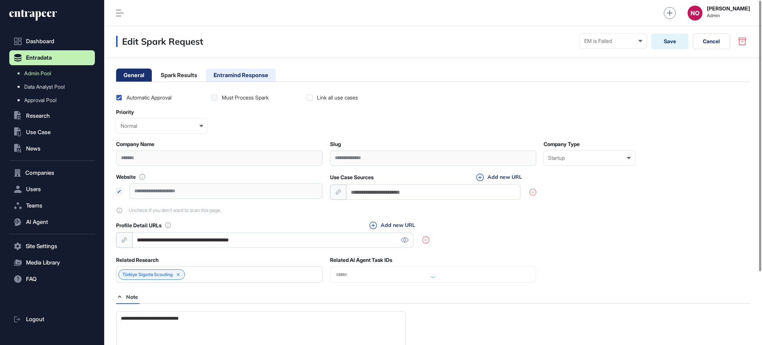
click at [239, 80] on li "Entramind Response" at bounding box center [241, 74] width 70 height 13
click at [233, 73] on li "Entramind Response" at bounding box center [241, 74] width 70 height 13
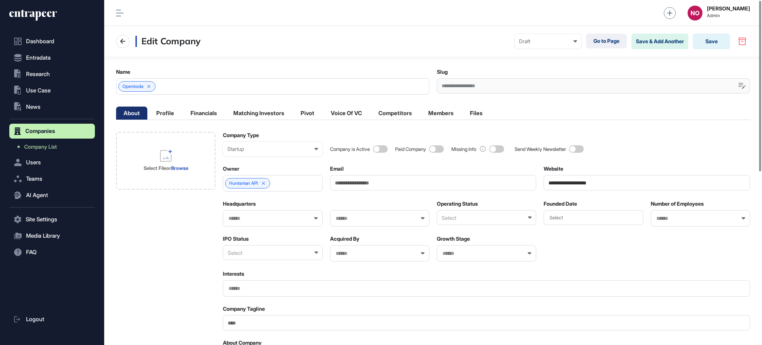
click at [609, 185] on input "**********" at bounding box center [647, 182] width 207 height 15
click at [57, 146] on span "Company List" at bounding box center [40, 147] width 33 height 6
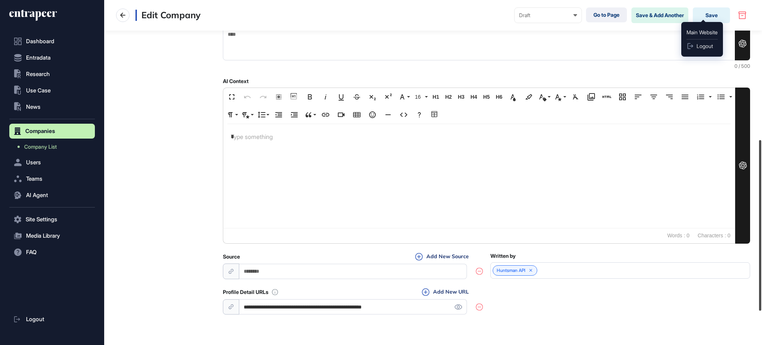
scroll to position [319, 0]
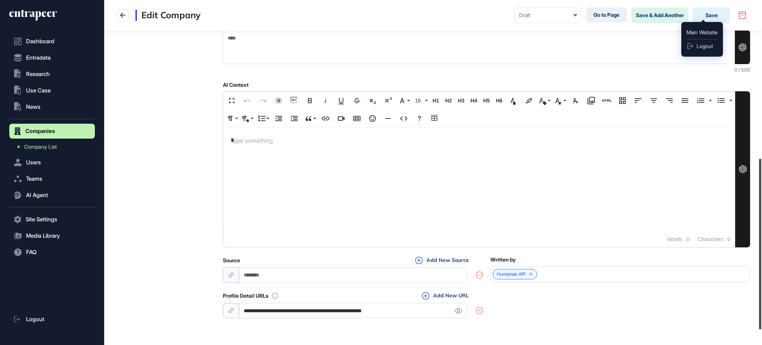
drag, startPoint x: 762, startPoint y: 58, endPoint x: 762, endPoint y: 208, distance: 150.0
click at [762, 208] on div at bounding box center [760, 244] width 2 height 170
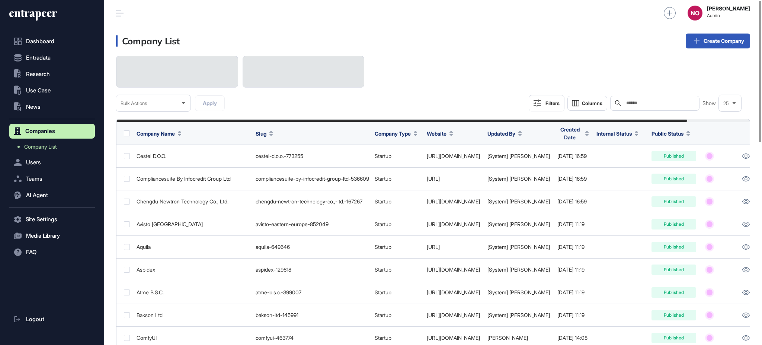
click at [676, 102] on input "text" at bounding box center [660, 103] width 69 height 6
paste input "**********"
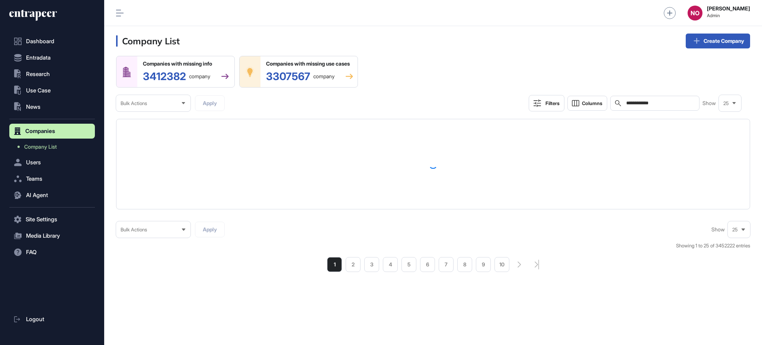
type input "**********"
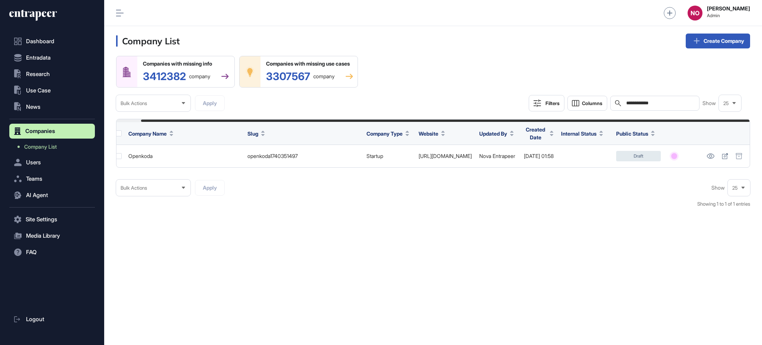
scroll to position [0, 25]
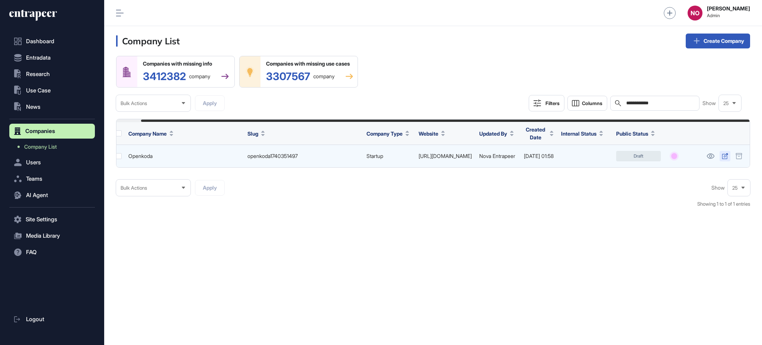
click at [726, 156] on icon at bounding box center [725, 156] width 6 height 6
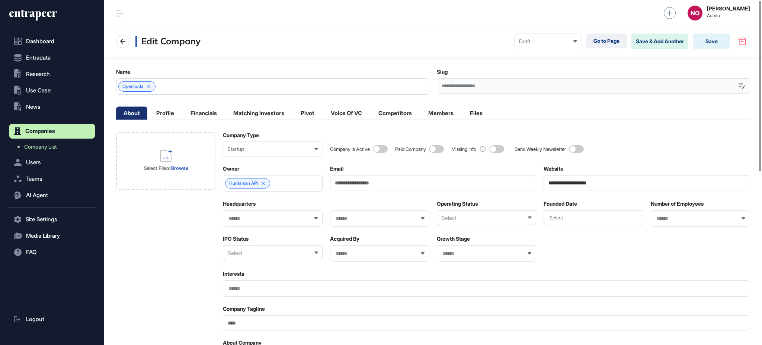
click at [472, 219] on div "Select" at bounding box center [486, 217] width 99 height 15
click at [468, 242] on div "Active" at bounding box center [486, 242] width 98 height 12
click at [278, 255] on div "Select" at bounding box center [272, 252] width 99 height 15
click at [258, 288] on div "Private" at bounding box center [272, 289] width 98 height 12
click at [204, 173] on div "Select File or Browse" at bounding box center [165, 161] width 99 height 58
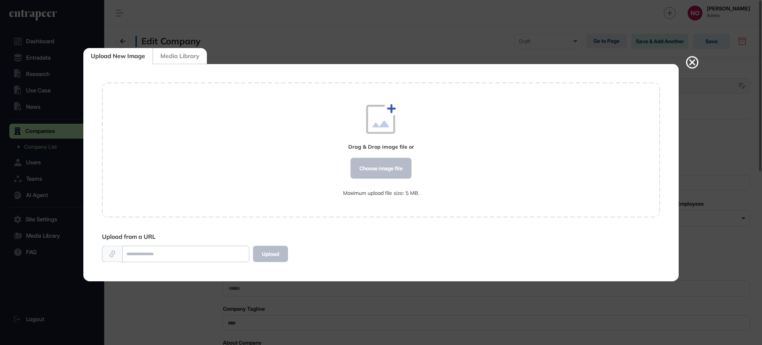
scroll to position [0, 0]
click at [386, 174] on div "Choose image file" at bounding box center [381, 168] width 61 height 21
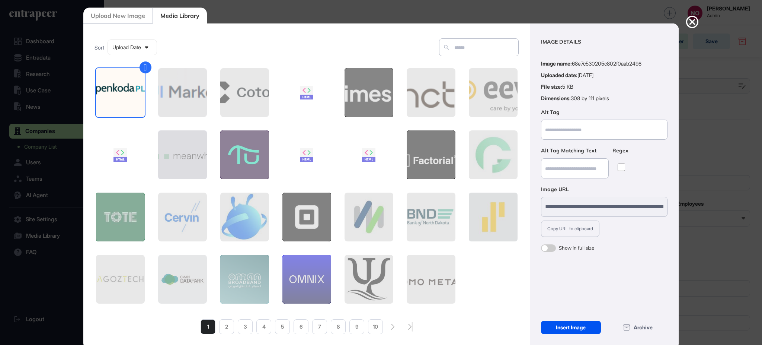
click at [579, 326] on div "Insert Image" at bounding box center [571, 326] width 60 height 13
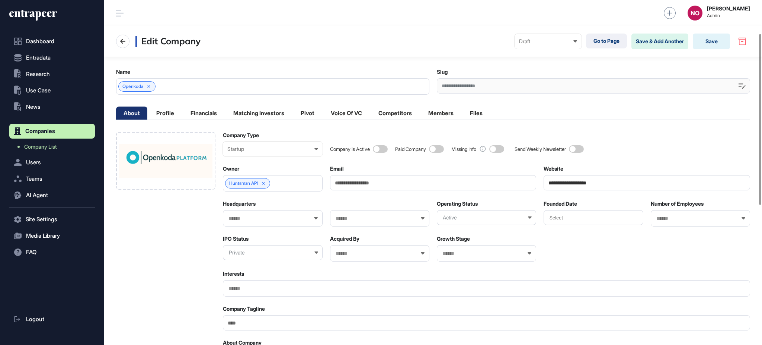
scroll to position [349, 0]
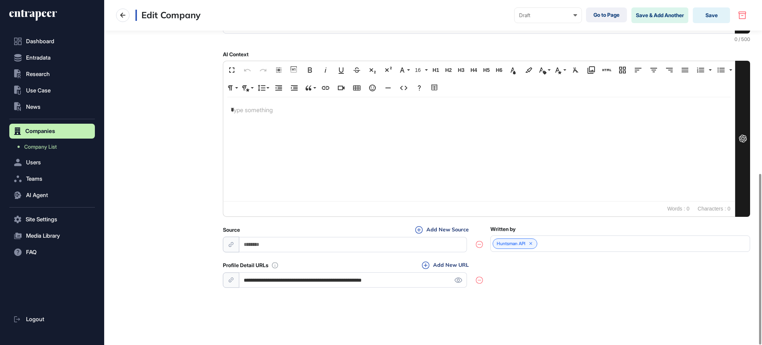
drag, startPoint x: 360, startPoint y: 275, endPoint x: 453, endPoint y: 271, distance: 93.6
click at [453, 271] on div "**********" at bounding box center [353, 275] width 260 height 28
type input "**********"
click at [457, 280] on icon at bounding box center [459, 279] width 8 height 5
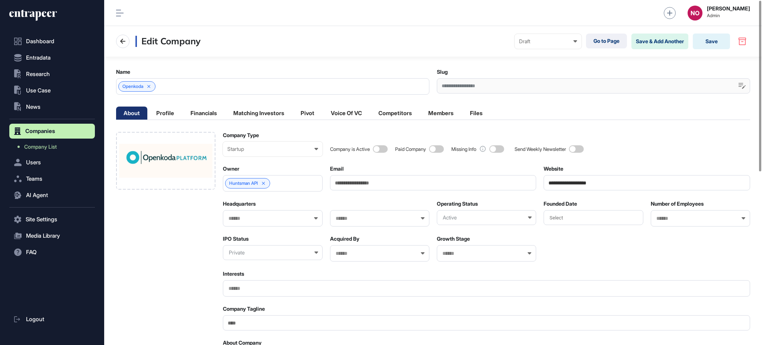
click at [247, 317] on input "Company Tagline" at bounding box center [486, 322] width 527 height 15
paste input "**********"
type input "**********"
click at [255, 221] on input "text" at bounding box center [268, 218] width 80 height 6
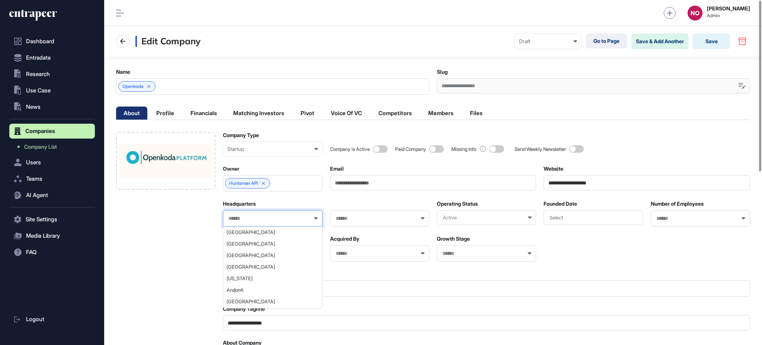
click at [667, 217] on input "text" at bounding box center [696, 218] width 80 height 6
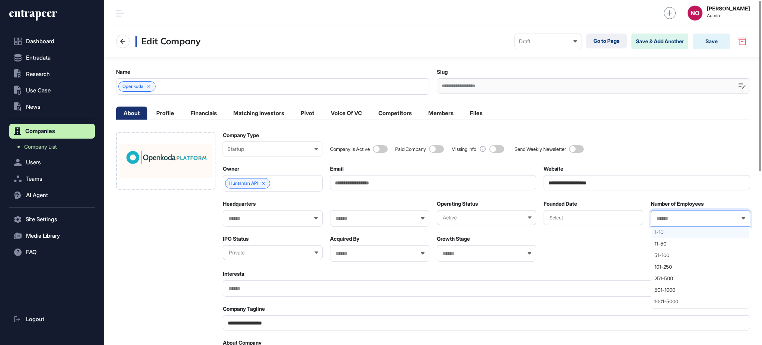
click at [669, 235] on span "1-10" at bounding box center [700, 232] width 91 height 6
click at [550, 46] on div "Draft Draft Pending Review Published Private" at bounding box center [548, 41] width 67 height 15
click at [0, 0] on div "Published" at bounding box center [0, 0] width 0 height 0
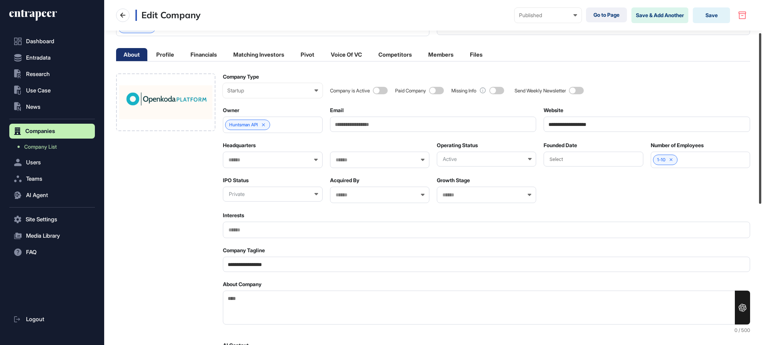
scroll to position [68, 0]
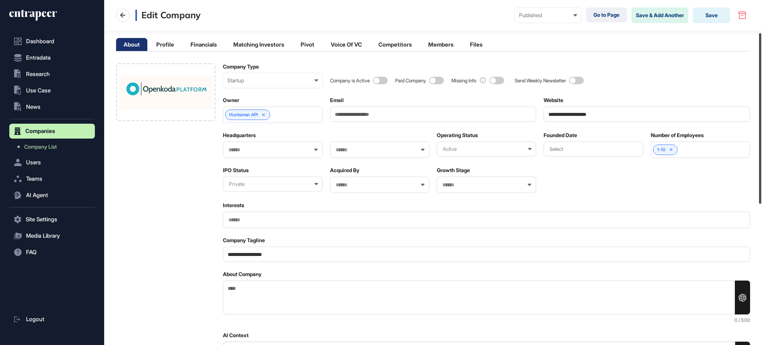
drag, startPoint x: 762, startPoint y: 144, endPoint x: 760, endPoint y: 180, distance: 36.5
click at [761, 178] on div at bounding box center [760, 118] width 2 height 170
click at [348, 302] on textarea "About Company" at bounding box center [486, 297] width 527 height 34
paste textarea "**********"
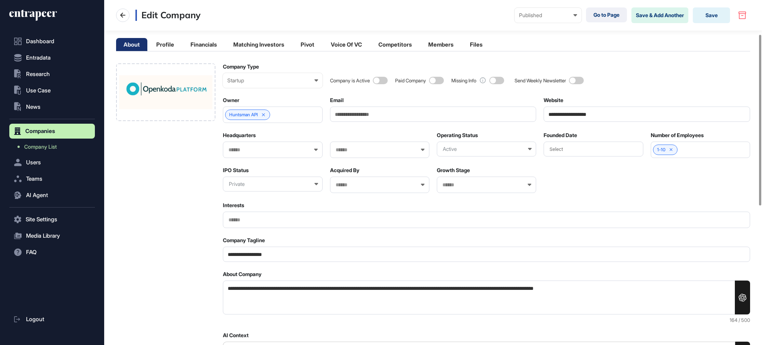
type textarea "**********"
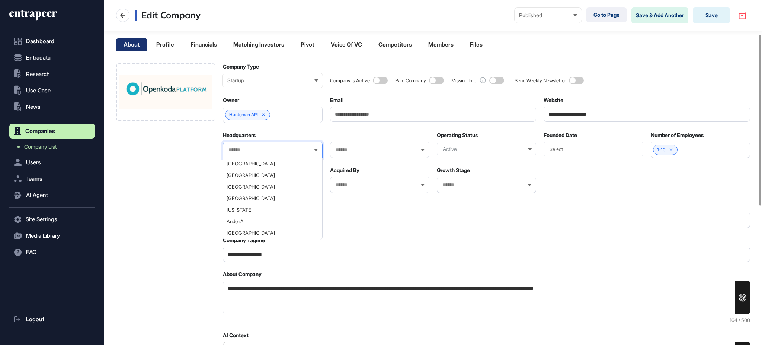
click at [287, 152] on input "text" at bounding box center [268, 150] width 80 height 6
type input "***"
click at [254, 171] on div "[GEOGRAPHIC_DATA]" at bounding box center [272, 175] width 98 height 12
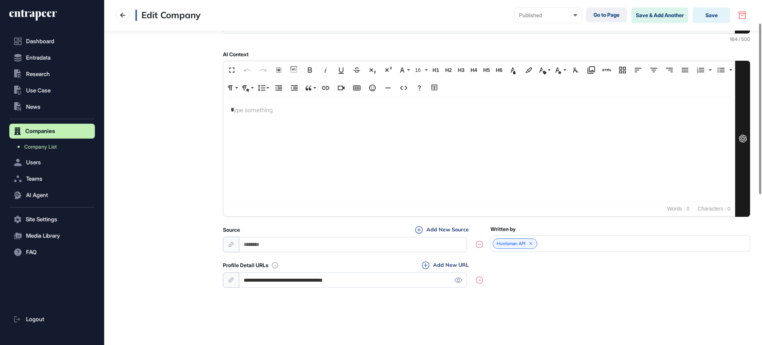
scroll to position [0, 0]
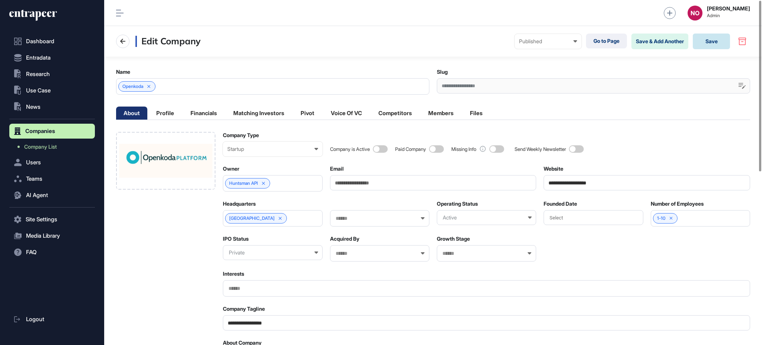
click at [719, 42] on button "Save" at bounding box center [711, 42] width 37 height 16
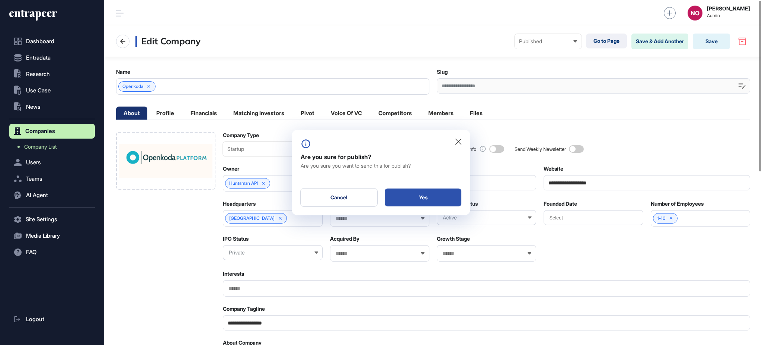
click at [444, 196] on div "Yes" at bounding box center [423, 197] width 77 height 18
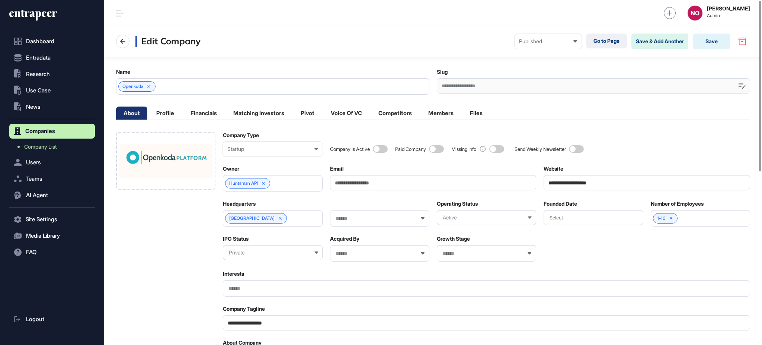
click at [388, 150] on span at bounding box center [380, 148] width 15 height 7
click at [711, 44] on button "Save" at bounding box center [711, 42] width 37 height 16
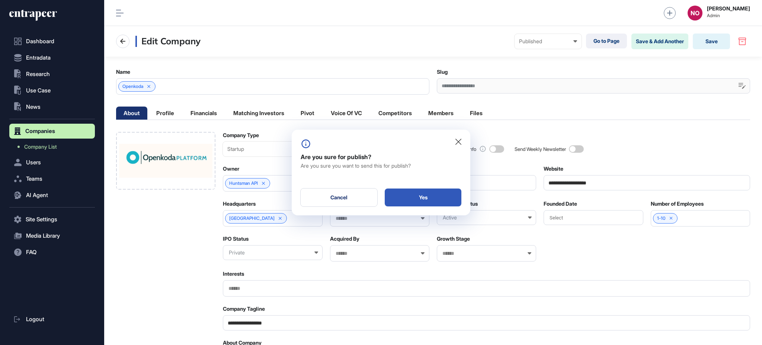
click at [438, 195] on div "Yes" at bounding box center [423, 197] width 77 height 18
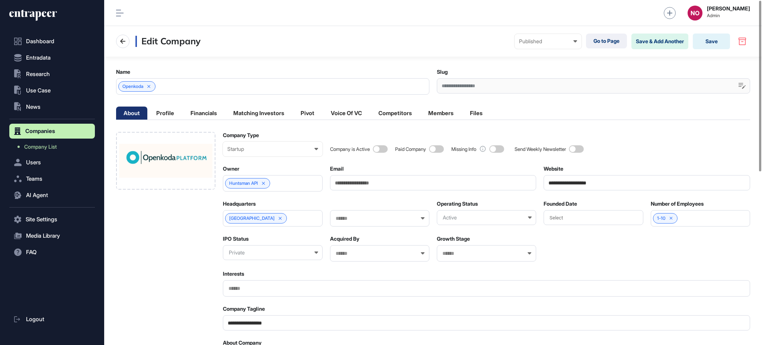
click at [379, 184] on input "Email" at bounding box center [433, 182] width 207 height 15
paste input "**********"
type input "**********"
click at [705, 42] on button "Save" at bounding box center [711, 42] width 37 height 16
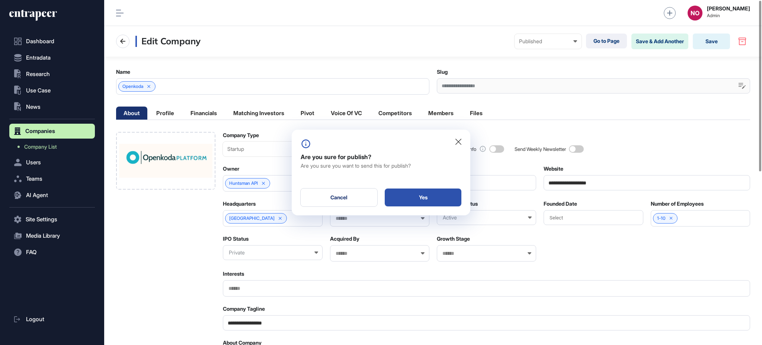
click at [447, 195] on div "Yes" at bounding box center [423, 197] width 77 height 18
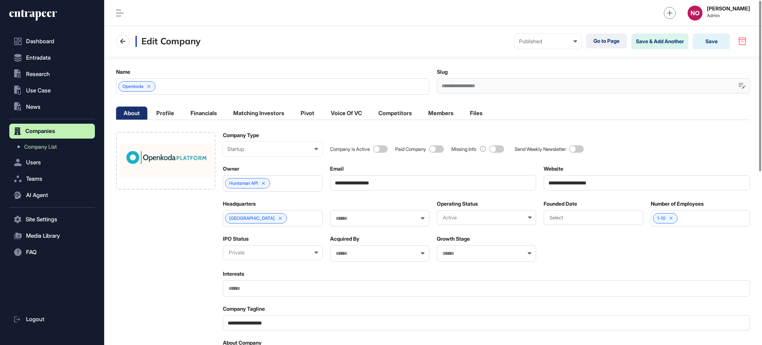
click at [585, 182] on input "**********" at bounding box center [647, 182] width 207 height 15
paste input "*******"
type input "**********"
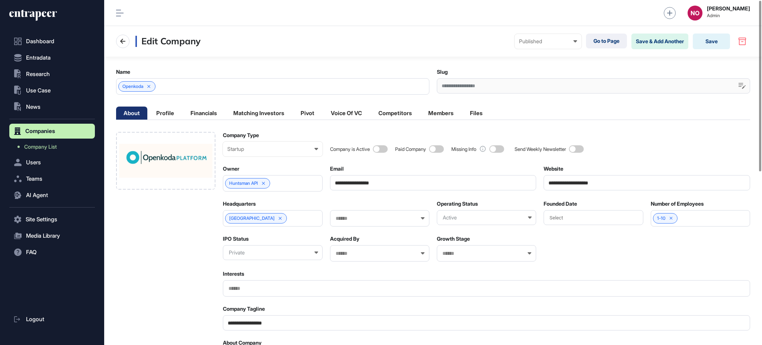
click at [706, 30] on div "Edit Company Published Draft Pending Review Published Private Go to Page Save &…" at bounding box center [433, 41] width 658 height 31
click at [706, 36] on button "Save" at bounding box center [711, 42] width 37 height 16
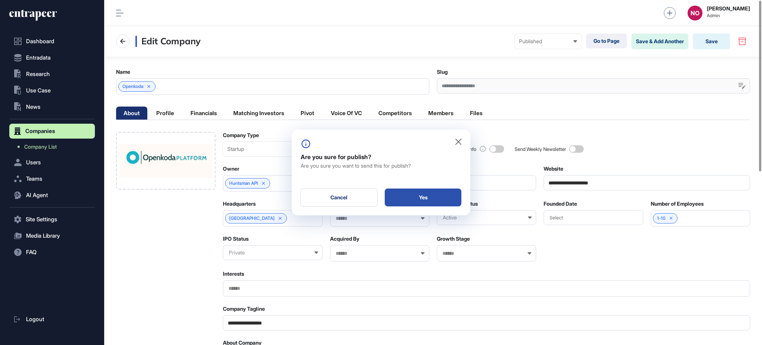
click at [436, 192] on div "Yes" at bounding box center [423, 197] width 77 height 18
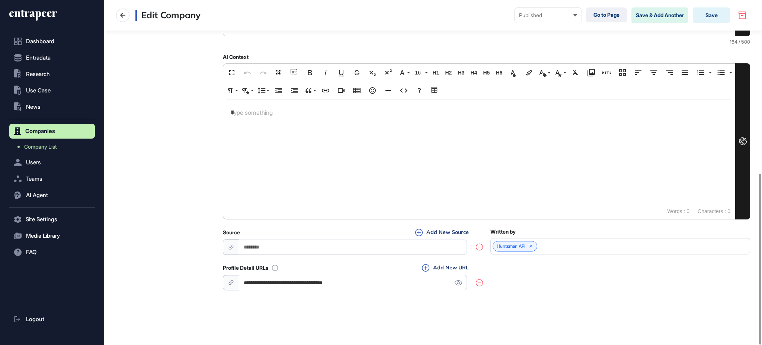
scroll to position [349, 0]
